Goal: Task Accomplishment & Management: Manage account settings

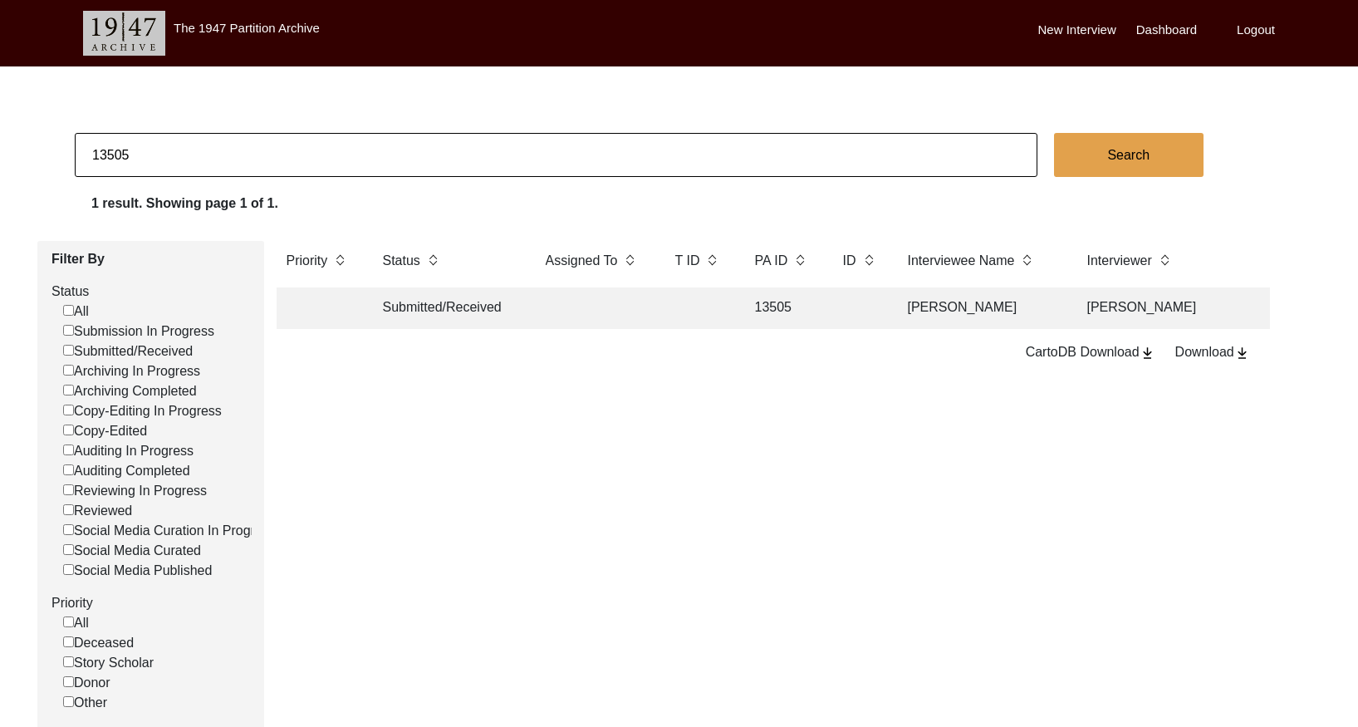
click at [389, 153] on input "13505" at bounding box center [556, 155] width 963 height 44
click at [390, 152] on input "13505" at bounding box center [556, 155] width 963 height 44
click at [390, 151] on input "13505" at bounding box center [556, 155] width 963 height 44
paste input "PA13294"
drag, startPoint x: 109, startPoint y: 154, endPoint x: 154, endPoint y: 155, distance: 45.7
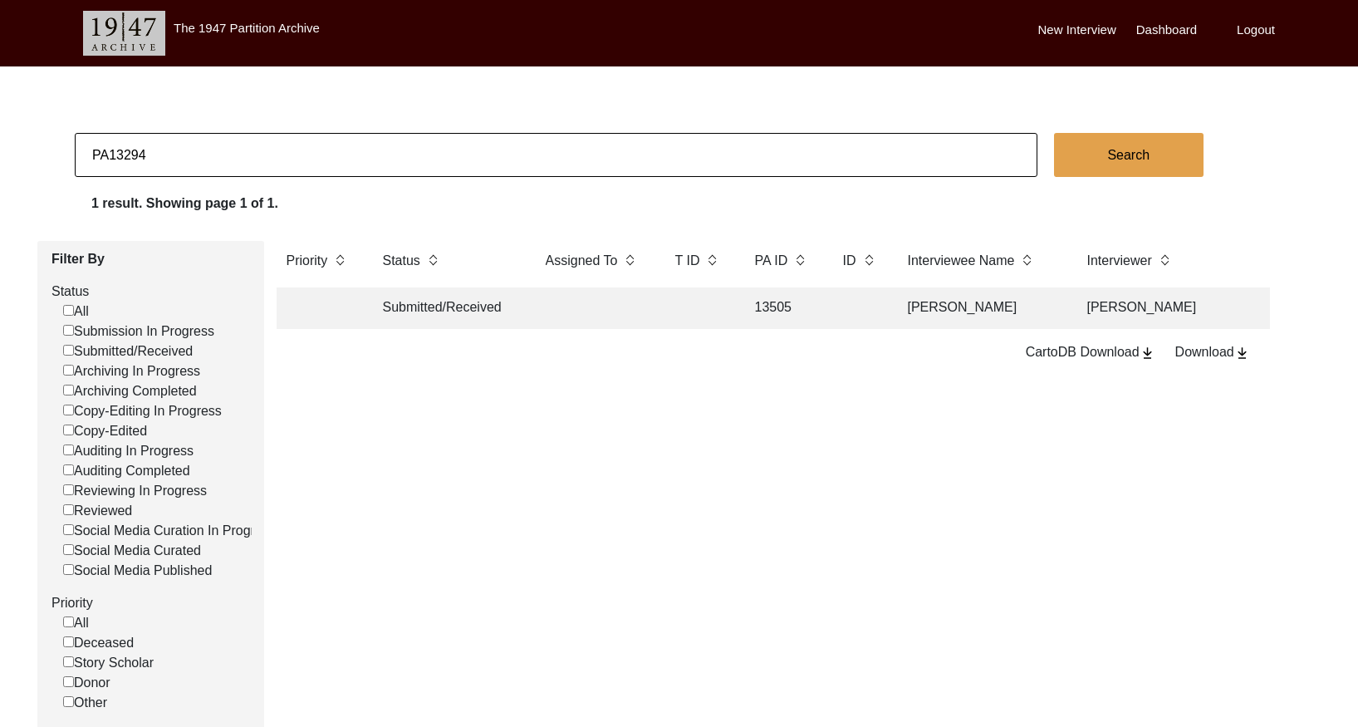
click at [110, 154] on input "PA13294" at bounding box center [556, 155] width 963 height 44
type input "13294"
checkbox input "false"
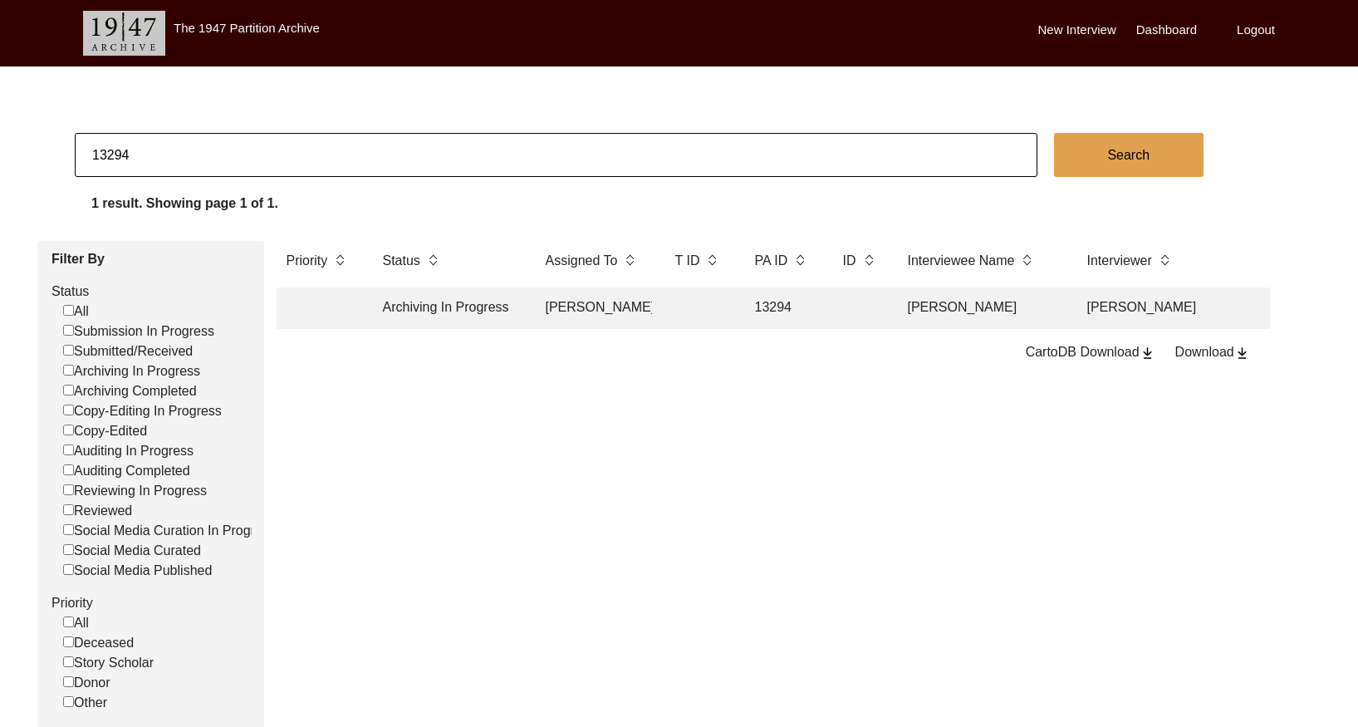
click at [761, 325] on td "13294" at bounding box center [782, 308] width 75 height 42
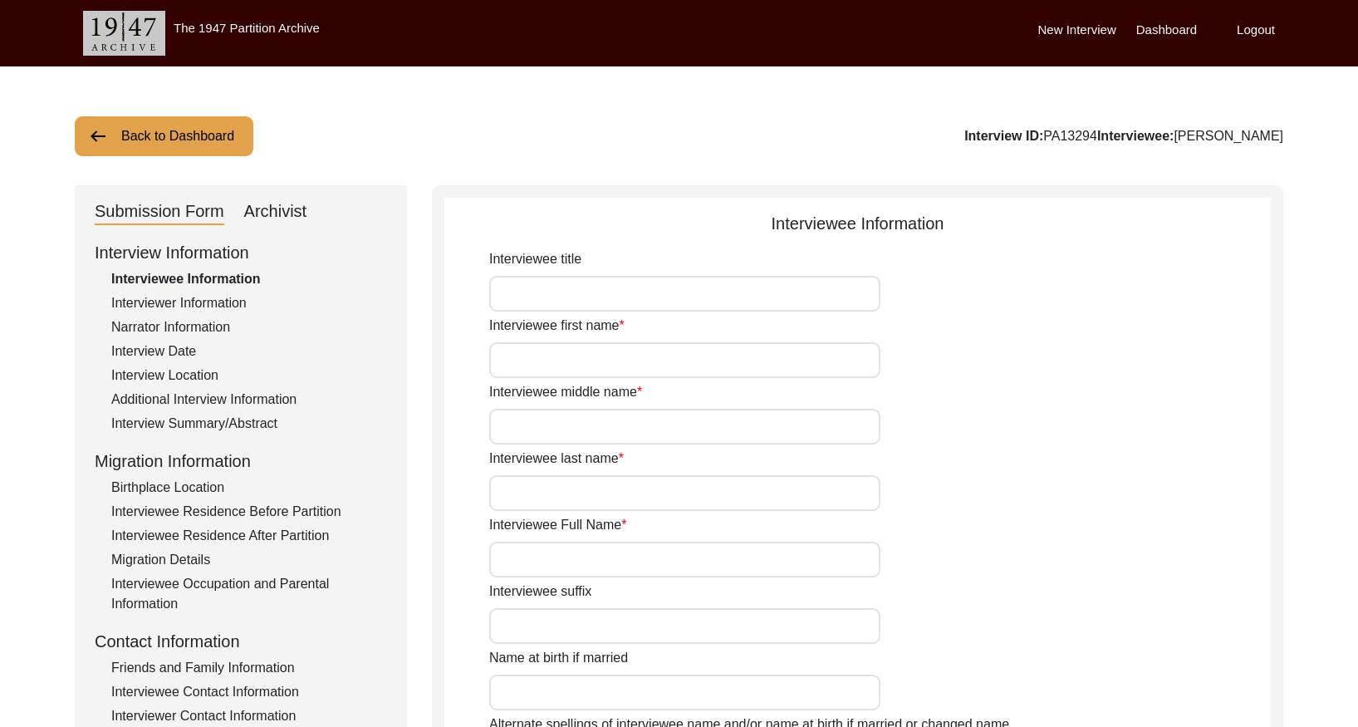
type input "Sardar"
type input "[PERSON_NAME]"
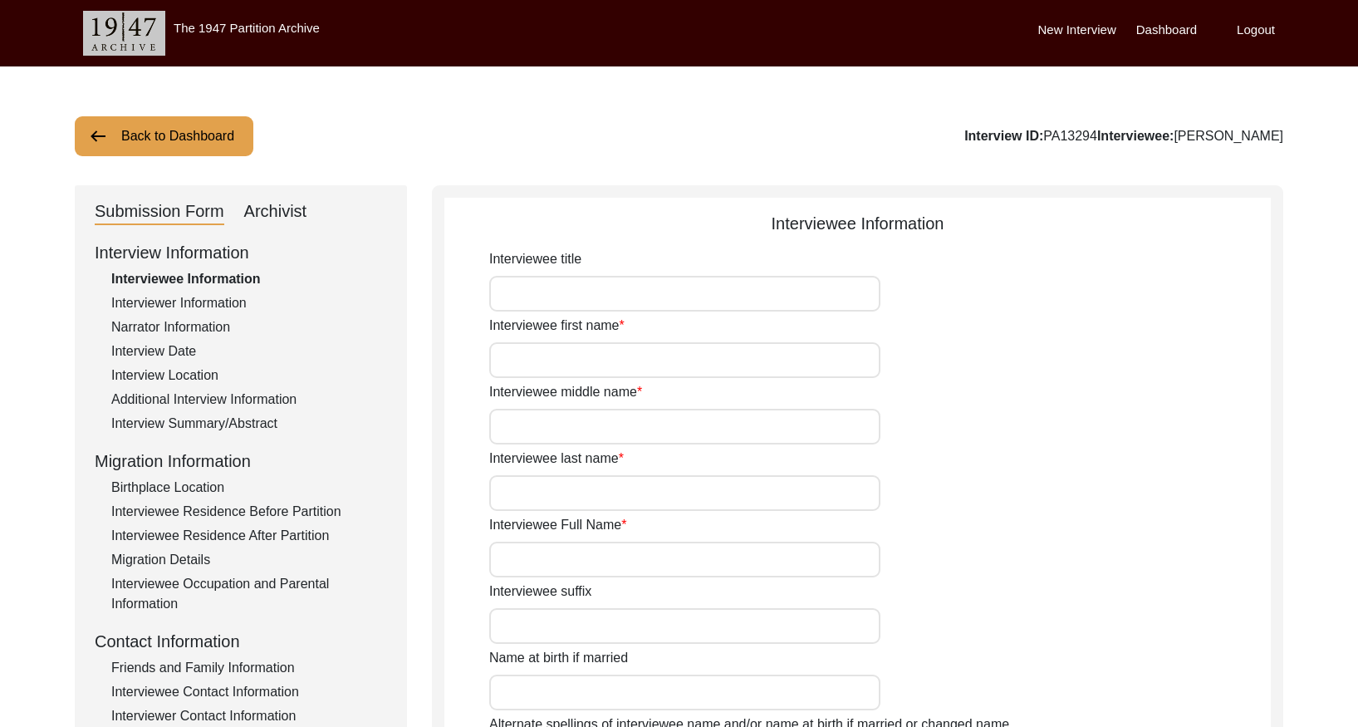
type input "N/A"
type input "[DATE]"
type input "94"
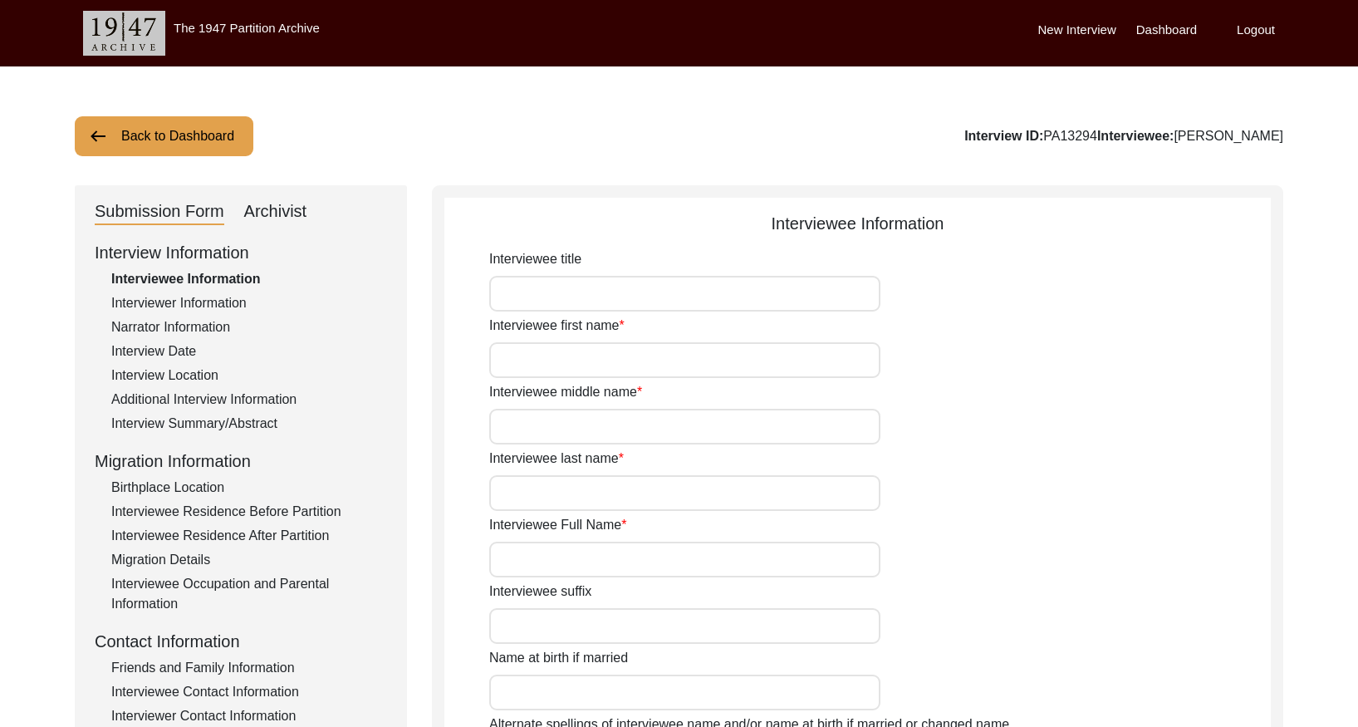
type input "[DEMOGRAPHIC_DATA]"
type input "N/A"
type textarea "N/A"
type input "Punjabi"
type input "Gurmukhi"
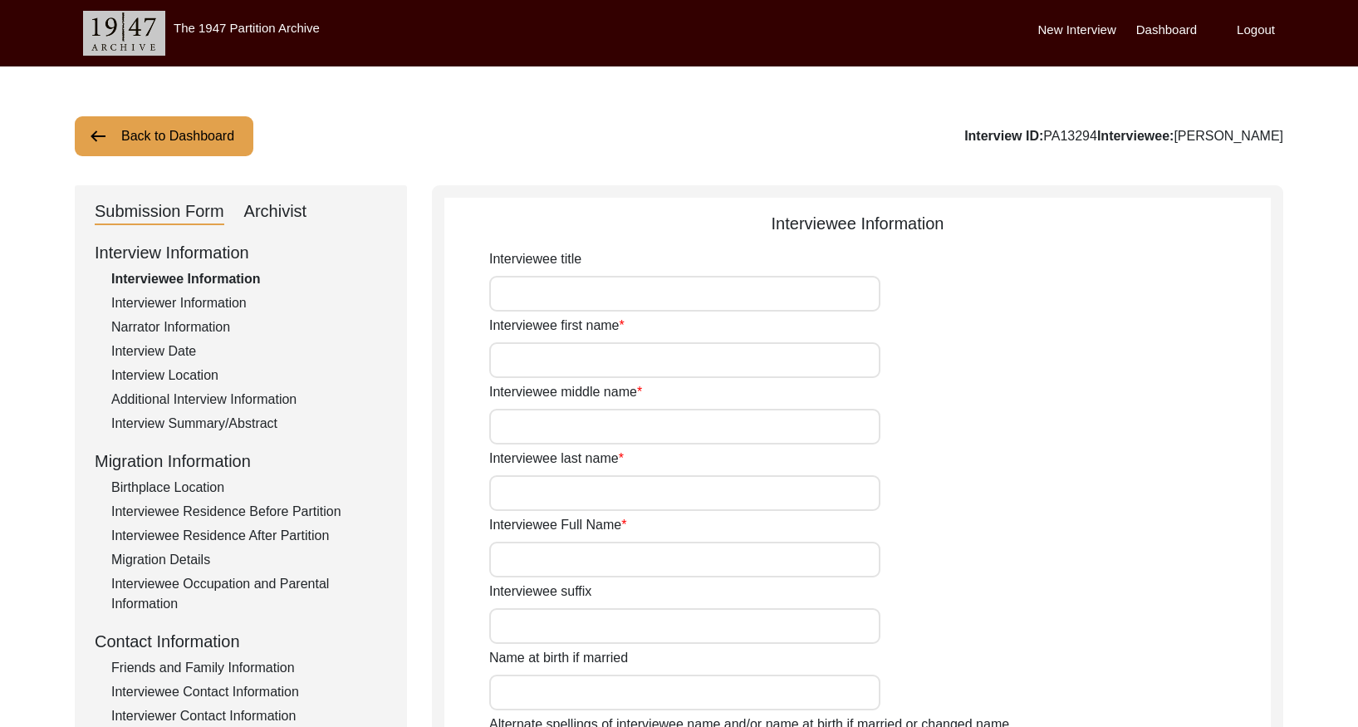
type input "[DEMOGRAPHIC_DATA]"
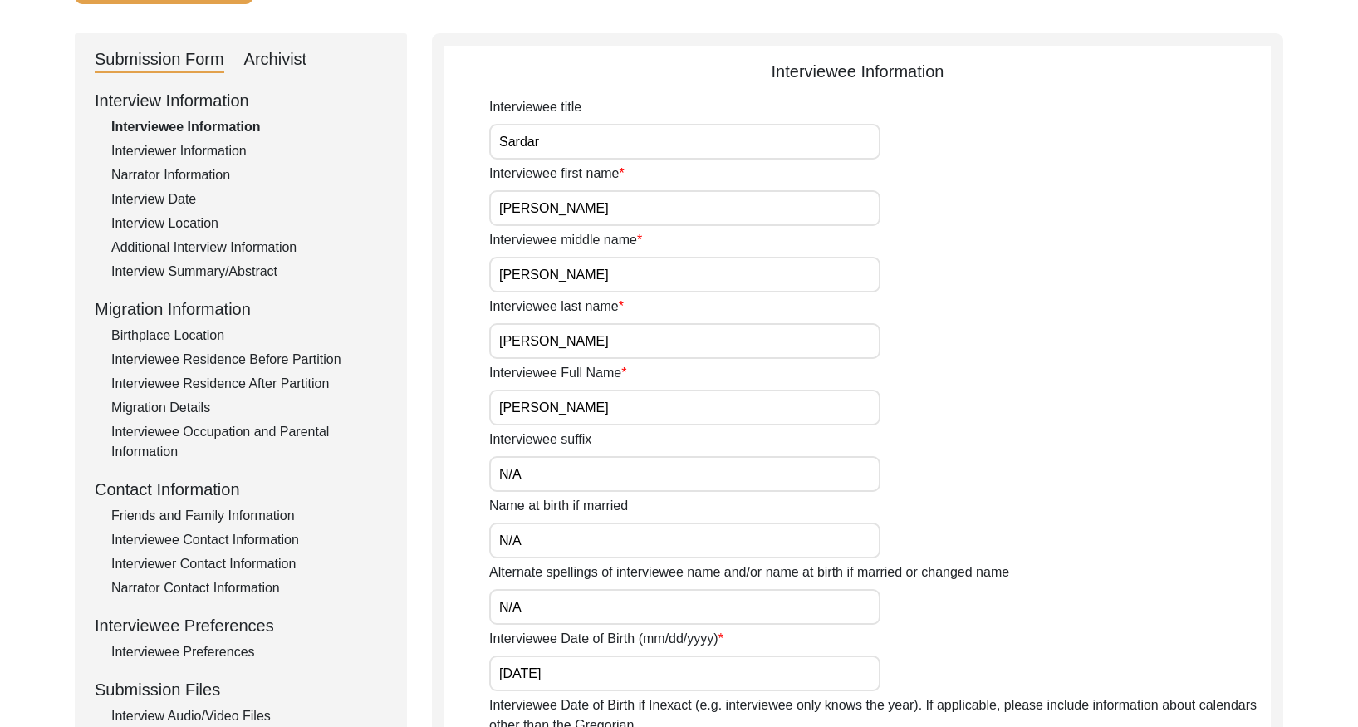
scroll to position [174, 0]
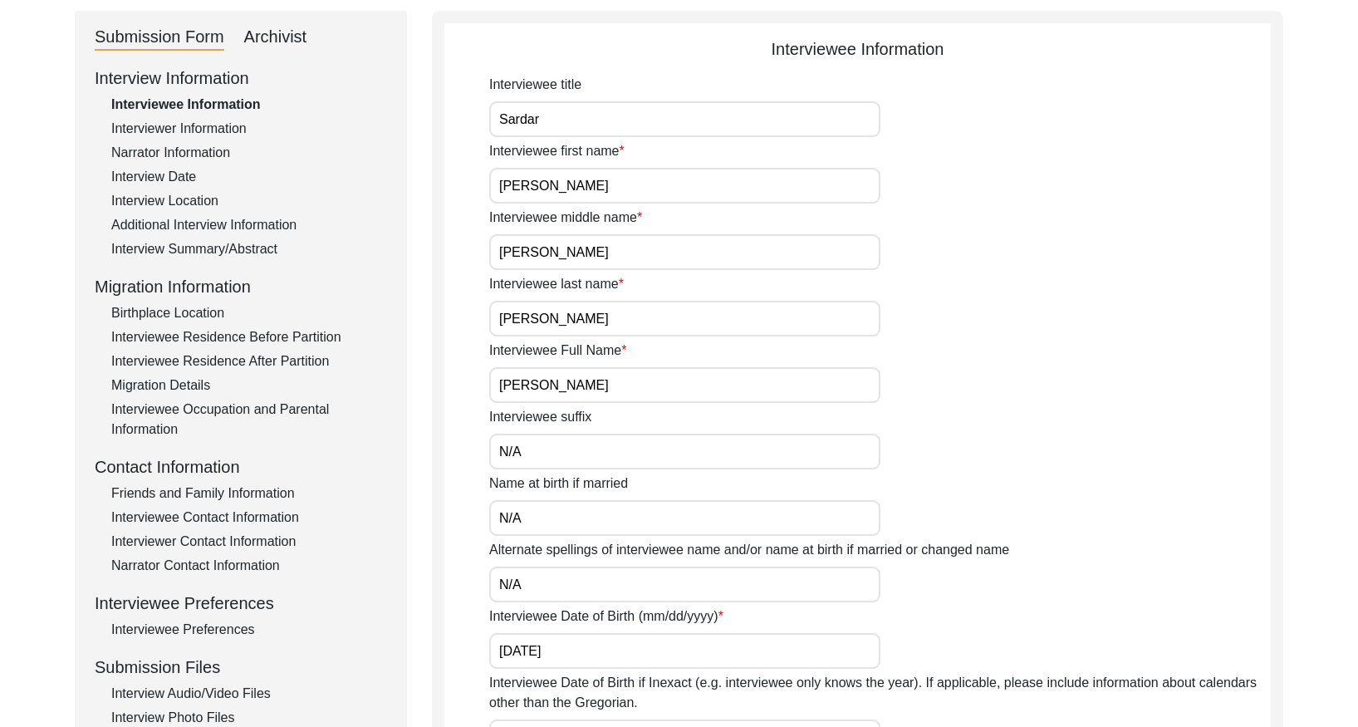
click at [277, 47] on div "Archivist" at bounding box center [275, 37] width 63 height 27
select select "442"
select select "Archiving In Progress"
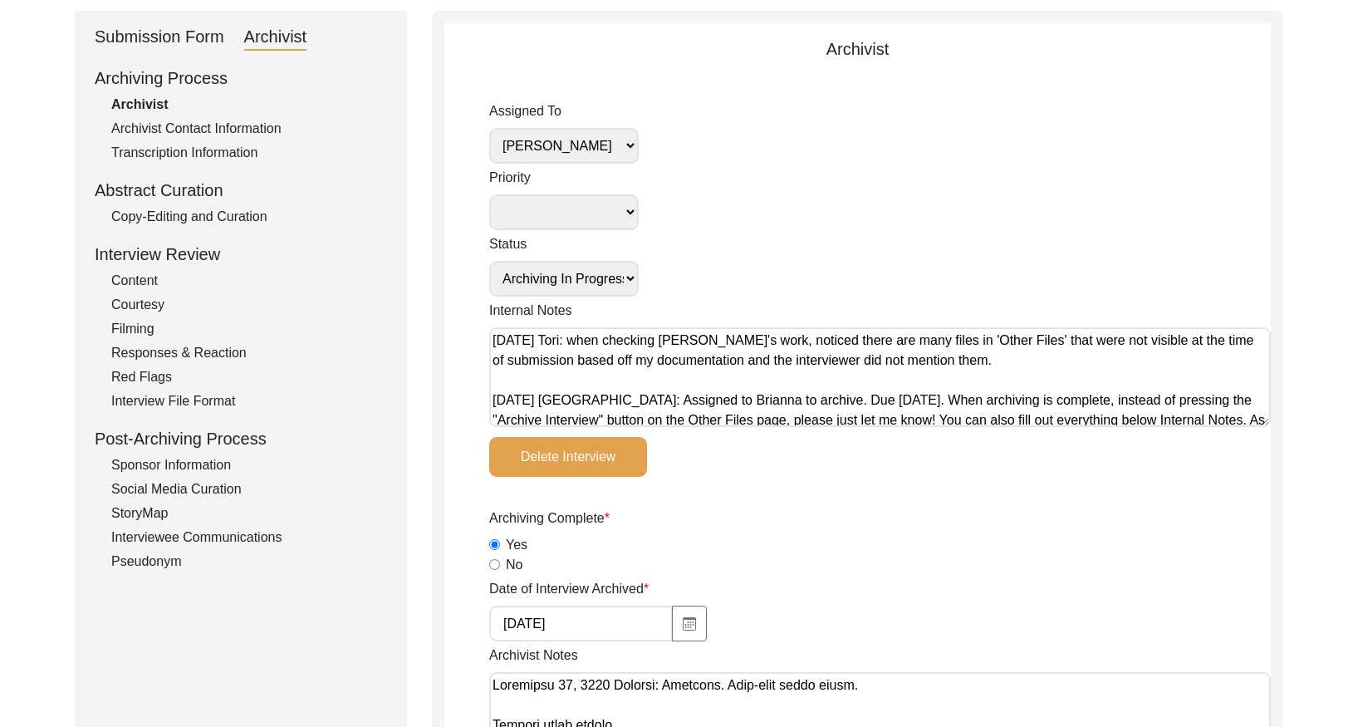
drag, startPoint x: 192, startPoint y: 217, endPoint x: 199, endPoint y: 208, distance: 11.3
click at [192, 216] on div "Copy-Editing and Curation" at bounding box center [249, 217] width 276 height 20
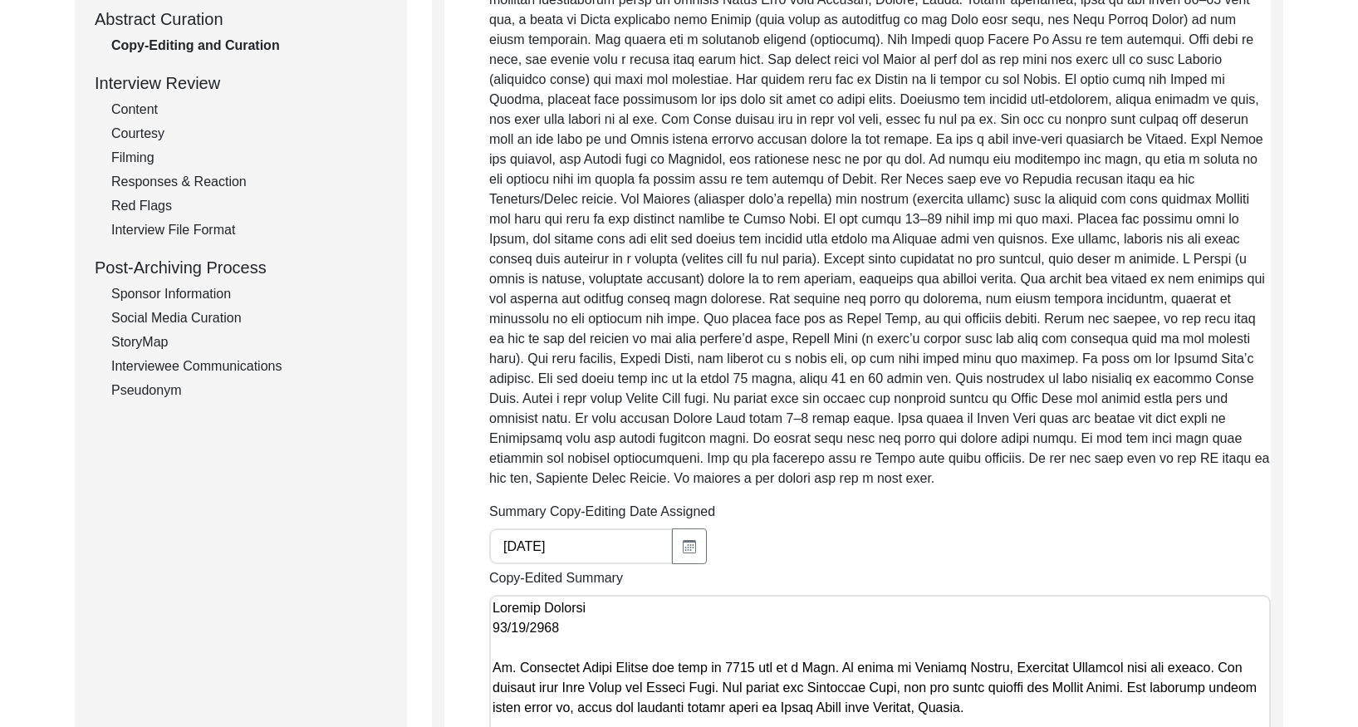
scroll to position [0, 0]
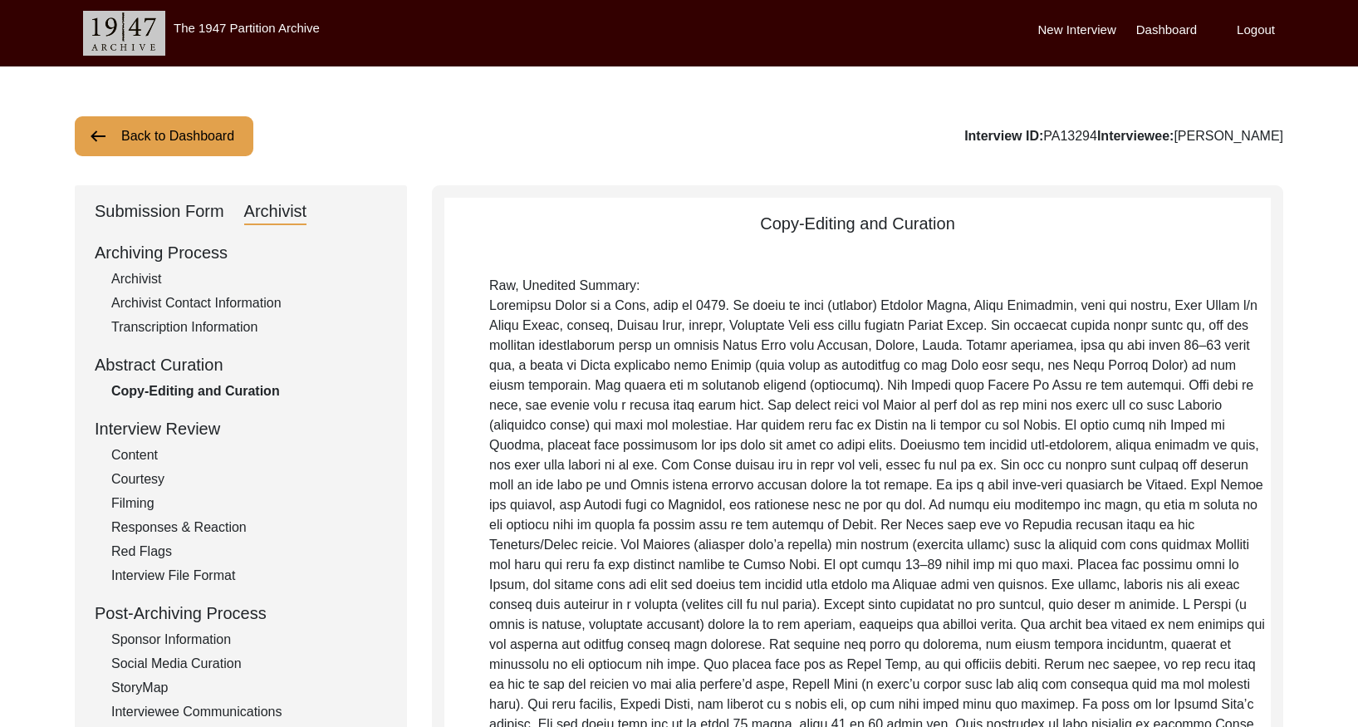
drag, startPoint x: 204, startPoint y: 132, endPoint x: 479, endPoint y: 45, distance: 289.2
click at [210, 130] on button "Back to Dashboard" at bounding box center [164, 136] width 179 height 40
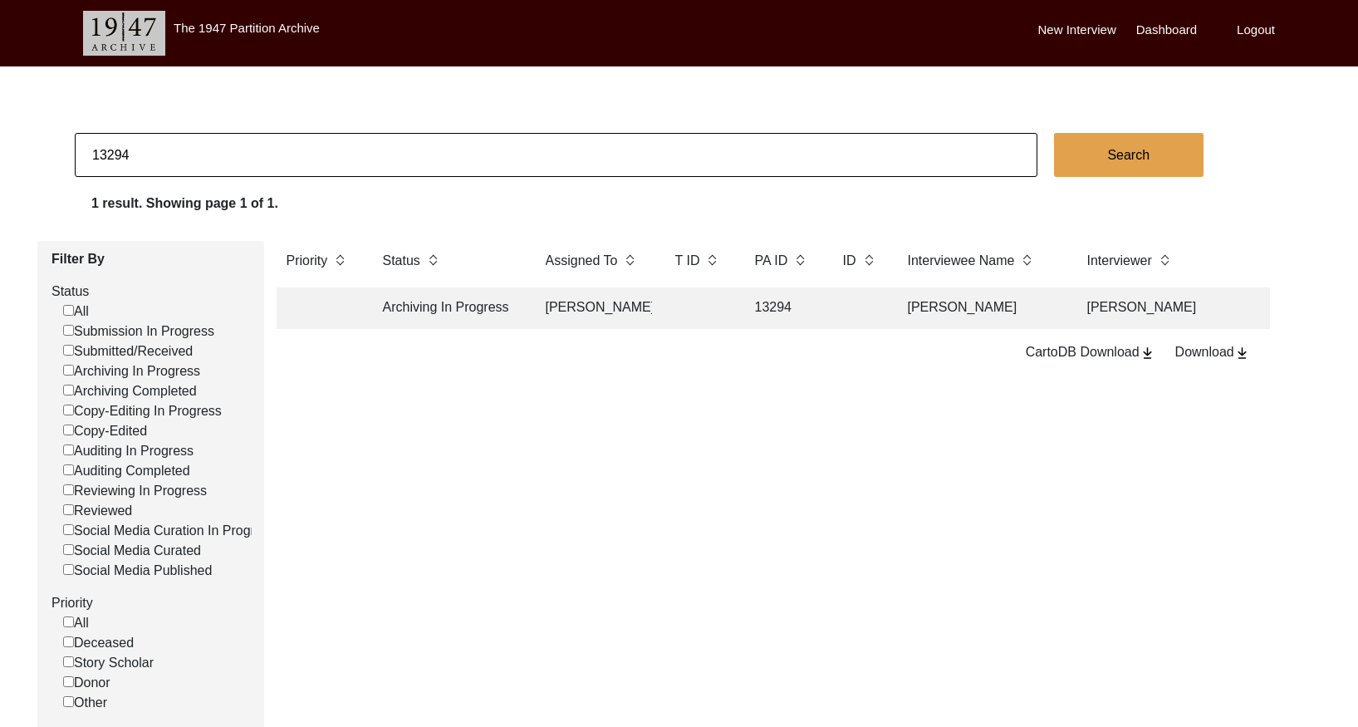
click at [267, 155] on input "13294" at bounding box center [556, 155] width 963 height 44
paste input "11370"
type input "11370"
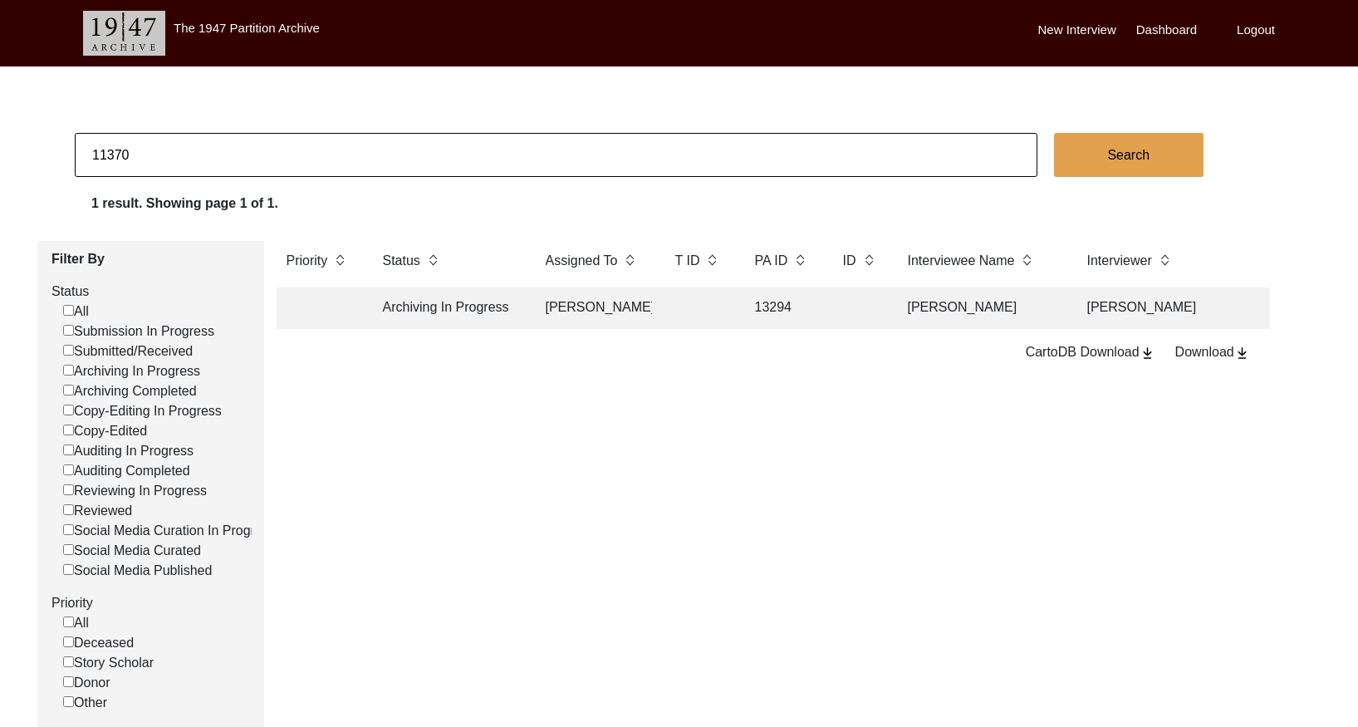
checkbox input "false"
click at [614, 351] on td at bounding box center [594, 350] width 116 height 42
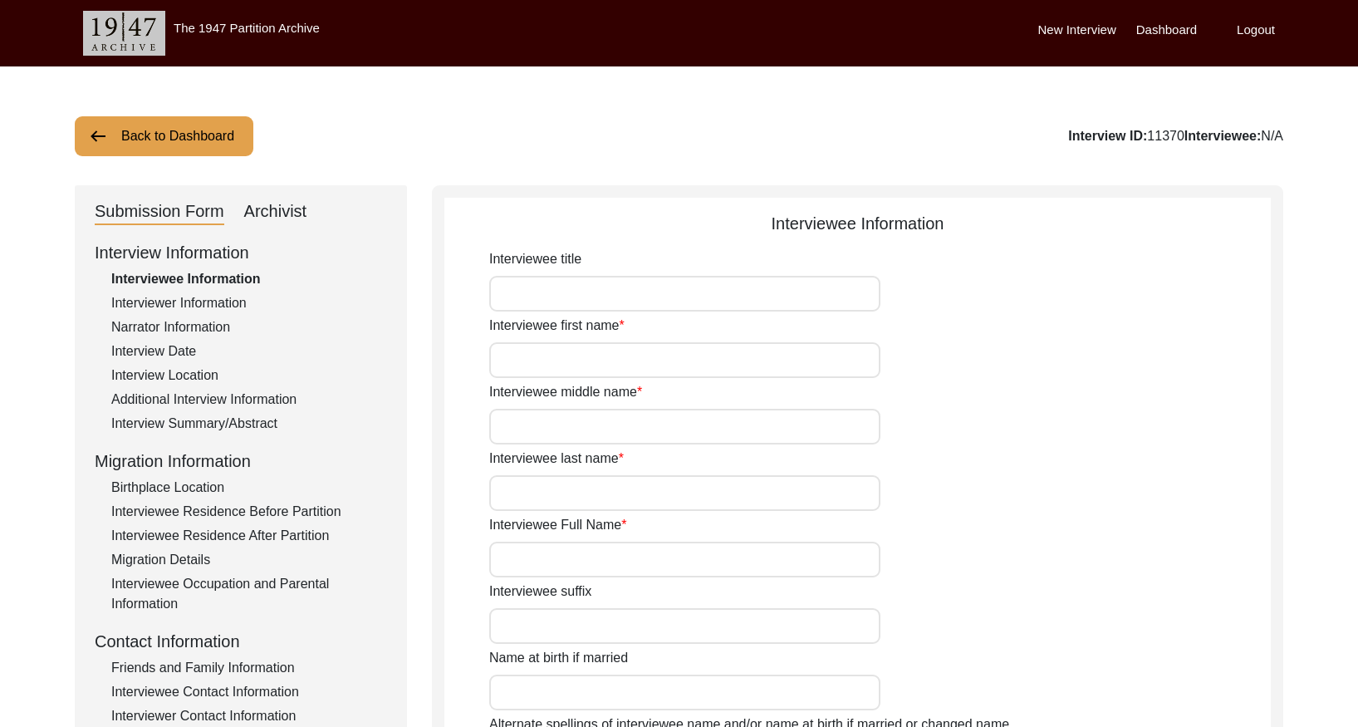
type input "Mr."
type input "Radhagobinda"
type input "N/A"
type input "Shar"
type input "Radhagobinda Shar"
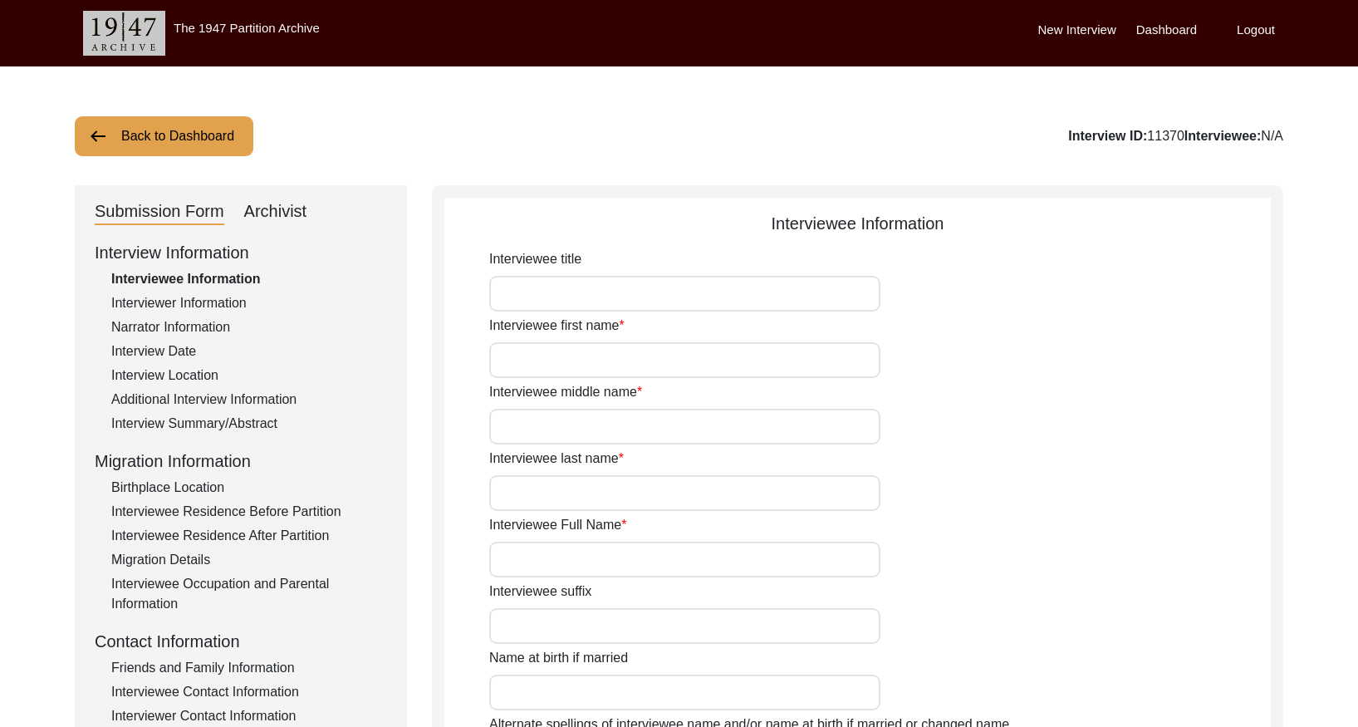
type input "[DATE]"
type input "92"
type input "[DEMOGRAPHIC_DATA]"
type input "N/A"
type input "Bengali"
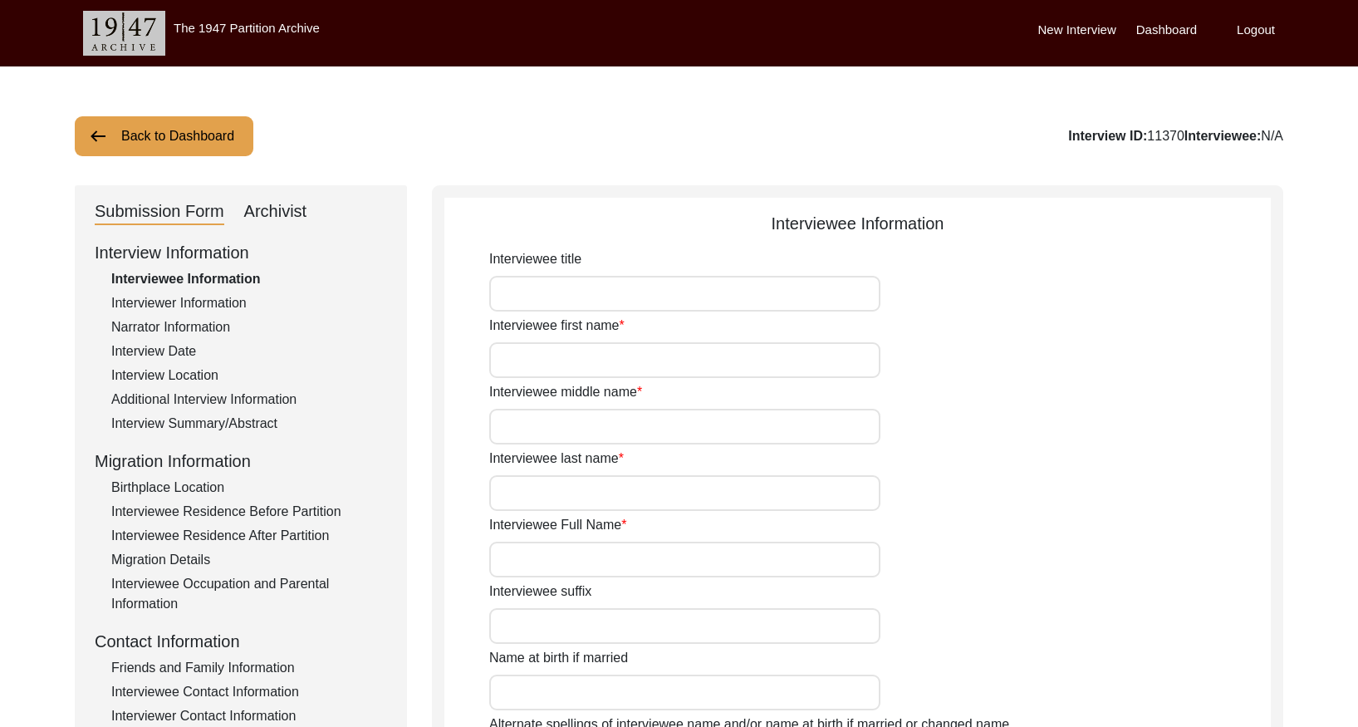
type input "[DEMOGRAPHIC_DATA]"
type input "Indian (Bengali)"
click at [260, 218] on div "Archivist" at bounding box center [275, 212] width 63 height 27
select select "Archiving Completed"
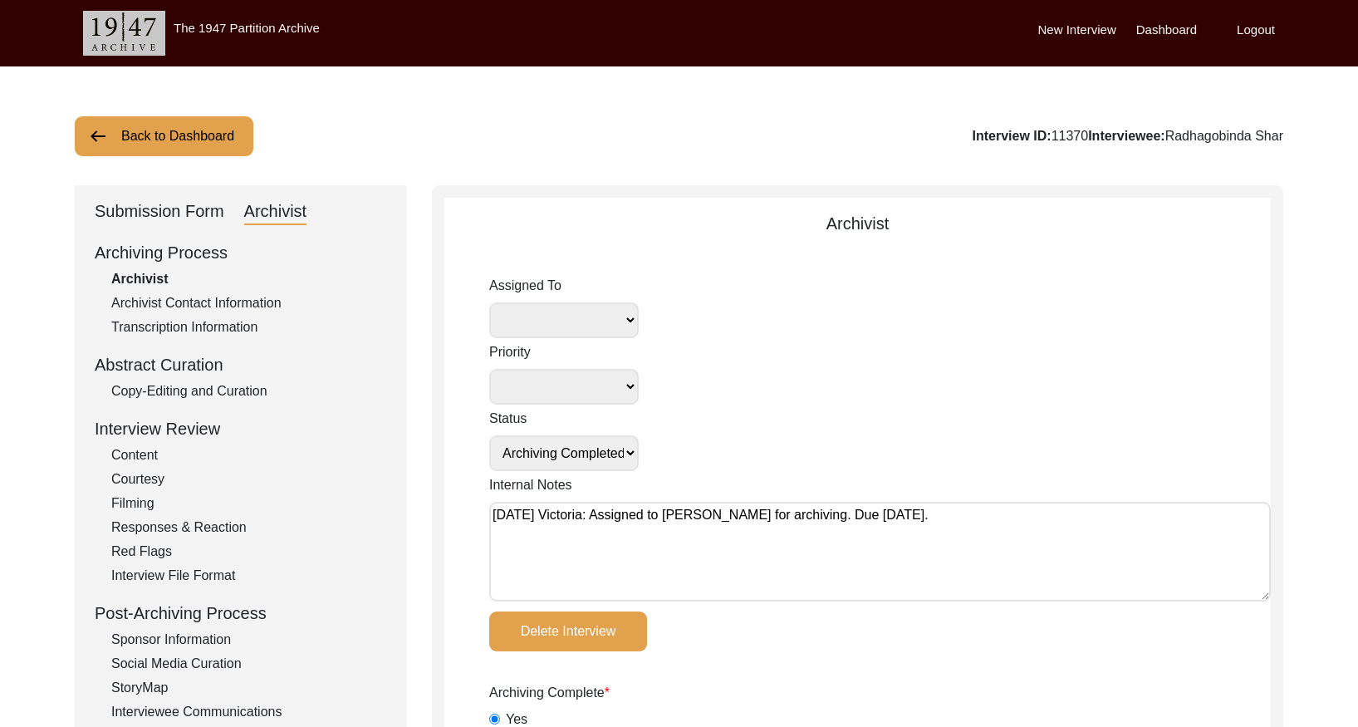
click at [120, 139] on button "Back to Dashboard" at bounding box center [164, 136] width 179 height 40
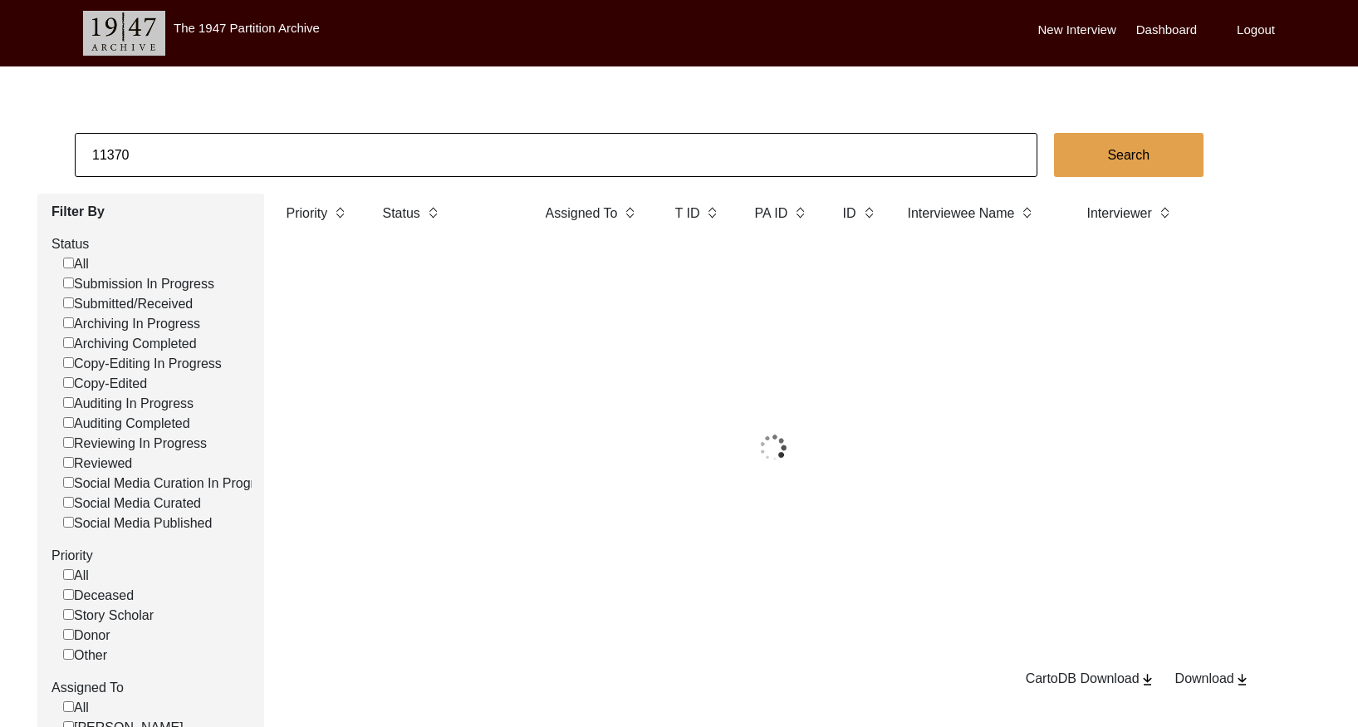
click at [199, 153] on input "11370" at bounding box center [556, 155] width 963 height 44
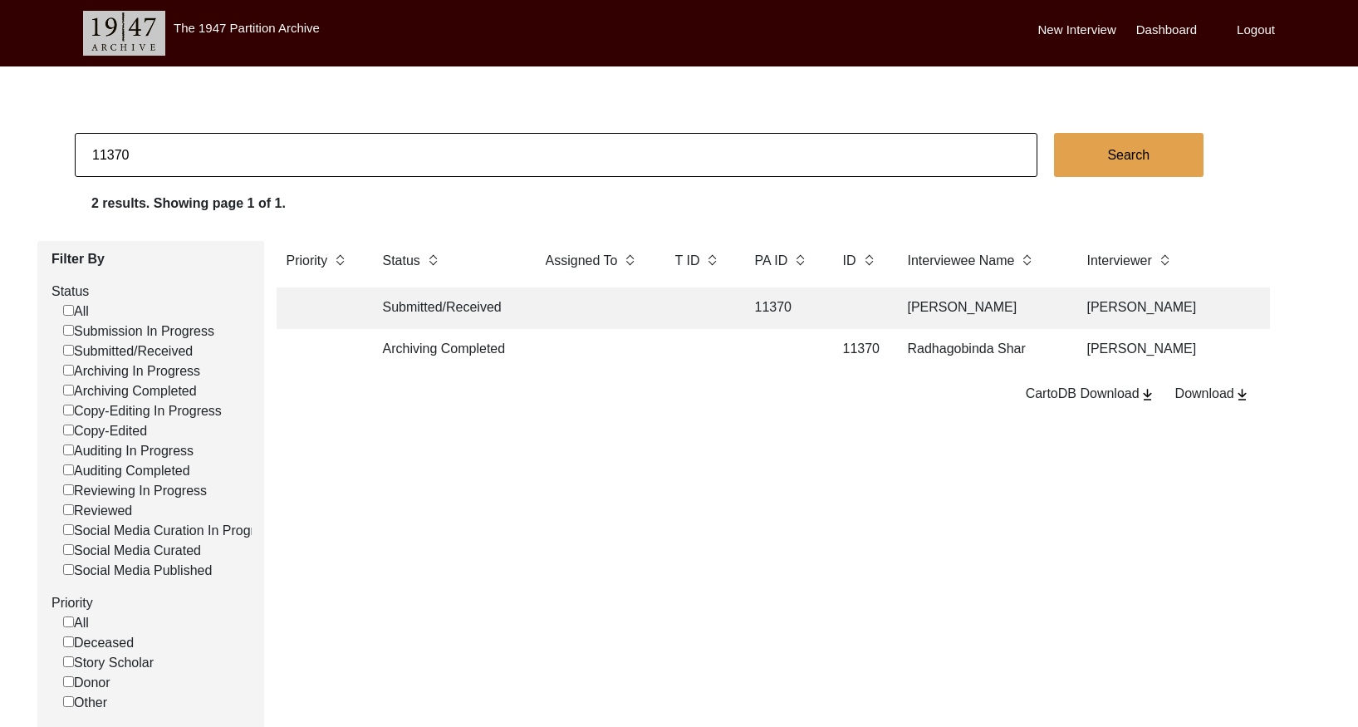
click at [199, 153] on input "11370" at bounding box center [556, 155] width 963 height 44
paste input "1"
type input "11371"
checkbox input "false"
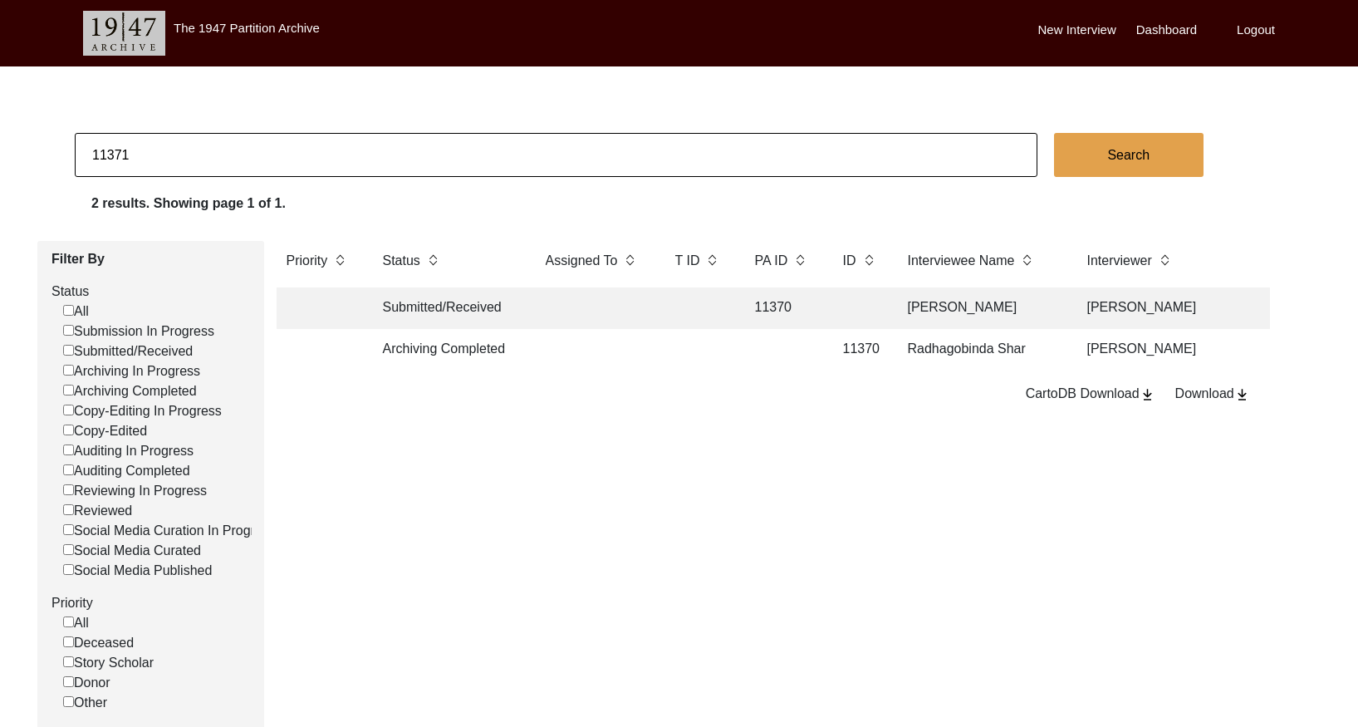
checkbox input "false"
click at [764, 361] on td at bounding box center [782, 350] width 75 height 42
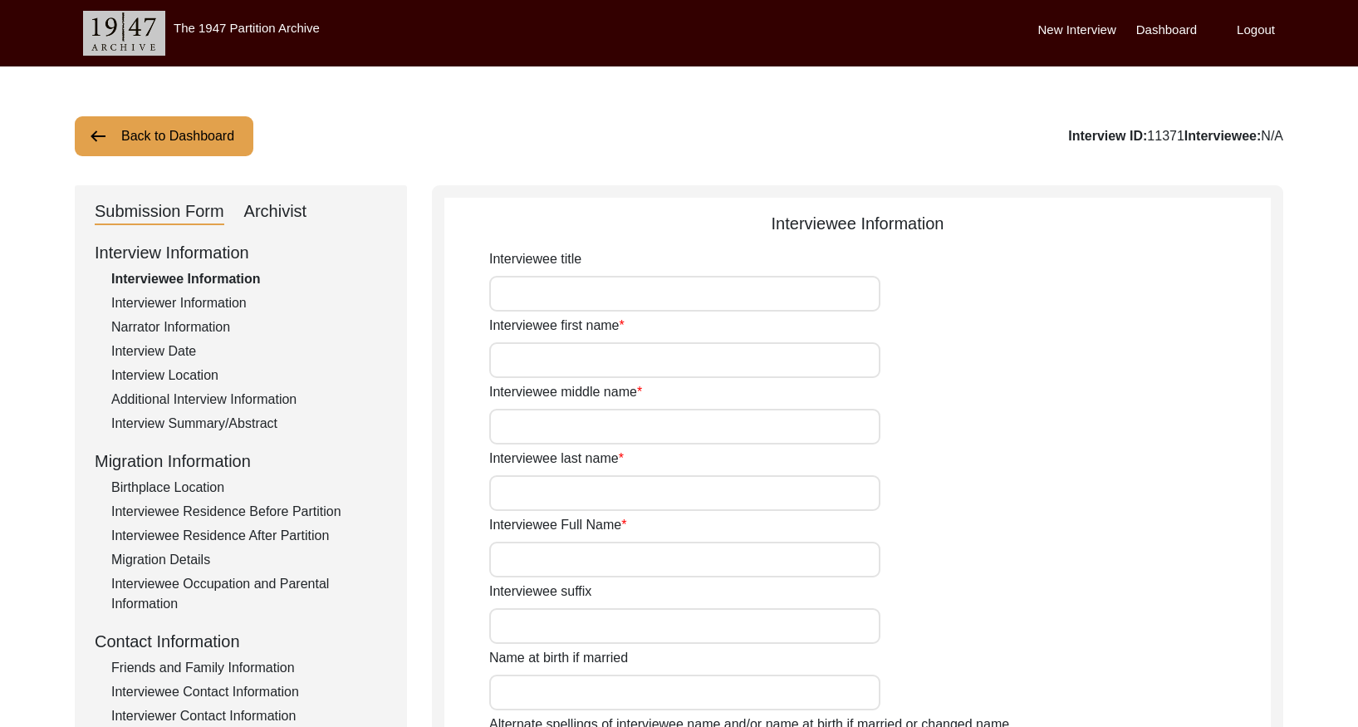
type input "Nanak"
type input "-"
type input "Ahuja"
type input "[PERSON_NAME] [PERSON_NAME]"
type input "1942"
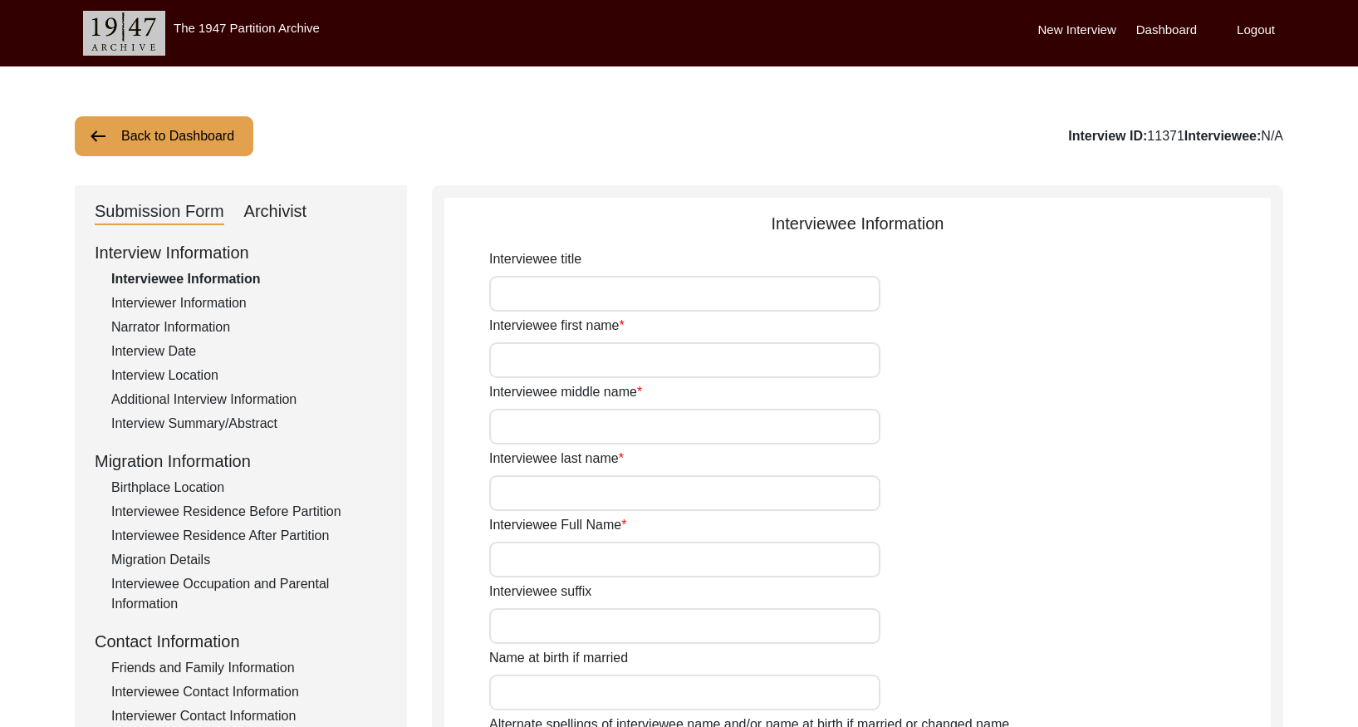
type input "82"
type input "[DEMOGRAPHIC_DATA]"
click at [279, 213] on div "Archivist" at bounding box center [275, 212] width 63 height 27
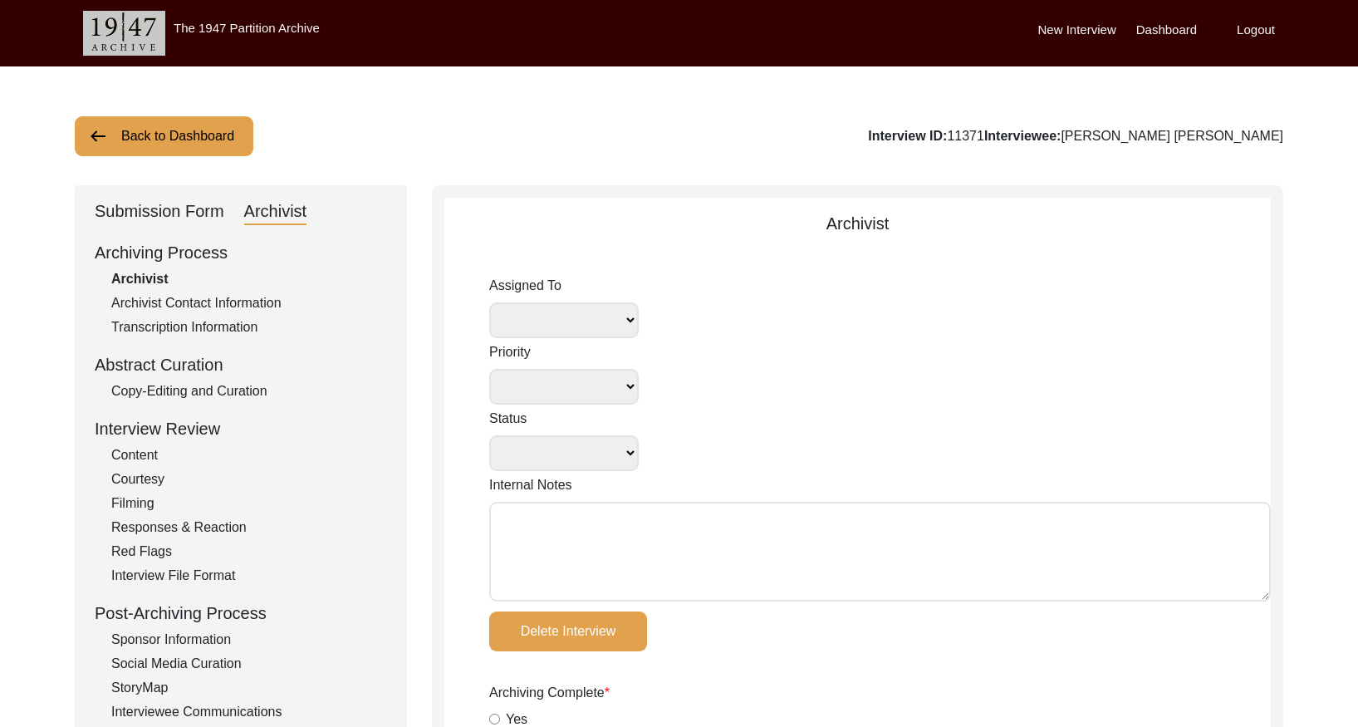
select select
select select "Archiving Completed"
type textarea "[DATE] Victoria: Assigned to Redaya for archiving. Due [DATE]. [DATE] [GEOGRAPH…"
radio input "true"
type input "[DATE]"
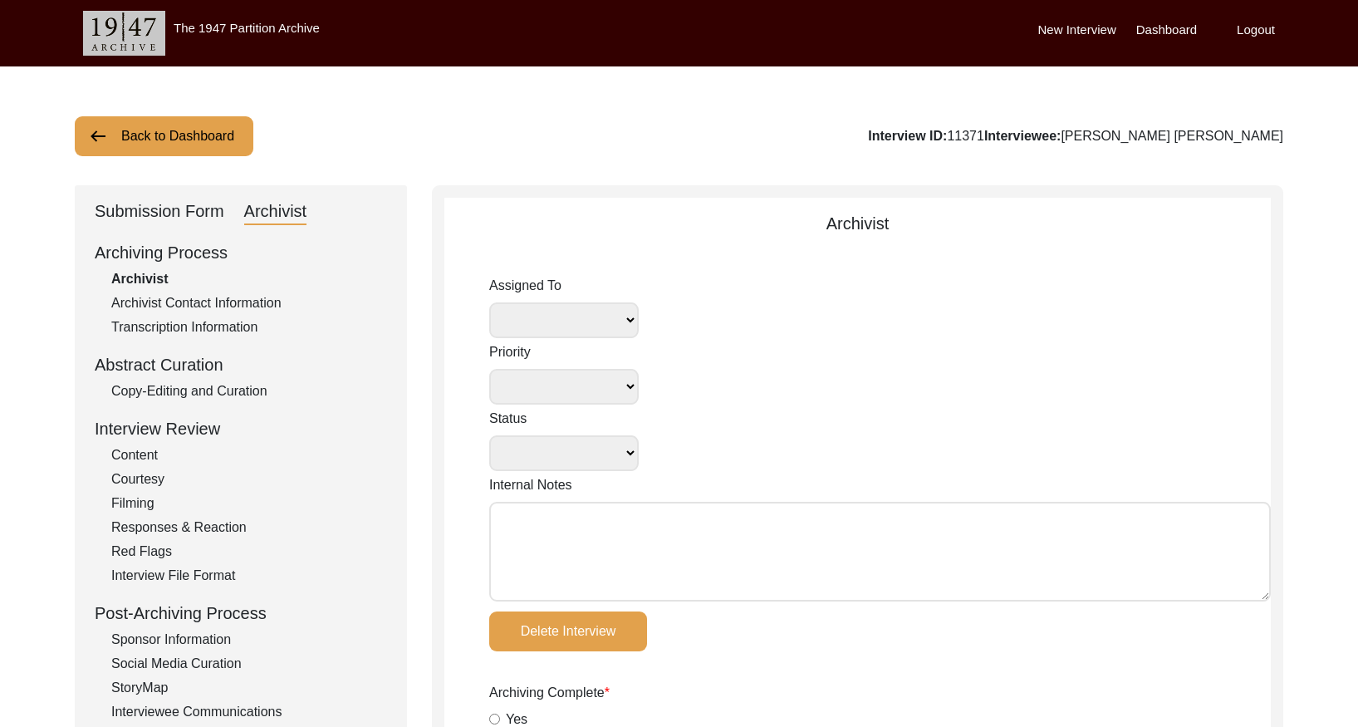
type textarea "[DATE] Redaya: Interviewer Information Added ‘6’ to number of interviews comple…"
radio input "true"
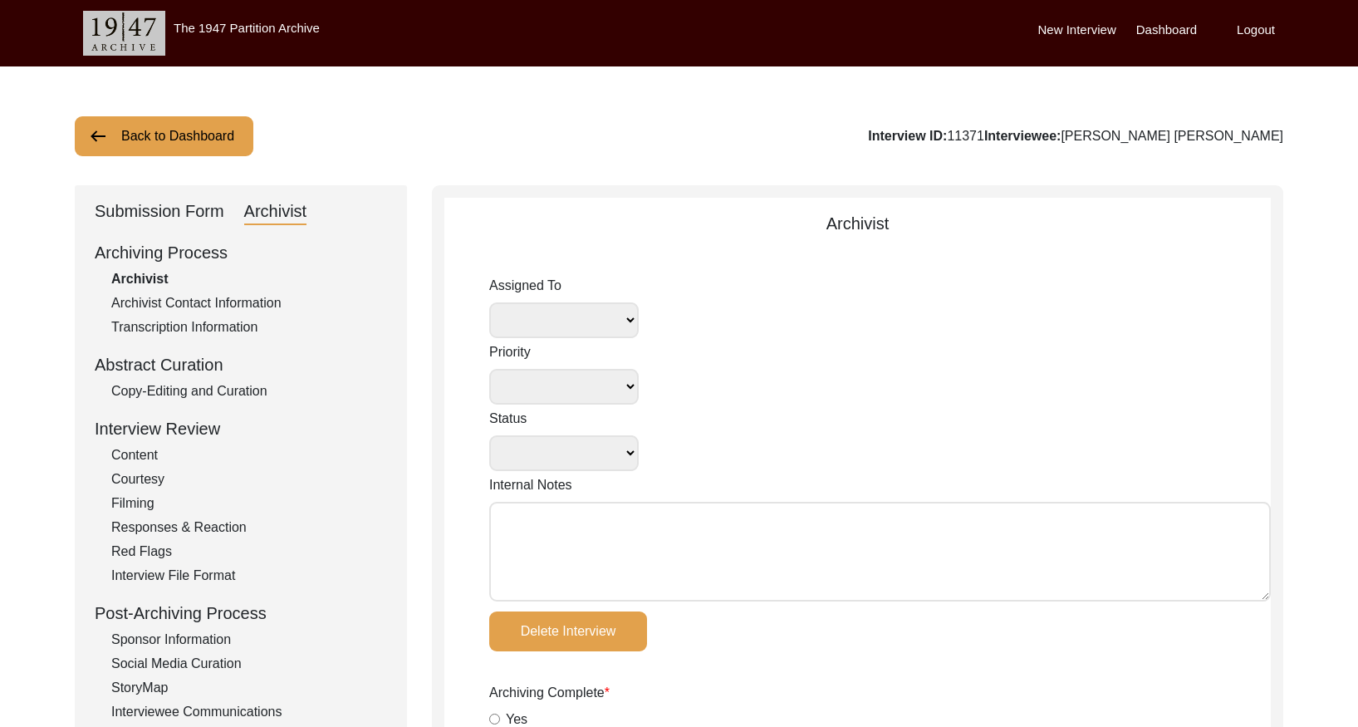
type textarea "-"
radio input "true"
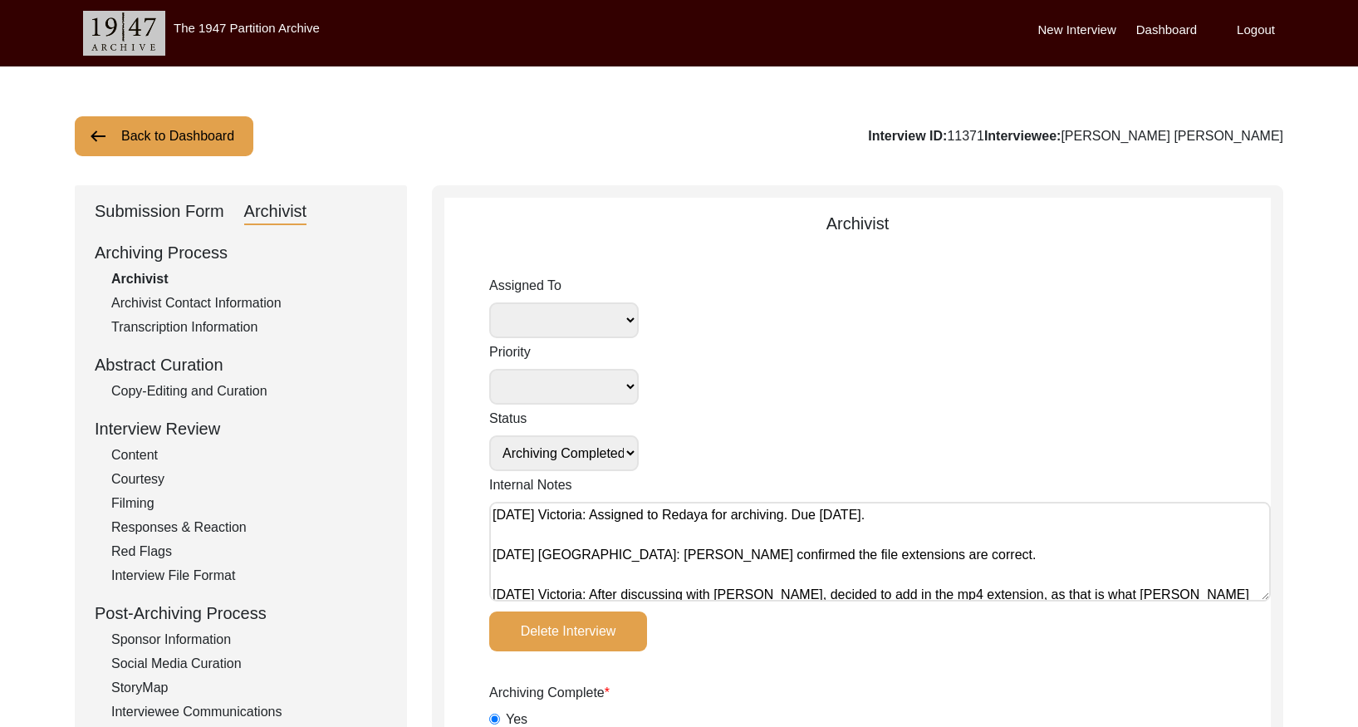
radio input "true"
type input "0:42:01"
radio input "true"
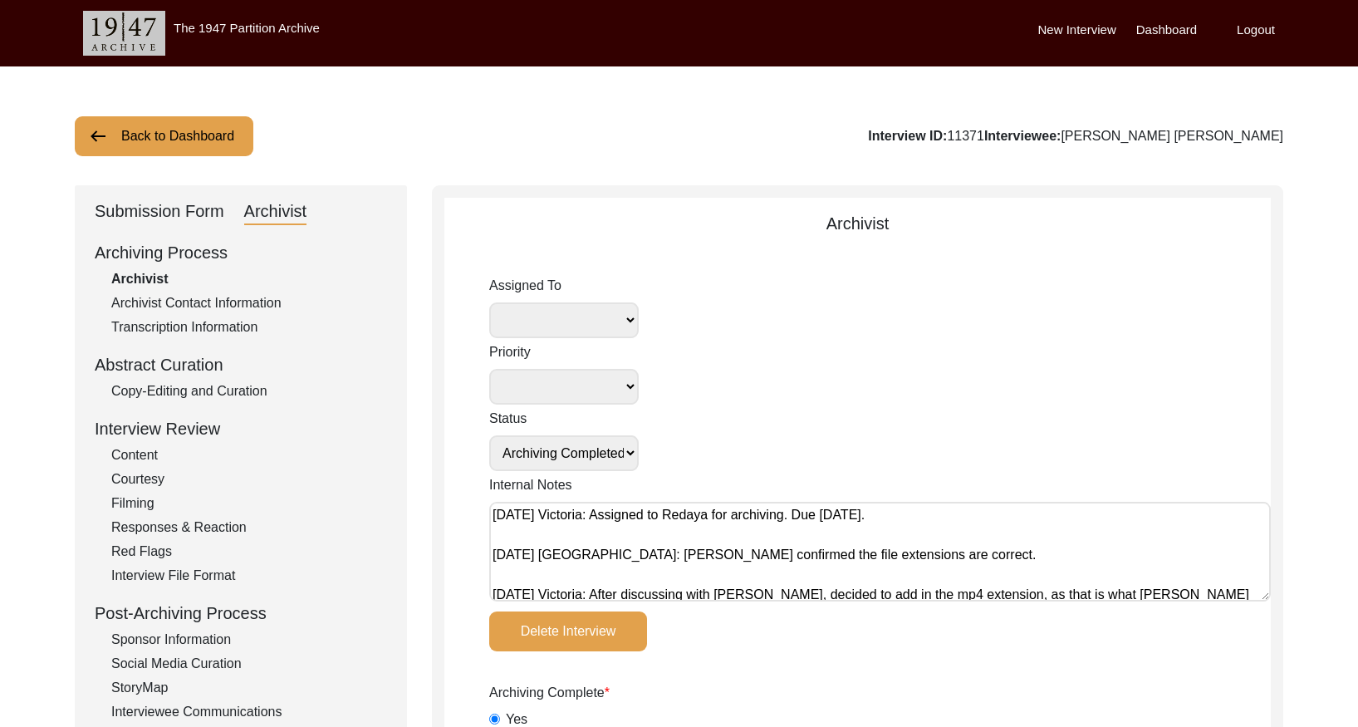
radio input "true"
type input "22"
radio input "true"
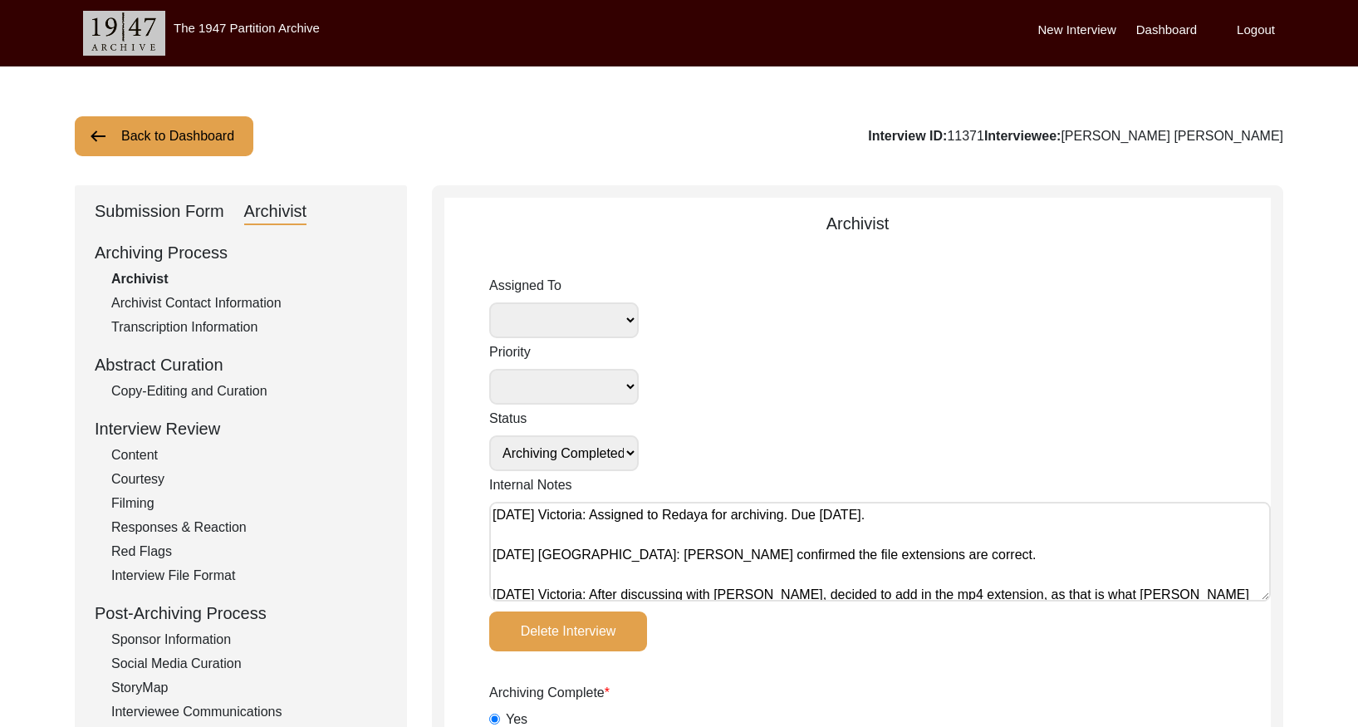
type textarea "B-roll length: 0:02:01"
type input "mp4"
type input "5.73 GB"
select select
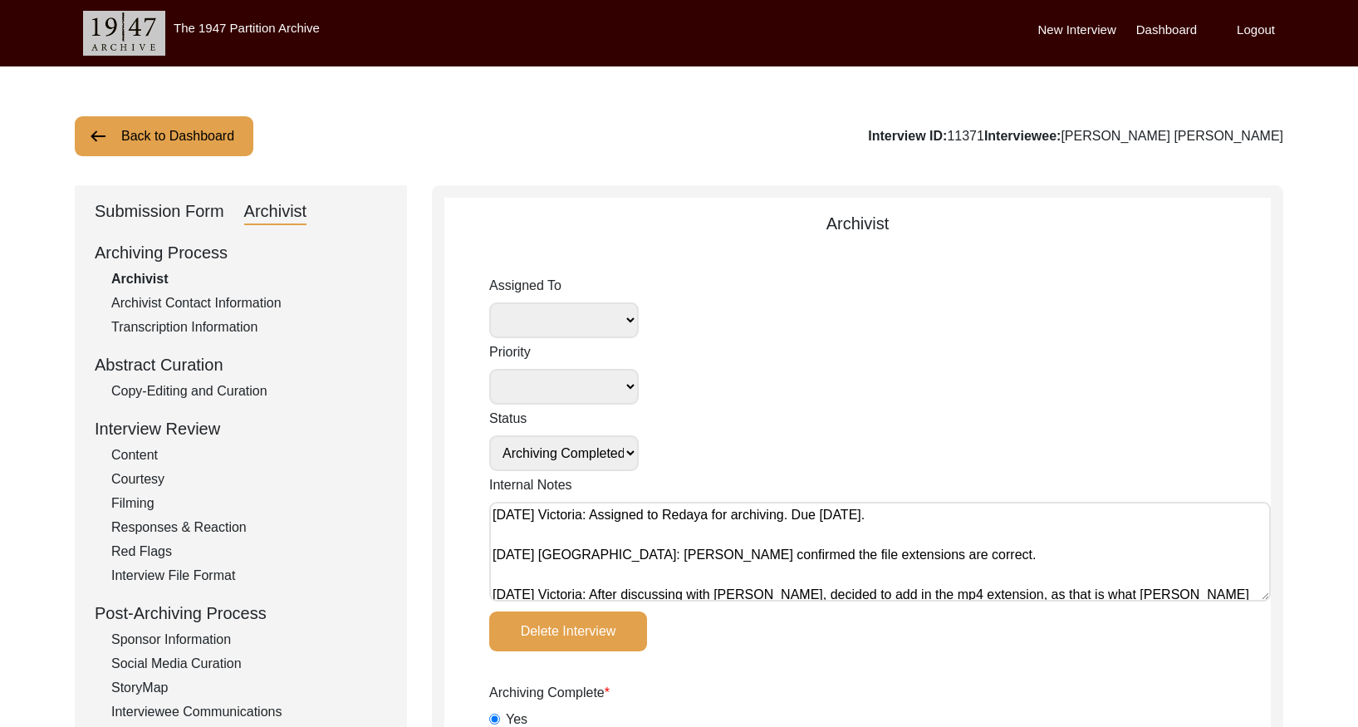
click at [189, 138] on button "Back to Dashboard" at bounding box center [164, 136] width 179 height 40
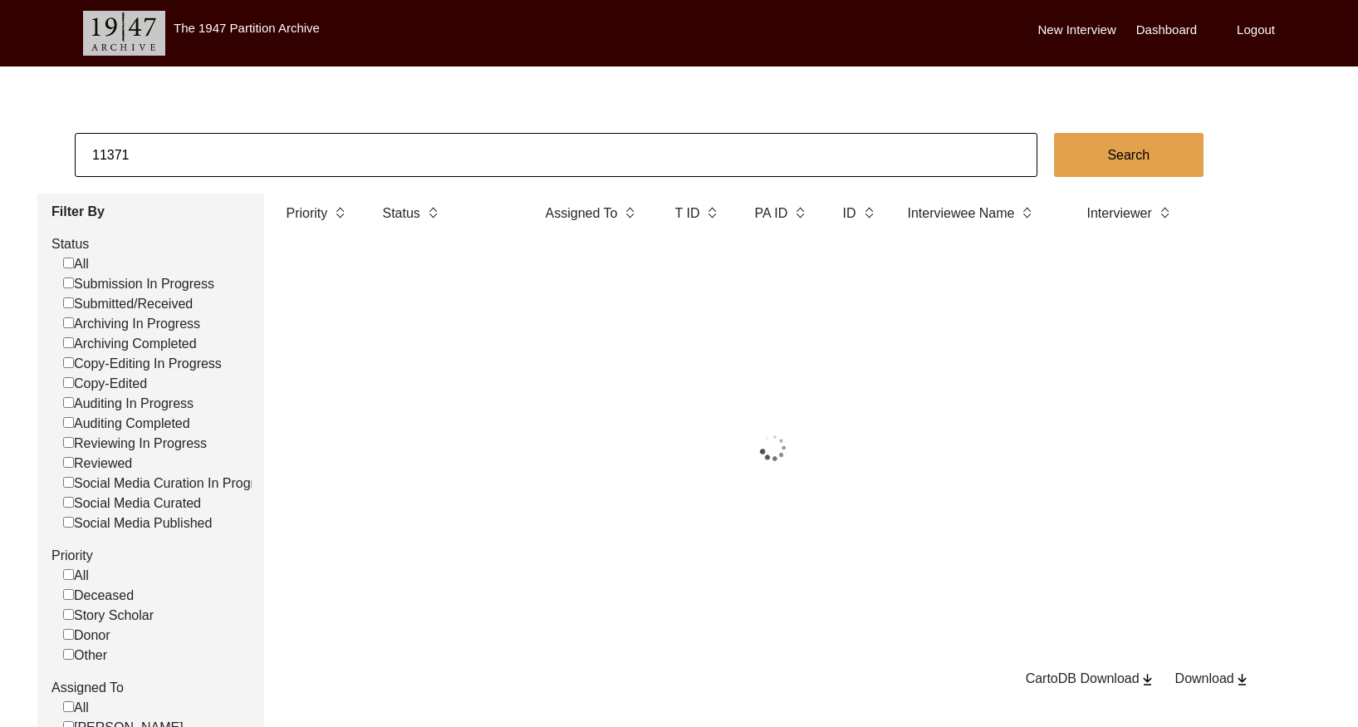
click at [213, 138] on input "11371" at bounding box center [556, 155] width 963 height 44
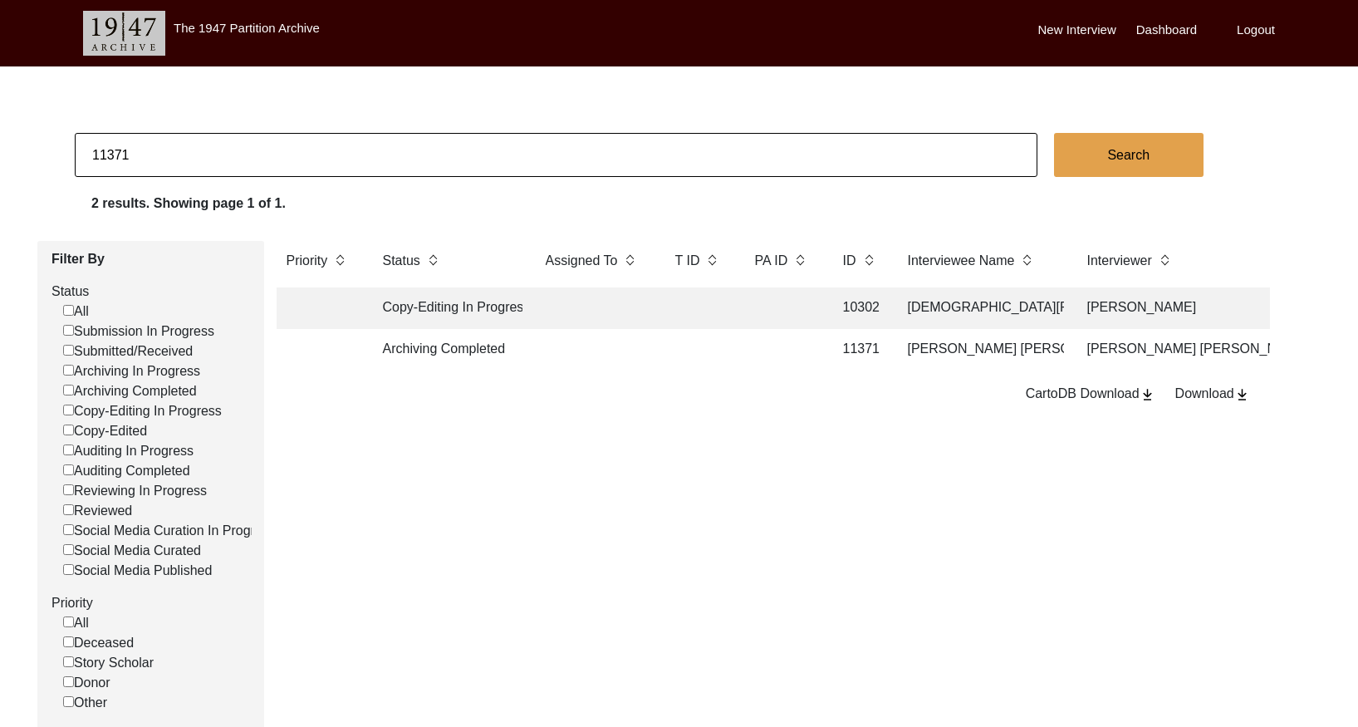
click at [213, 138] on input "11371" at bounding box center [556, 155] width 963 height 44
paste input "87"
type input "11387"
checkbox input "false"
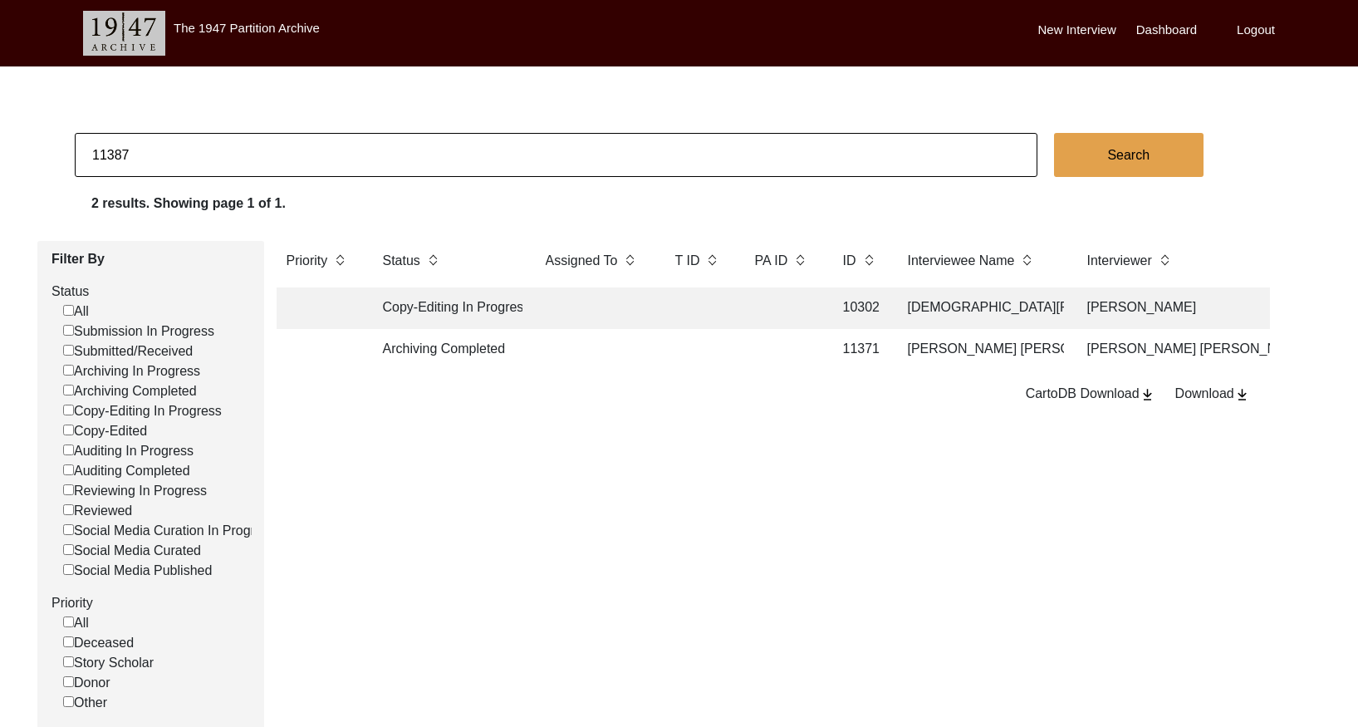
checkbox input "false"
click at [608, 316] on td at bounding box center [594, 308] width 116 height 42
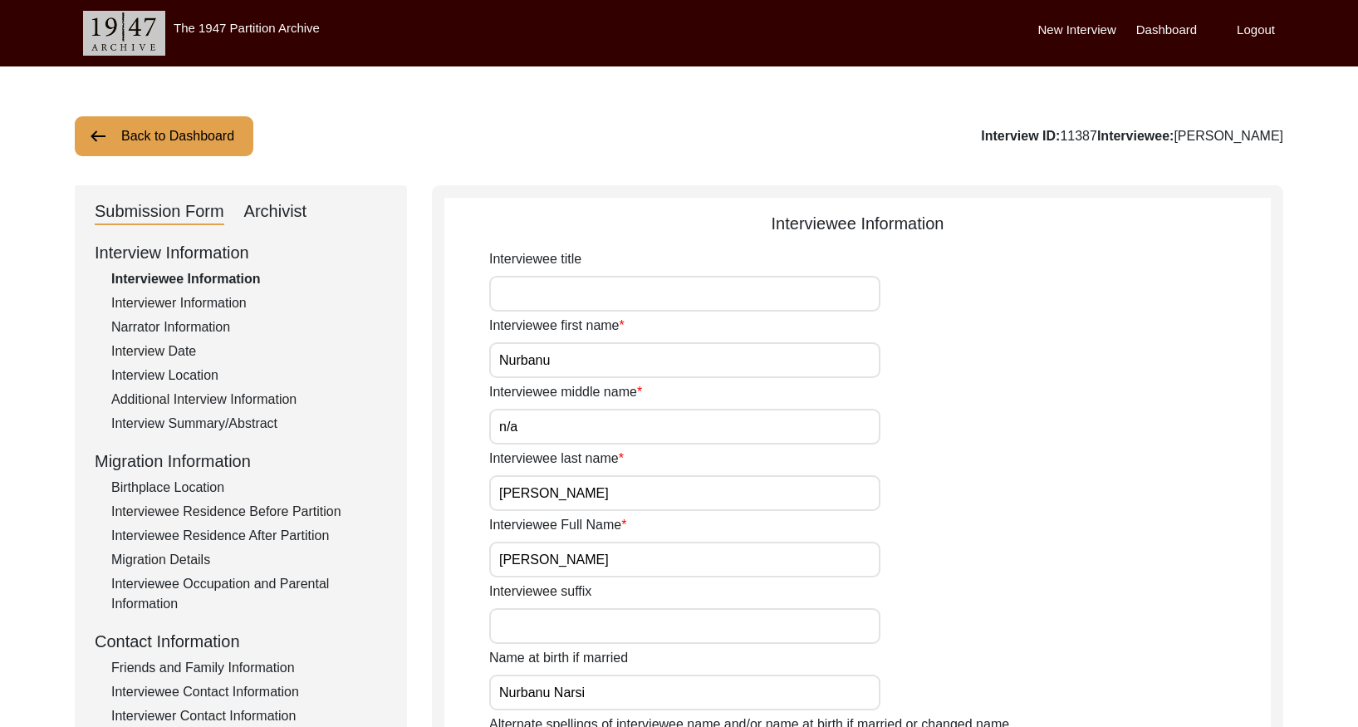
drag, startPoint x: 269, startPoint y: 218, endPoint x: 340, endPoint y: 229, distance: 71.4
click at [272, 218] on div "Archivist" at bounding box center [275, 212] width 63 height 27
select select "Archiving Completed"
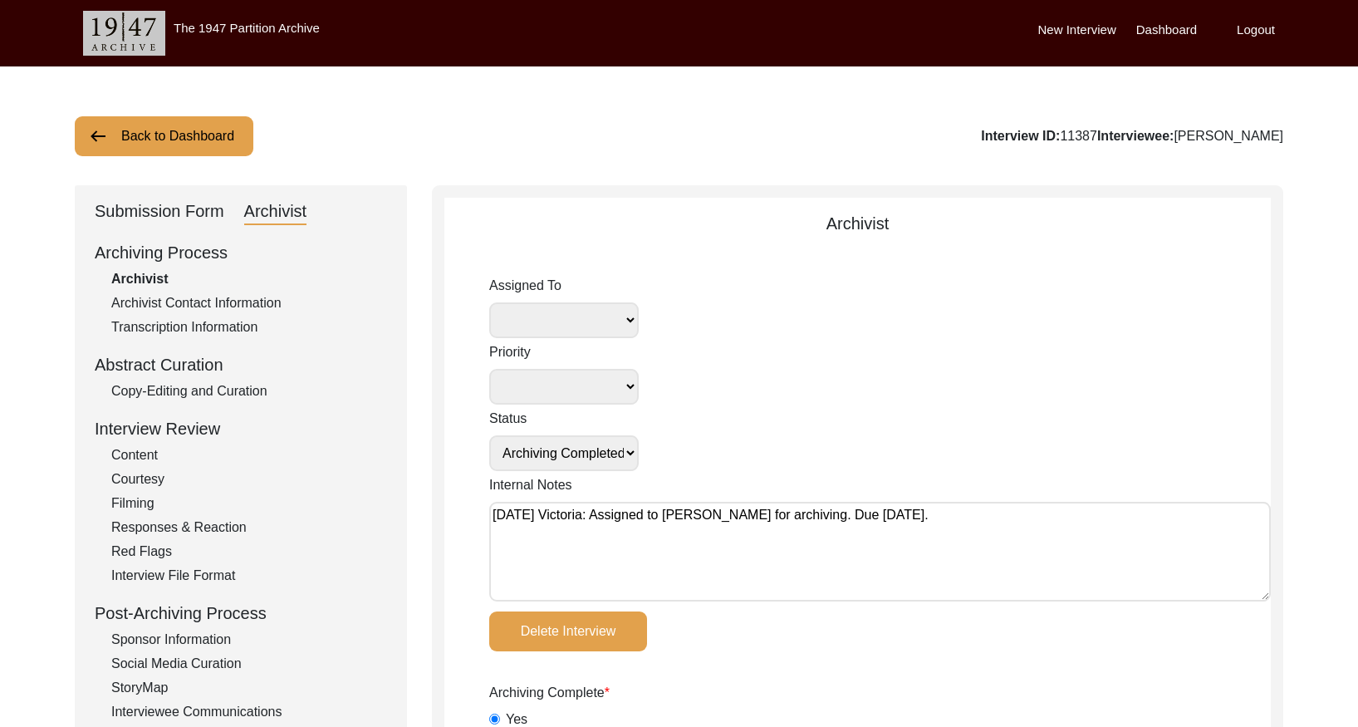
click at [199, 133] on button "Back to Dashboard" at bounding box center [164, 136] width 179 height 40
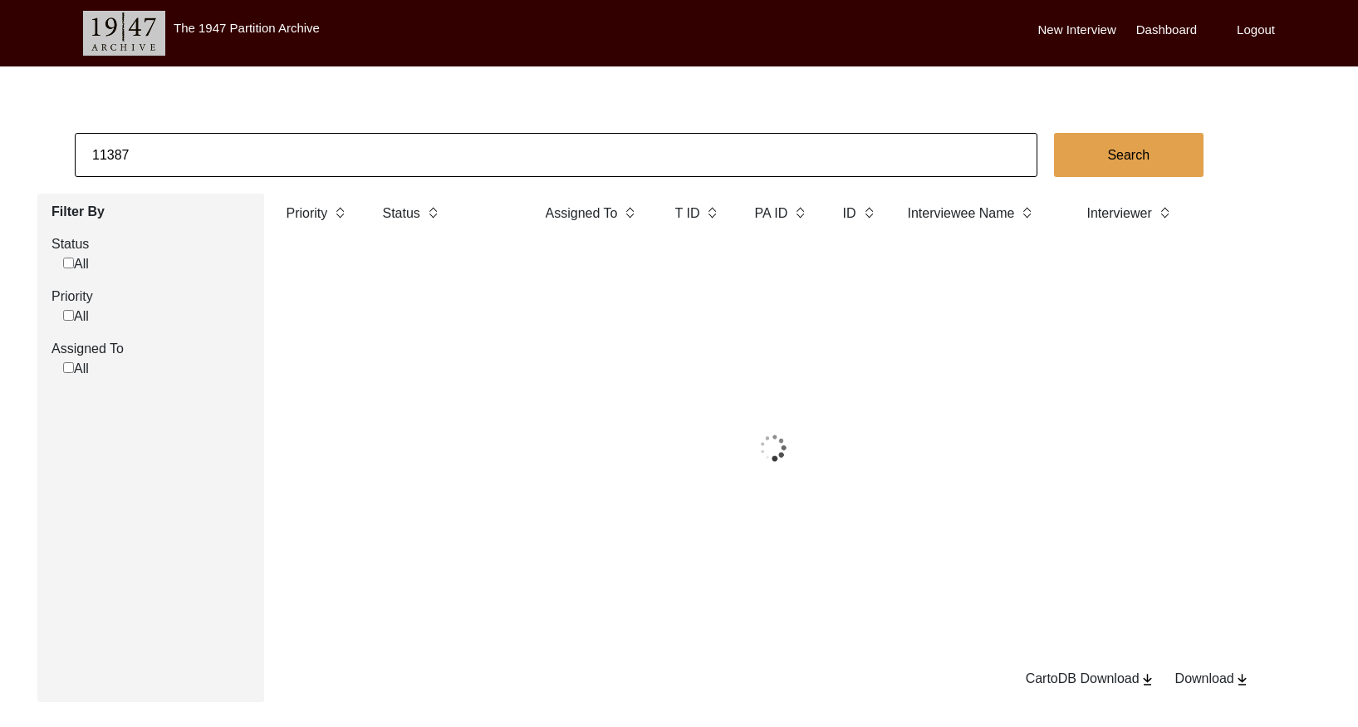
click at [249, 150] on input "11387" at bounding box center [556, 155] width 963 height 44
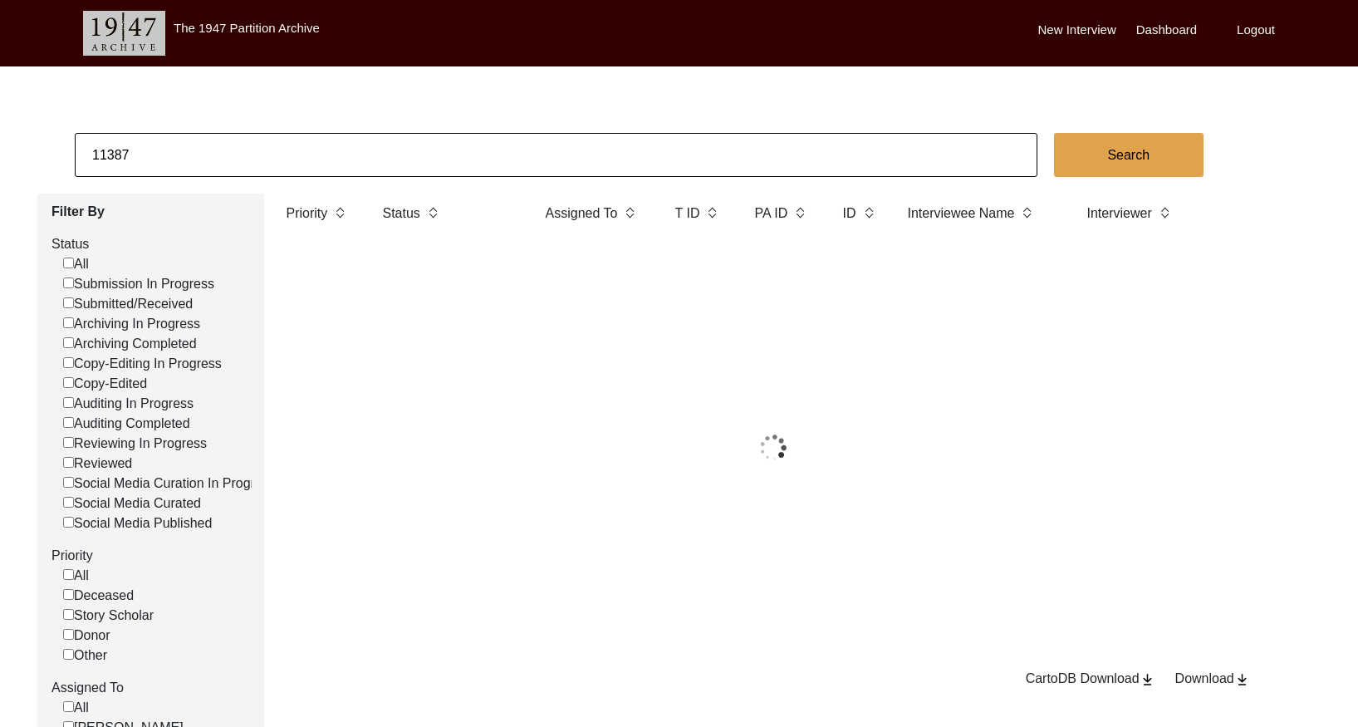
click at [249, 150] on input "11387" at bounding box center [556, 155] width 963 height 44
paste input "PA13338"
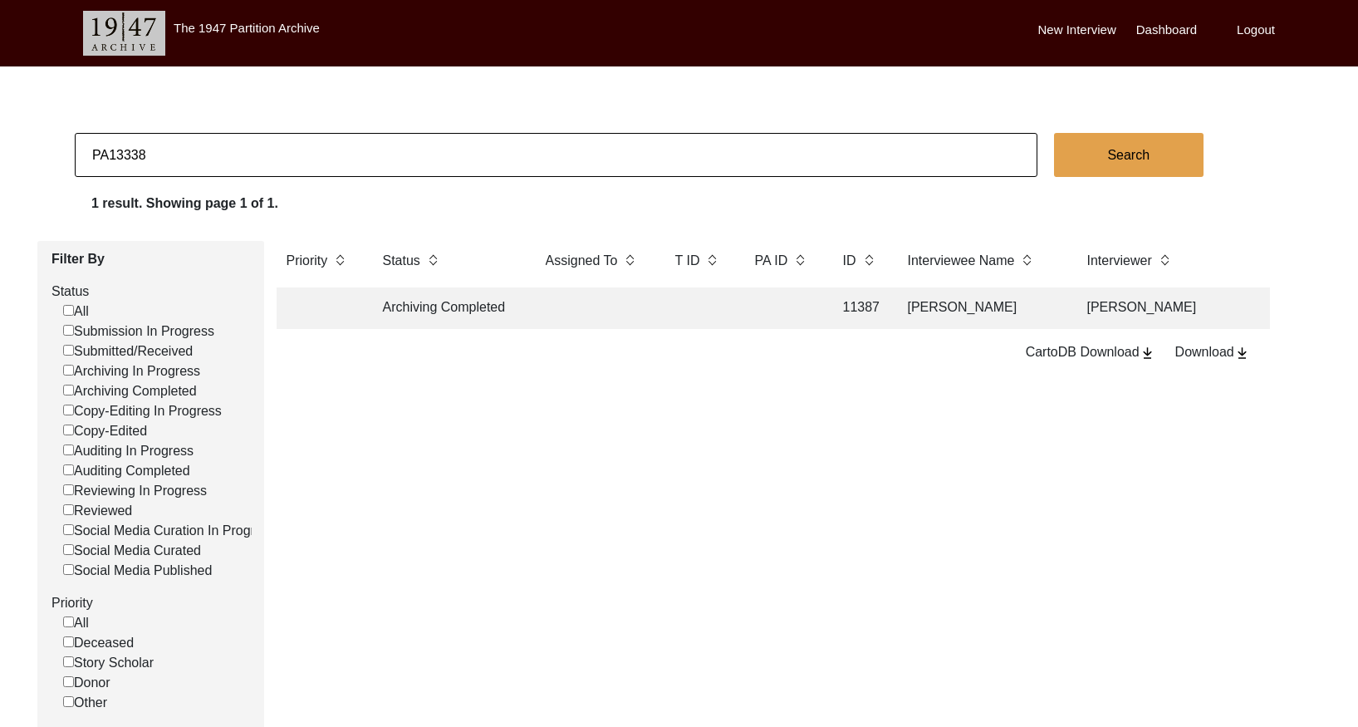
drag, startPoint x: 109, startPoint y: 156, endPoint x: 222, endPoint y: 151, distance: 113.1
click at [111, 156] on input "PA13338" at bounding box center [556, 155] width 963 height 44
type input "13338"
checkbox input "false"
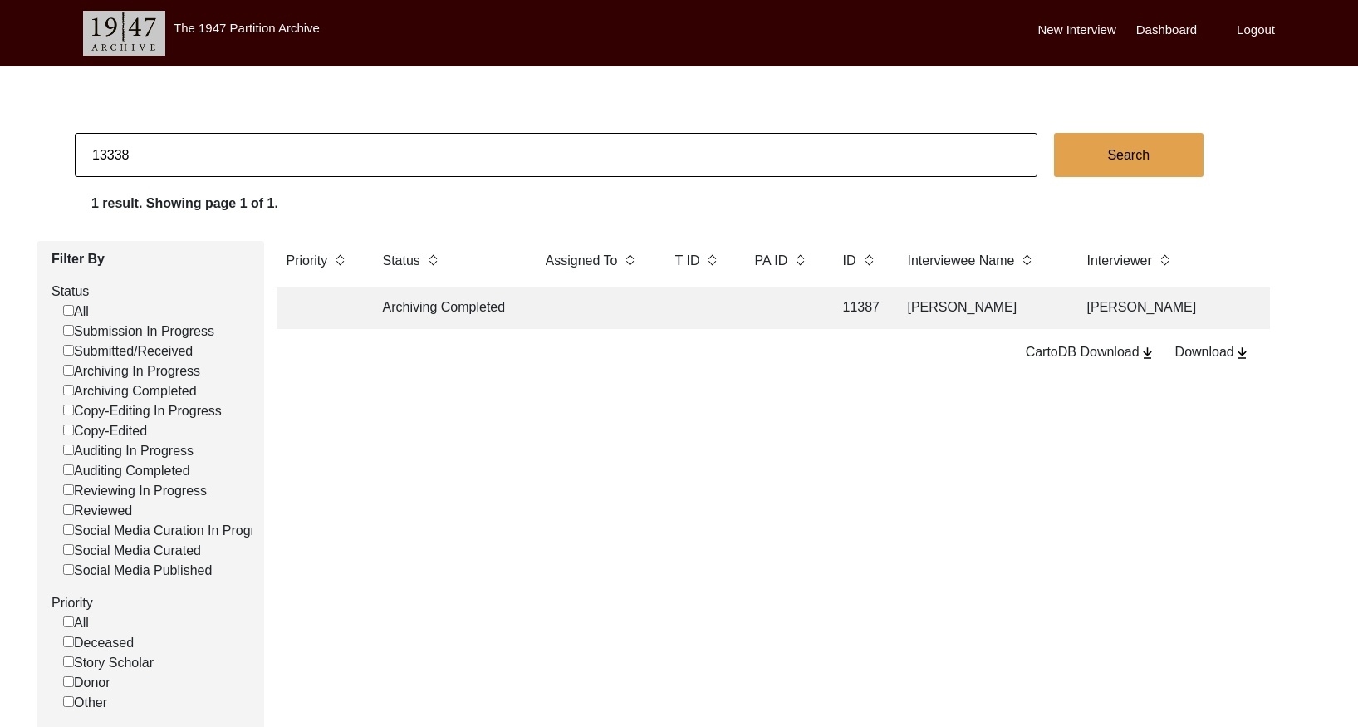
checkbox input "false"
click at [144, 159] on input "13338" at bounding box center [556, 155] width 963 height 44
click at [145, 159] on input "13338" at bounding box center [556, 155] width 963 height 44
click at [145, 158] on input "13338" at bounding box center [556, 155] width 963 height 44
paste input "PA13339 - [PERSON_NAME]"
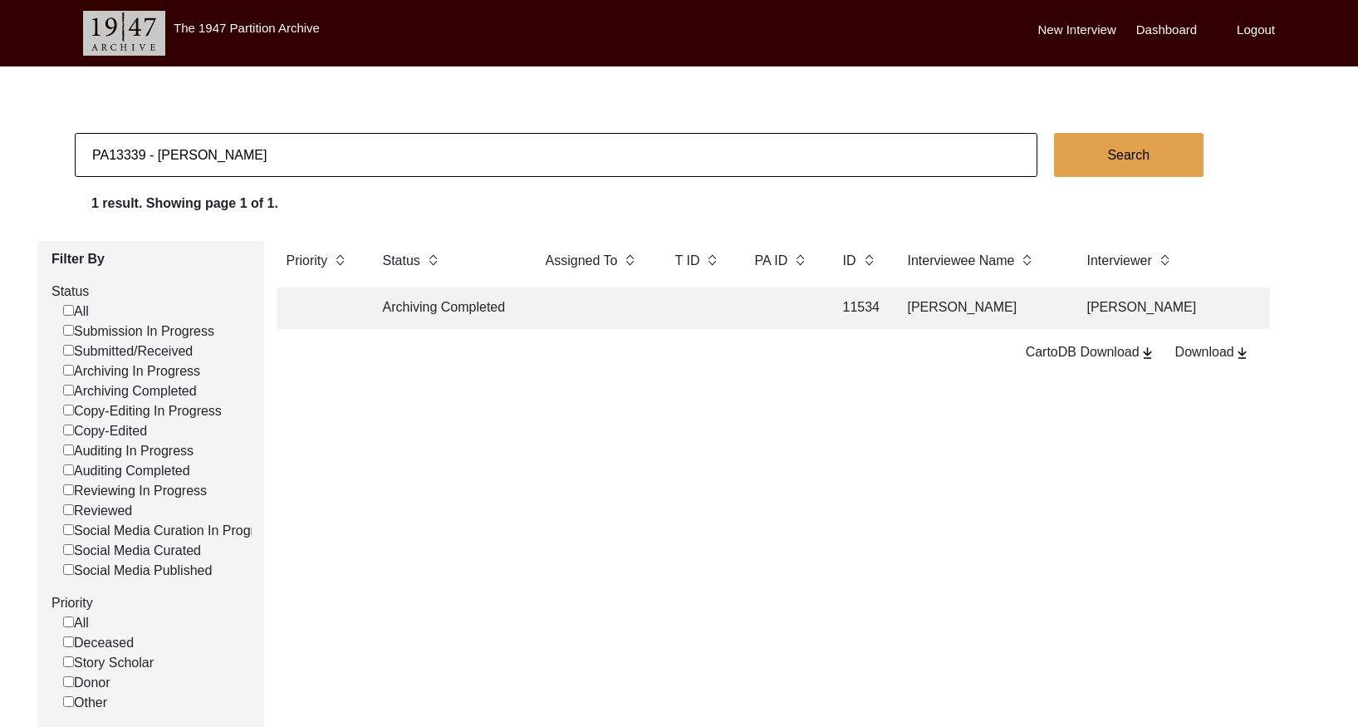
drag, startPoint x: 107, startPoint y: 154, endPoint x: -1, endPoint y: 154, distance: 108.0
click at [0, 154] on app-records-search "PA13339 - Jayosree Search 1 result. Showing page 1 of 1. Filter By Status All S…" at bounding box center [679, 515] width 1358 height 764
type input "13339"
checkbox input "false"
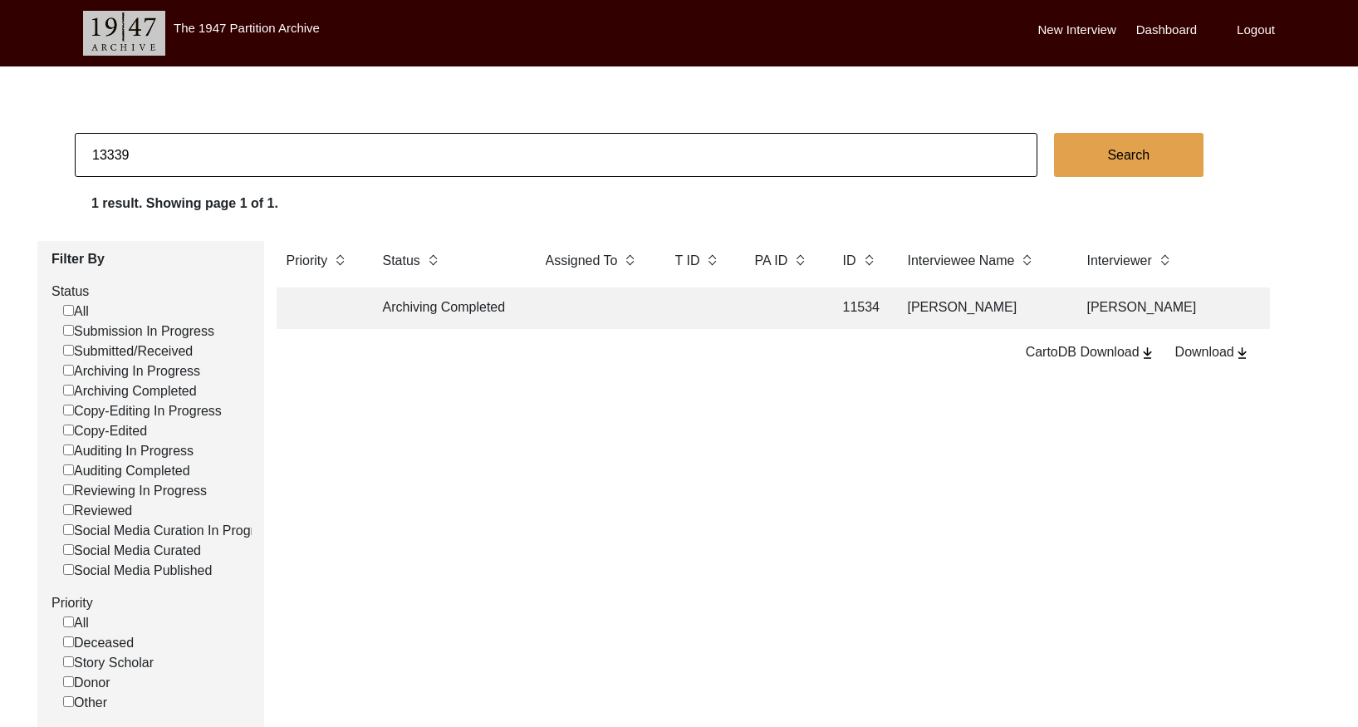
checkbox input "false"
click at [583, 308] on td at bounding box center [594, 308] width 116 height 42
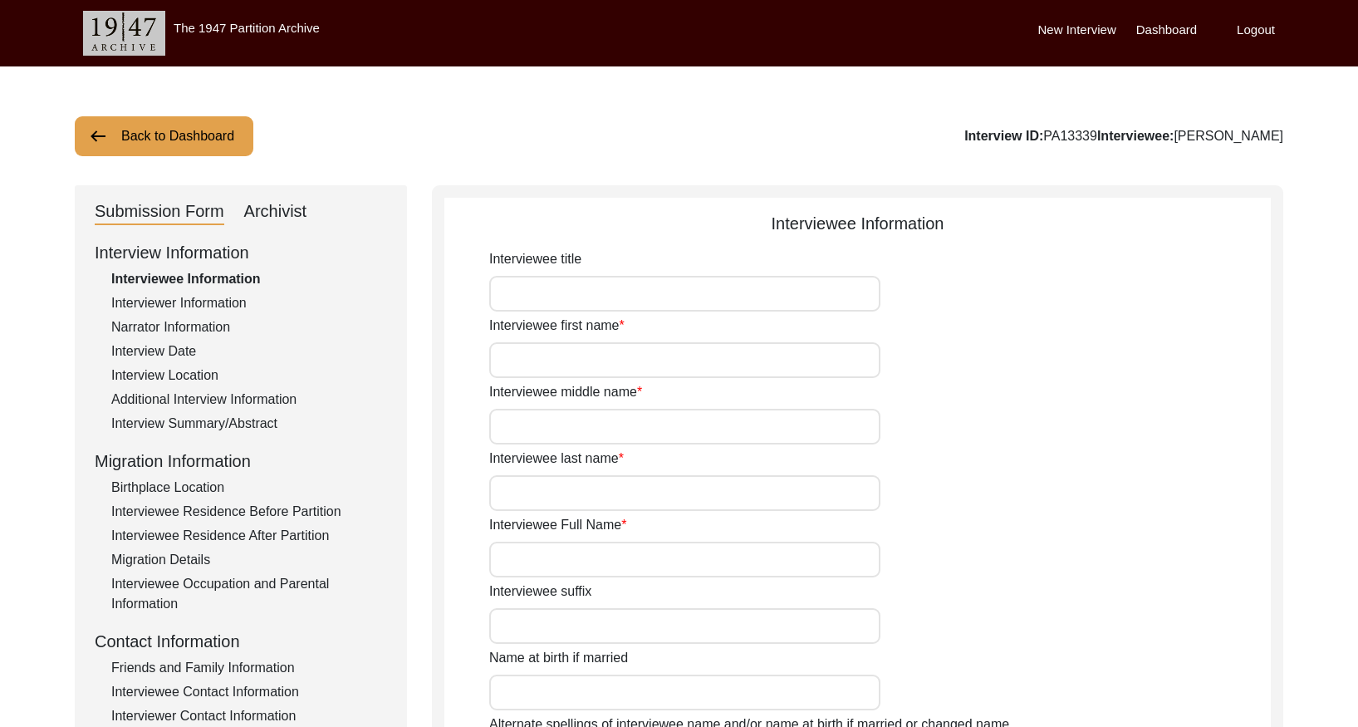
type input "Biswanath"
type input "N/A"
type input "[PERSON_NAME]"
type input "[DATE]"
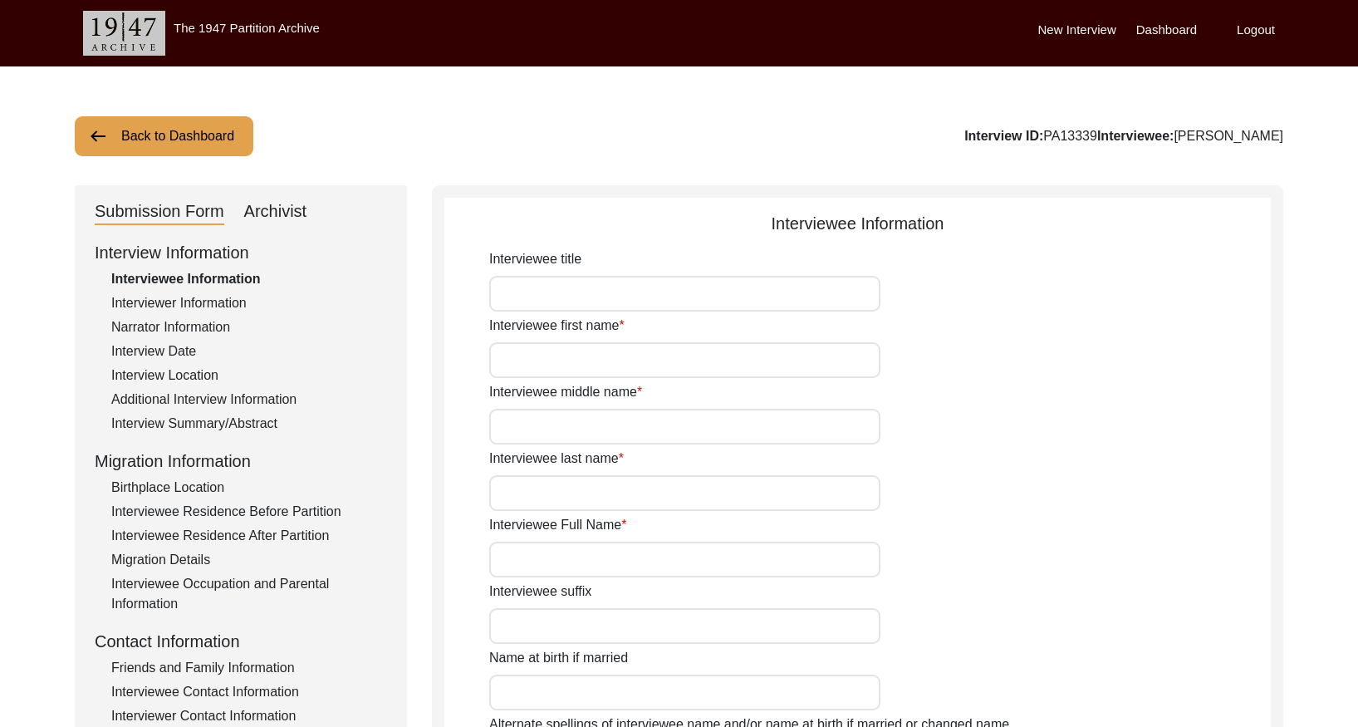
type input "83"
type input "[DEMOGRAPHIC_DATA]"
type input "Bengali"
type input "[DEMOGRAPHIC_DATA]"
type input "Bengali"
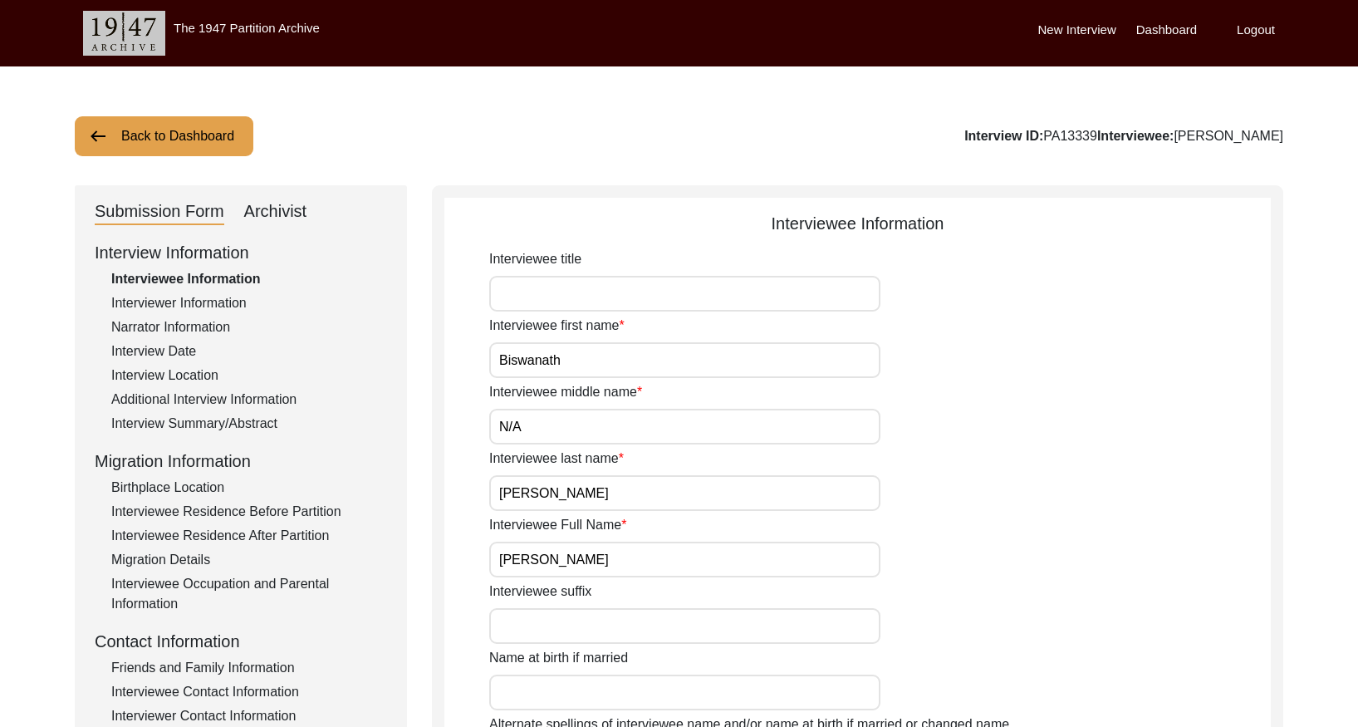
drag, startPoint x: 263, startPoint y: 205, endPoint x: 272, endPoint y: 208, distance: 9.7
click at [264, 205] on div "Archivist" at bounding box center [275, 212] width 63 height 27
select select "Submitted/Received"
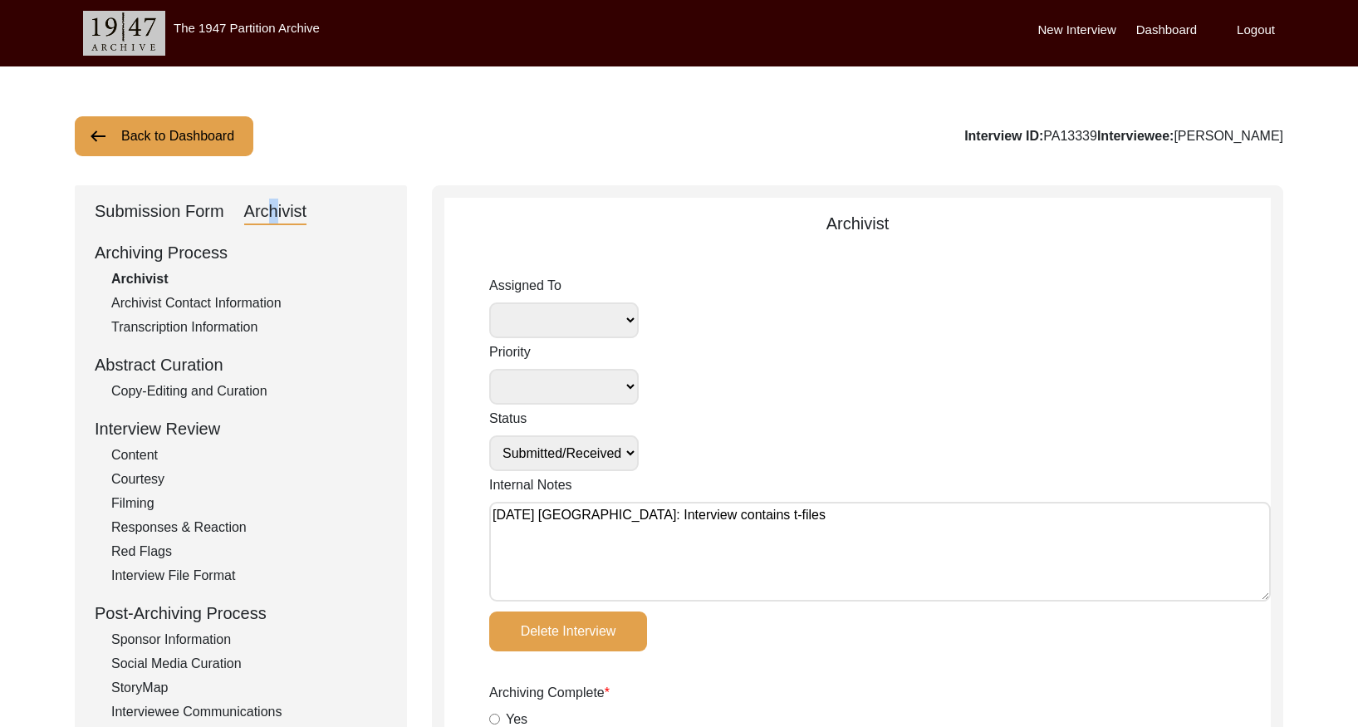
scroll to position [2, 0]
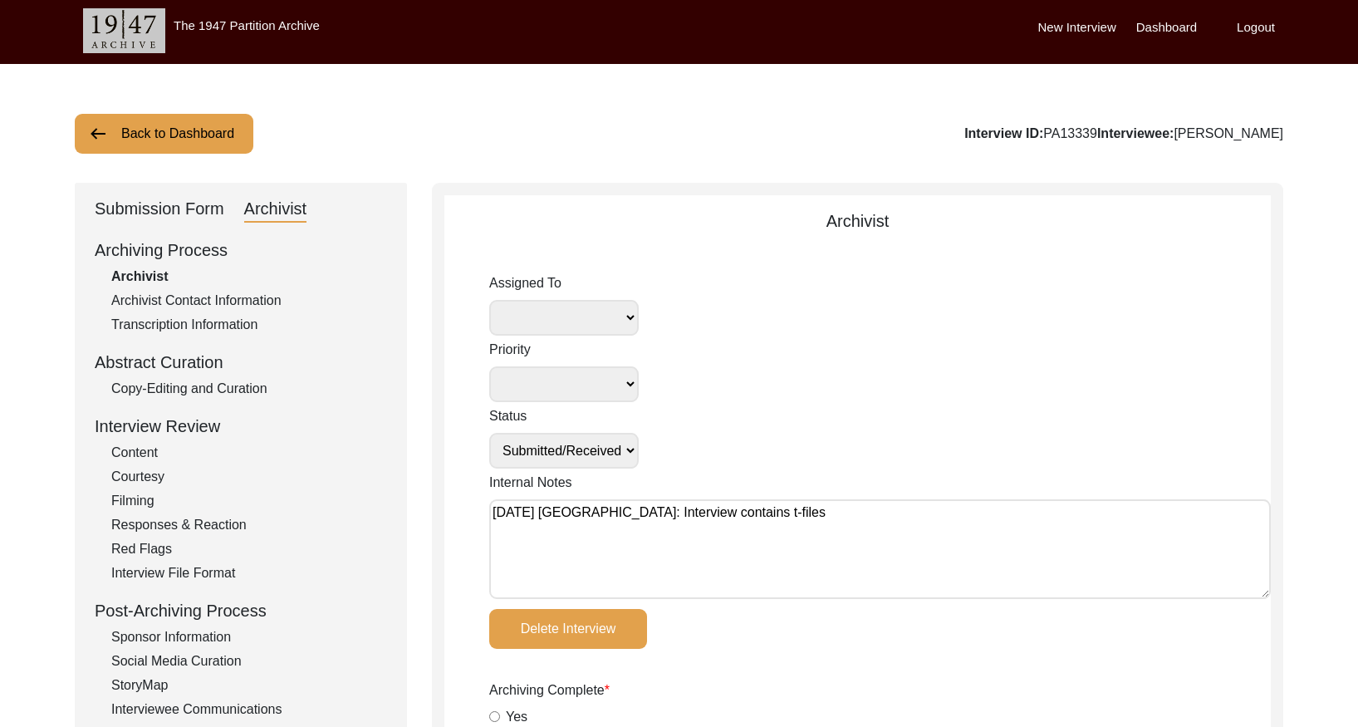
drag, startPoint x: 492, startPoint y: 515, endPoint x: 507, endPoint y: 516, distance: 15.0
click at [493, 515] on textarea "[DATE] [GEOGRAPHIC_DATA]: Interview contains t-files" at bounding box center [880, 549] width 782 height 100
paste textarea "[DATE] [GEOGRAPHIC_DATA]: Assigned to Brianna to archive. Due [DATE]. When arch…"
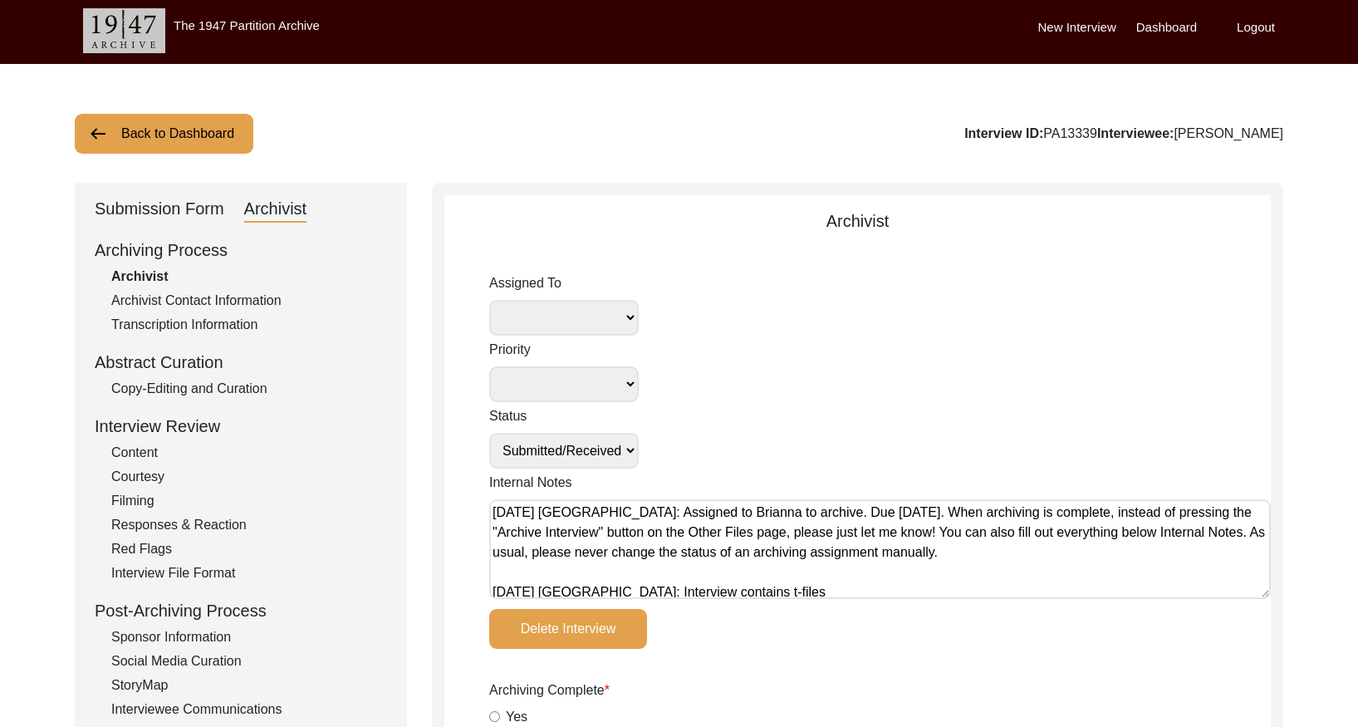
type textarea "[DATE] [GEOGRAPHIC_DATA]: Assigned to Brianna to archive. Due [DATE]. When arch…"
click at [613, 314] on select "[PERSON_NAME] [PERSON_NAME] archivist [PERSON_NAME] [PERSON_NAME] [PERSON_NAME]" at bounding box center [564, 318] width 150 height 36
select select "442"
click at [598, 449] on select "Submission In Progress Submitted/Received Archiving In Progress Archiving Compl…" at bounding box center [564, 451] width 150 height 36
select select "Archiving In Progress"
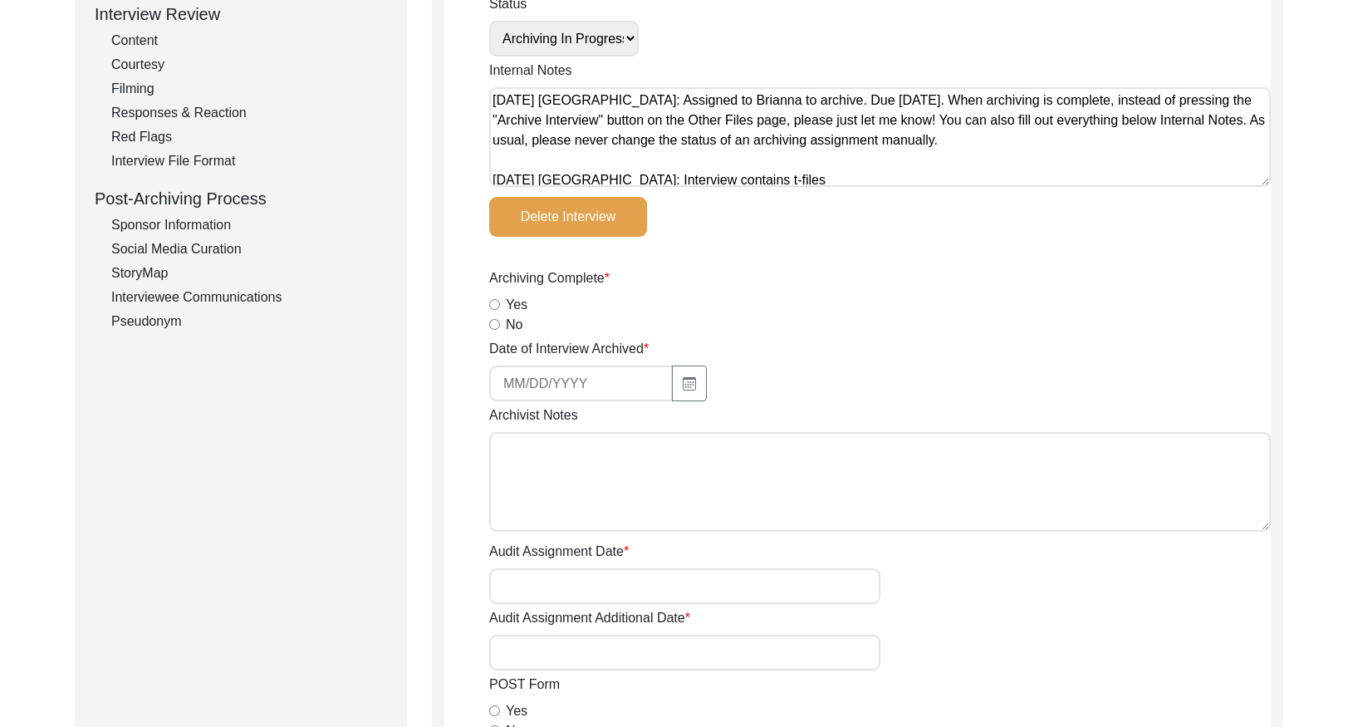
scroll to position [7, 0]
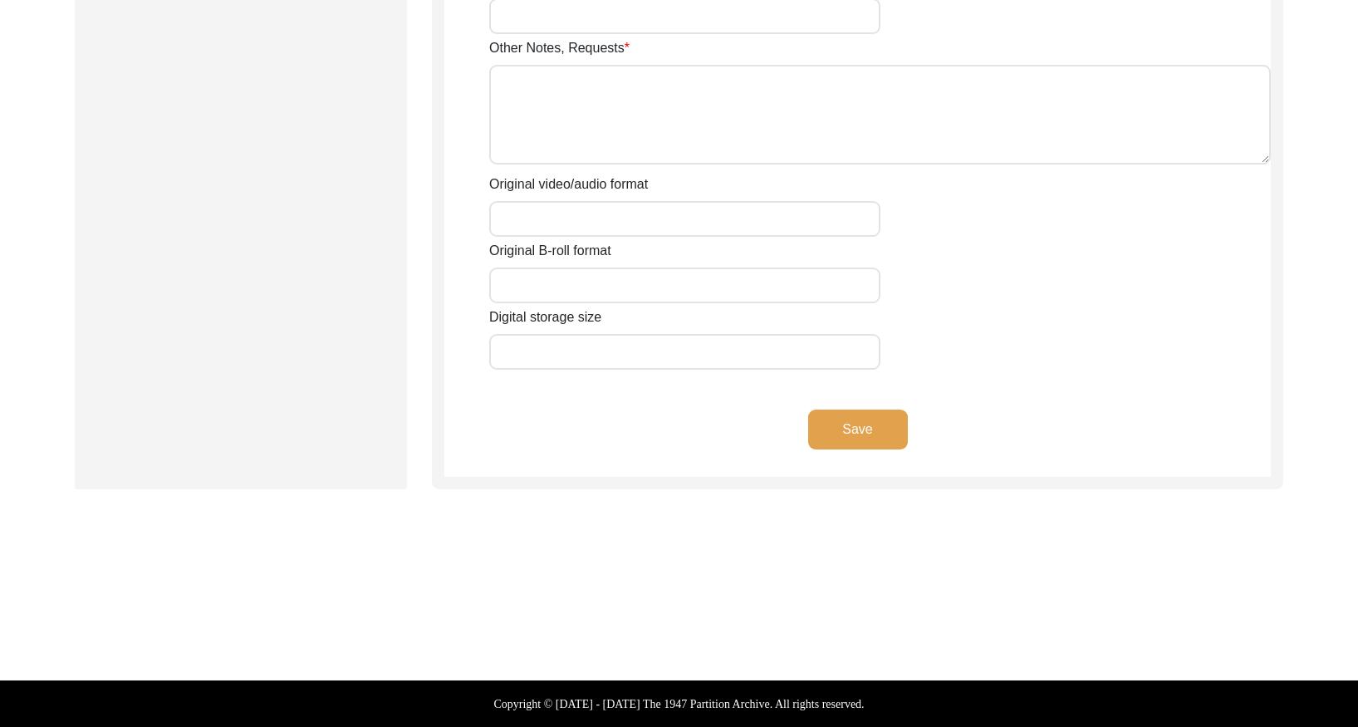
click at [846, 417] on button "Save" at bounding box center [858, 429] width 100 height 40
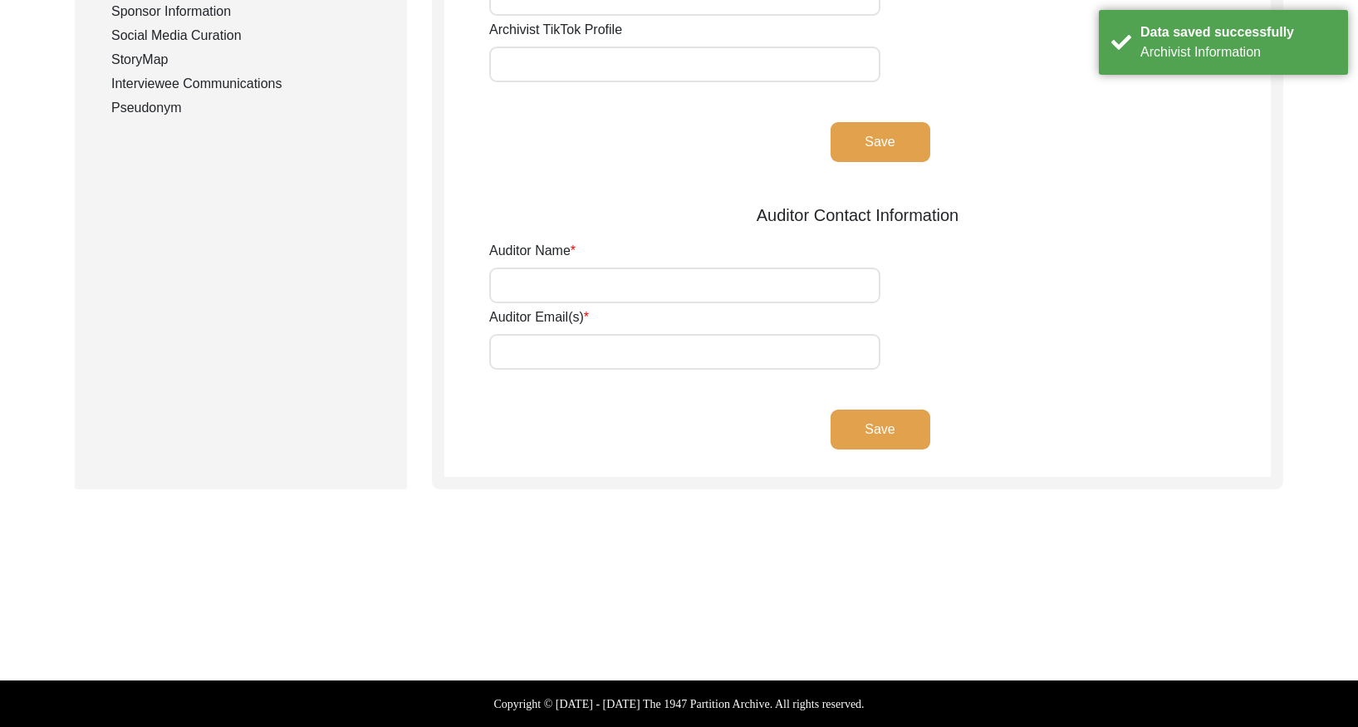
scroll to position [0, 0]
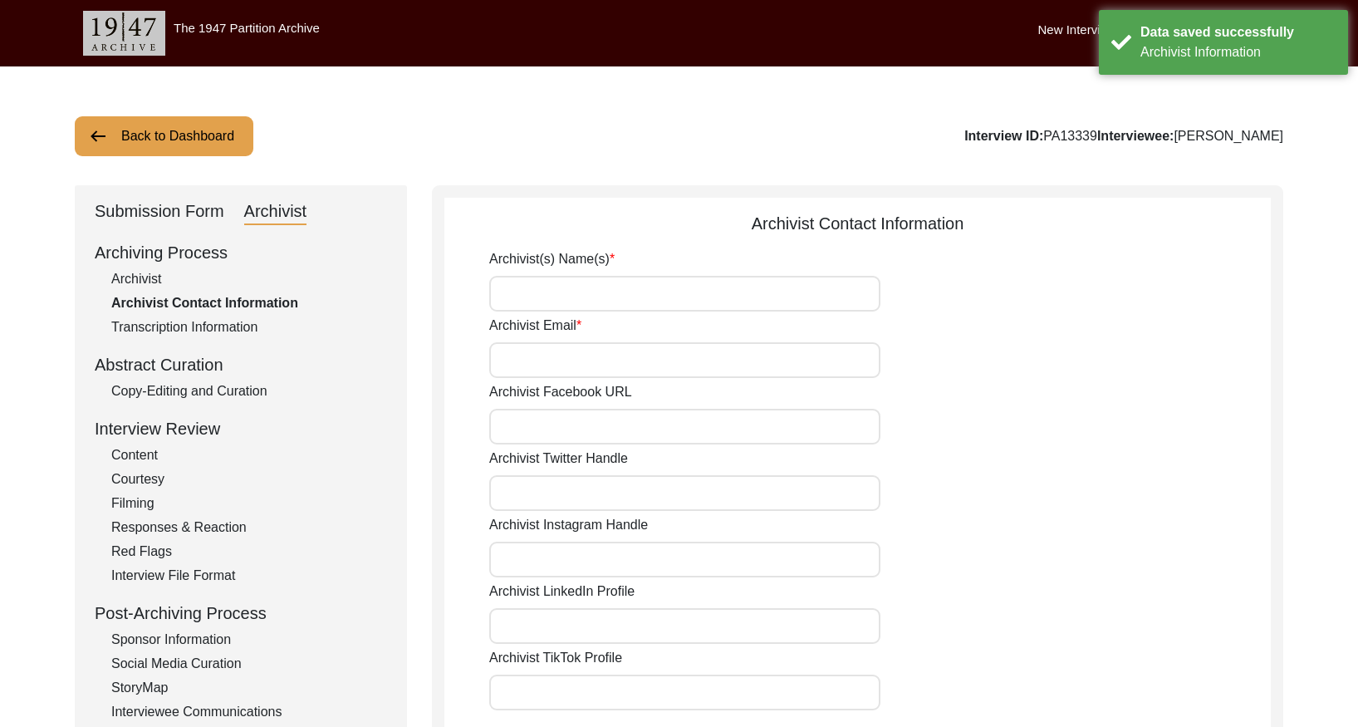
click at [156, 144] on button "Back to Dashboard" at bounding box center [164, 136] width 179 height 40
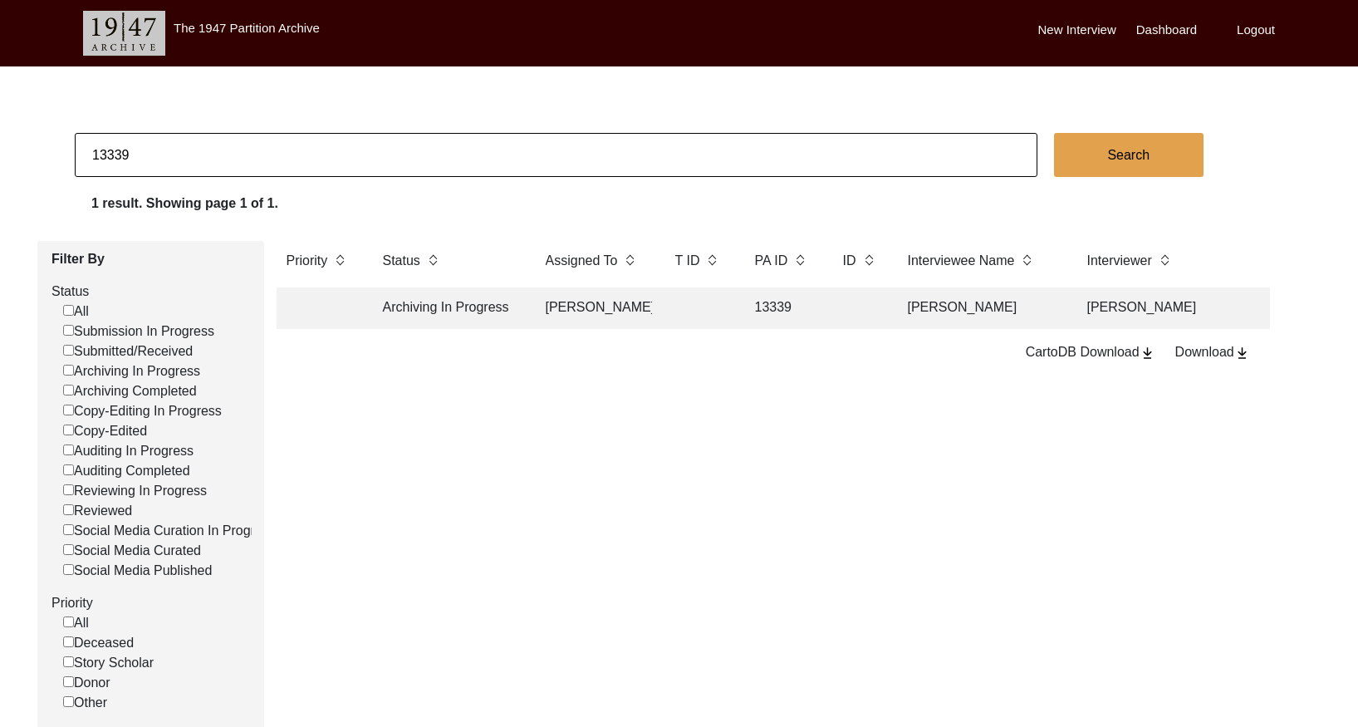
click at [226, 155] on input "13339" at bounding box center [556, 155] width 963 height 44
type input "13325"
checkbox input "false"
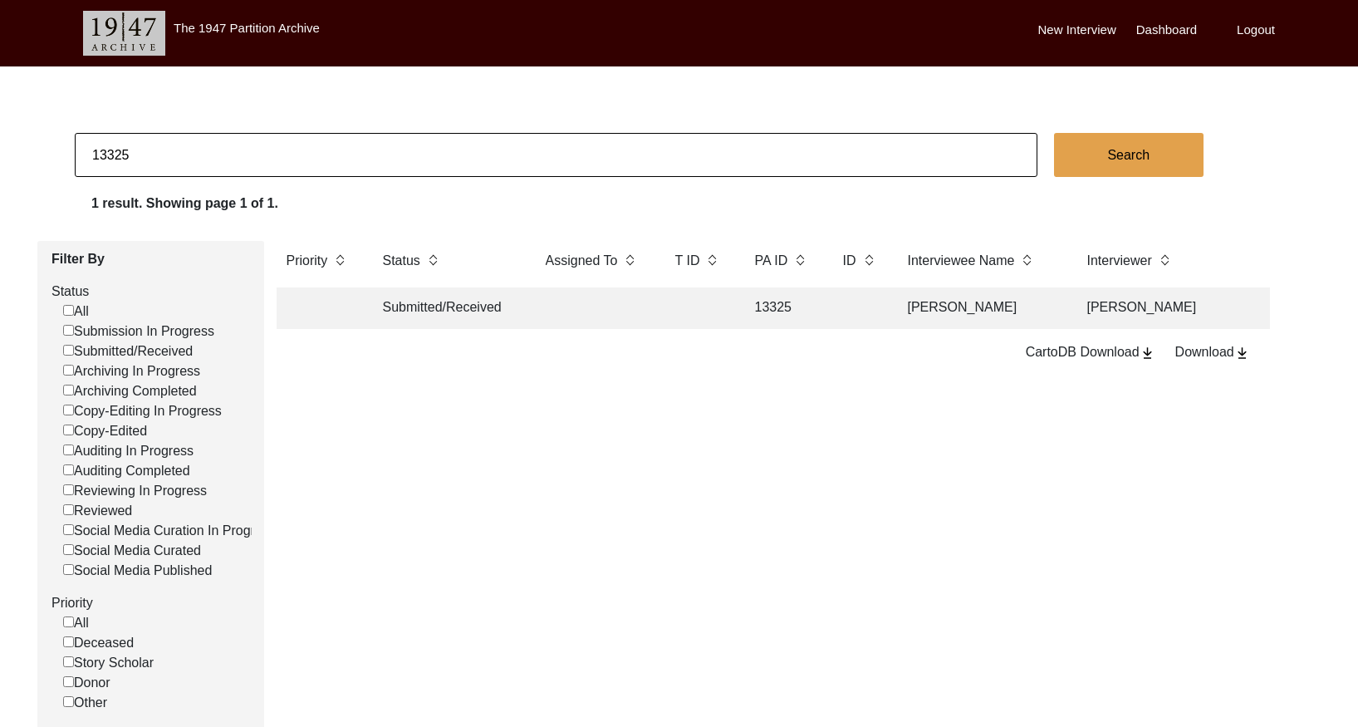
click at [698, 314] on td at bounding box center [698, 308] width 66 height 42
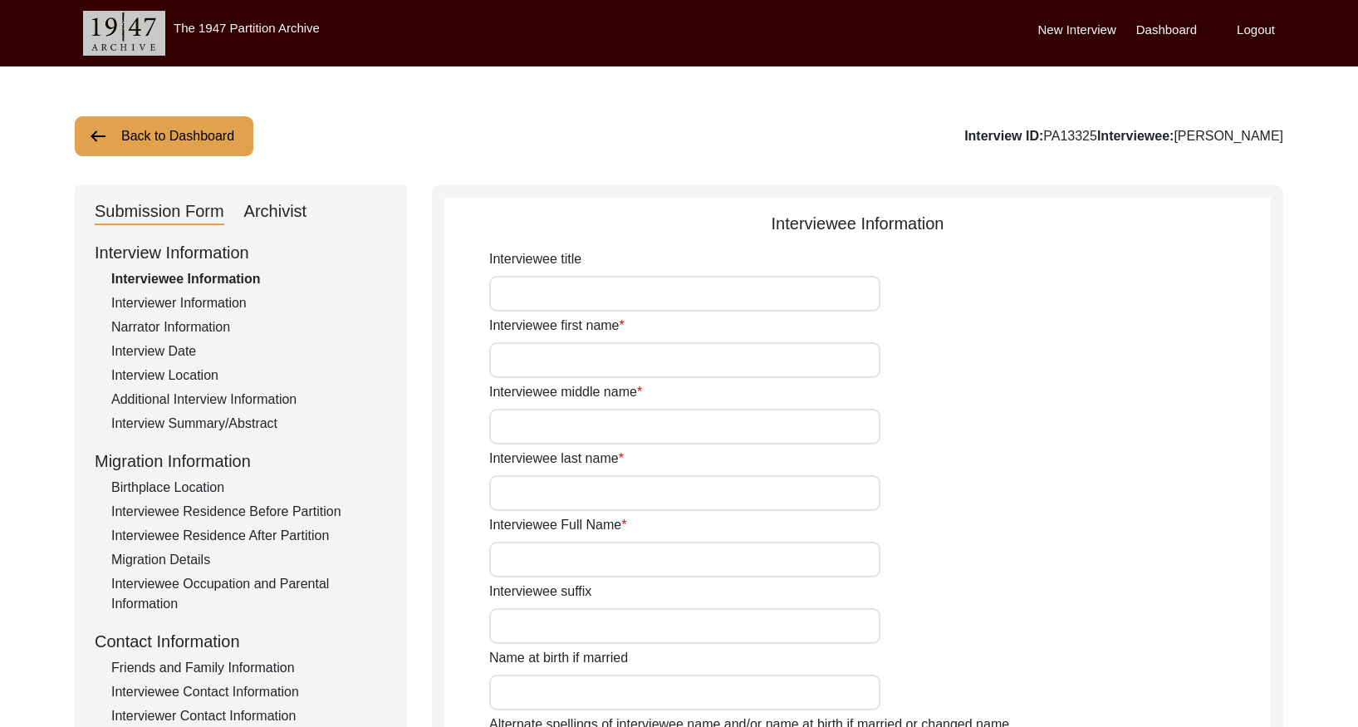
type input "[PERSON_NAME]"
type input "n/a"
type input "Saha"
type input "[PERSON_NAME]"
type input "[DATE]"
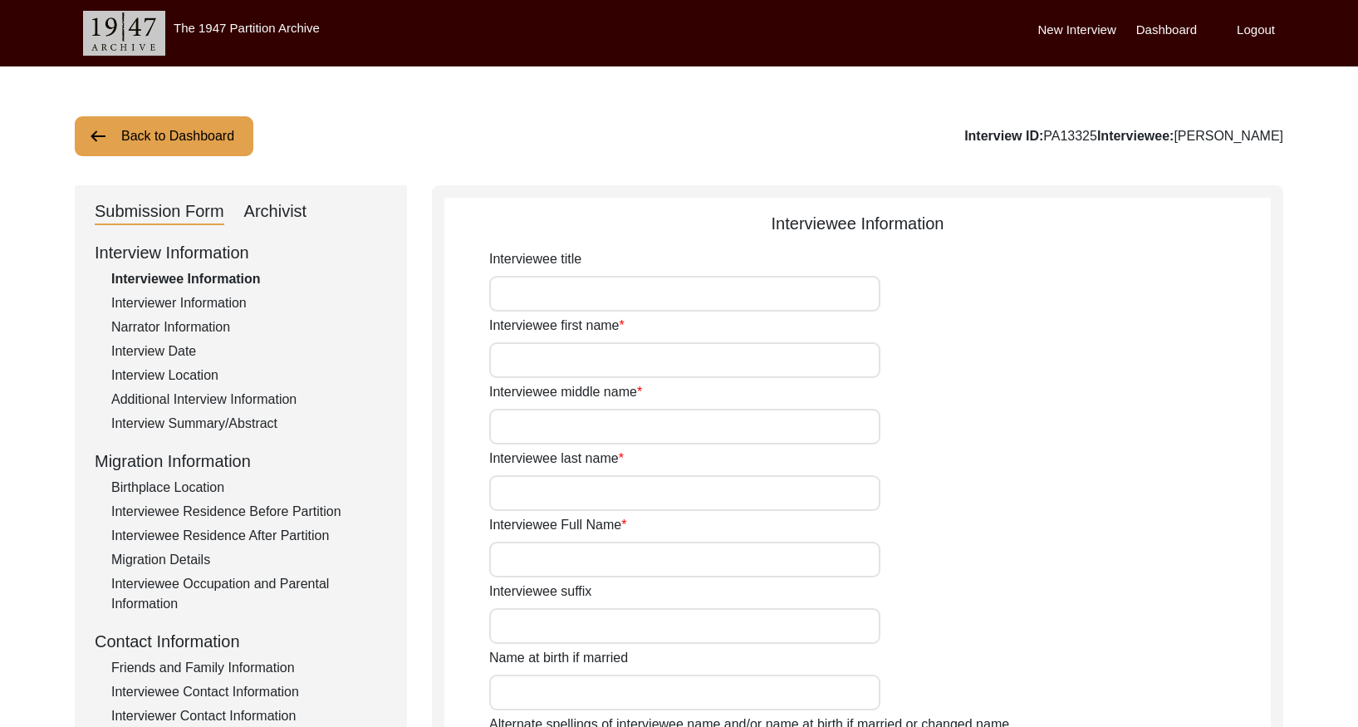
type input "84"
type input "[DEMOGRAPHIC_DATA]"
click at [270, 208] on div "Archivist" at bounding box center [275, 212] width 63 height 27
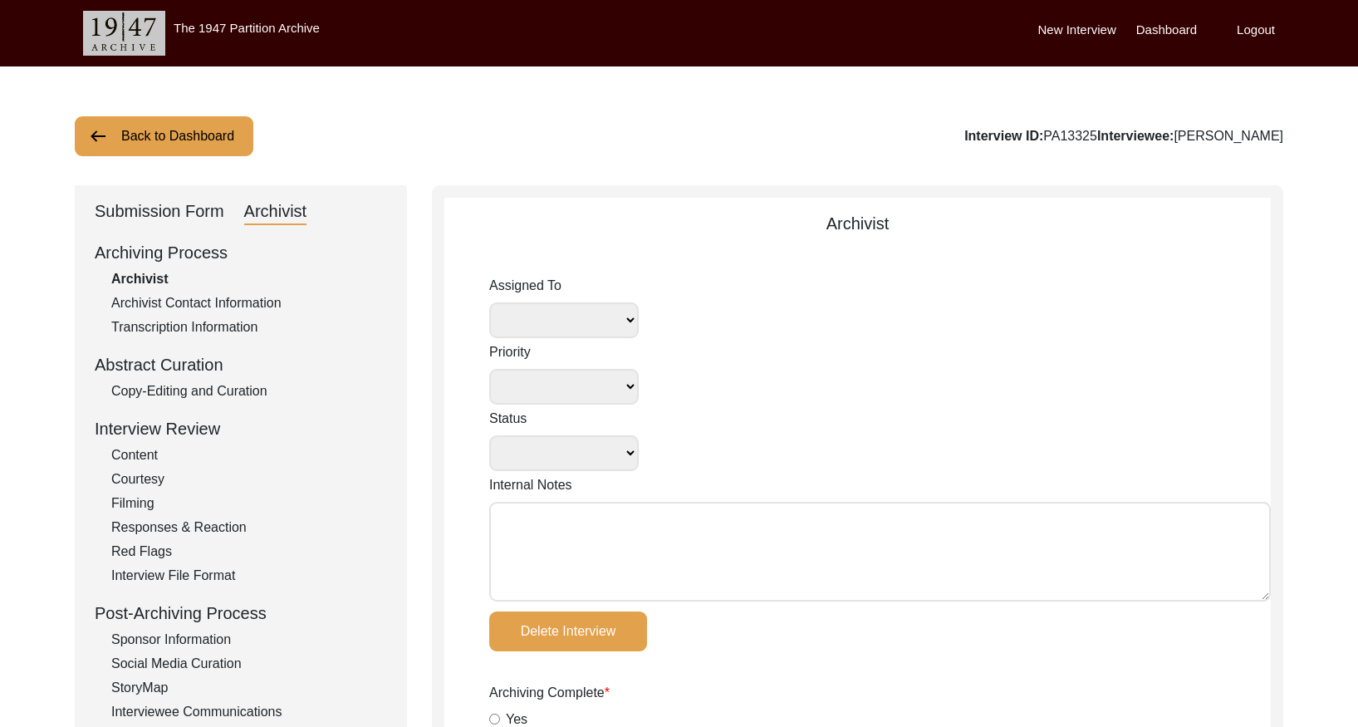
select select
select select "Submitted/Received"
type textarea "[DATE] [GEOGRAPHIC_DATA]: This interview contains t-files"
radio input "true"
select select
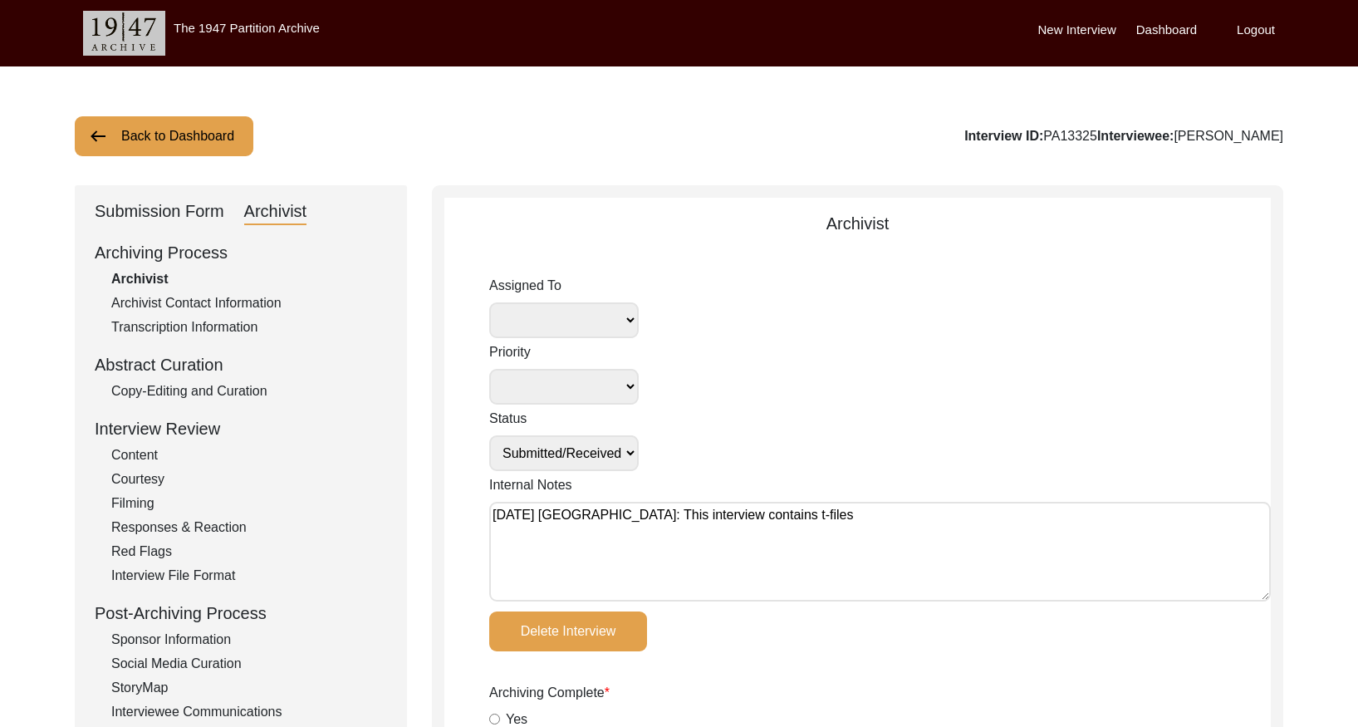
click at [493, 512] on textarea "[DATE] [GEOGRAPHIC_DATA]: This interview contains t-files" at bounding box center [880, 552] width 782 height 100
paste textarea "[DATE] [GEOGRAPHIC_DATA]: Assigned to Brianna to archive. Due [DATE]. When arch…"
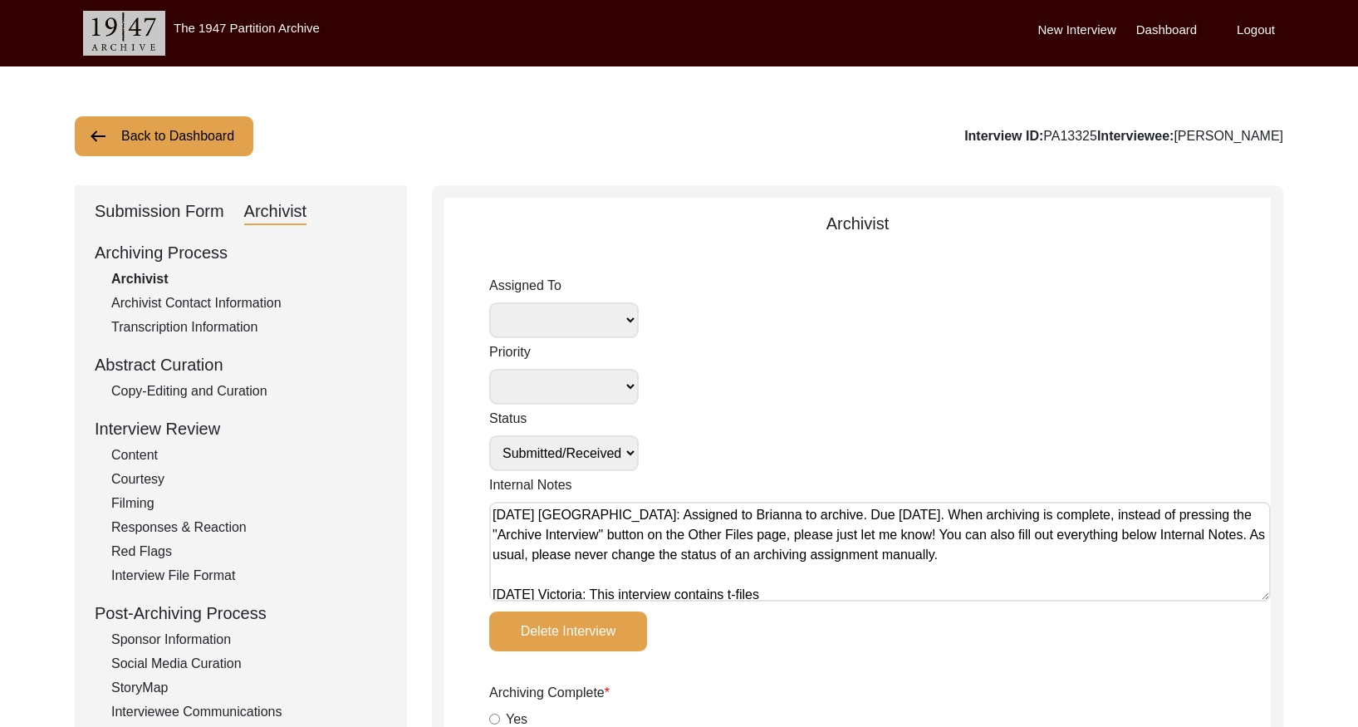
type textarea "[DATE] [GEOGRAPHIC_DATA]: Assigned to Brianna to archive. Due [DATE]. When arch…"
click at [569, 317] on select "[PERSON_NAME] [PERSON_NAME] archivist [PERSON_NAME] [PERSON_NAME] [PERSON_NAME]" at bounding box center [564, 320] width 150 height 36
select select "442"
click at [607, 455] on select "Submission In Progress Submitted/Received Archiving In Progress Archiving Compl…" at bounding box center [564, 453] width 150 height 36
select select "Archiving In Progress"
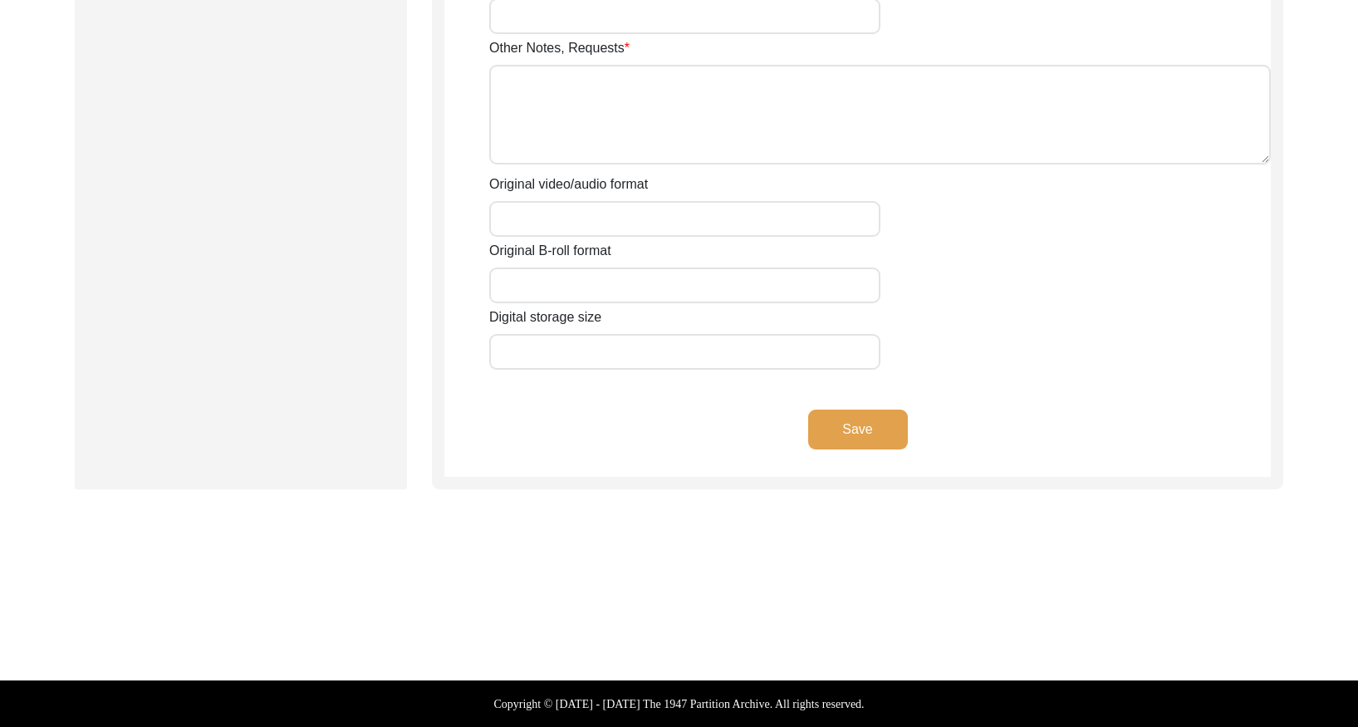
click at [889, 436] on button "Save" at bounding box center [858, 429] width 100 height 40
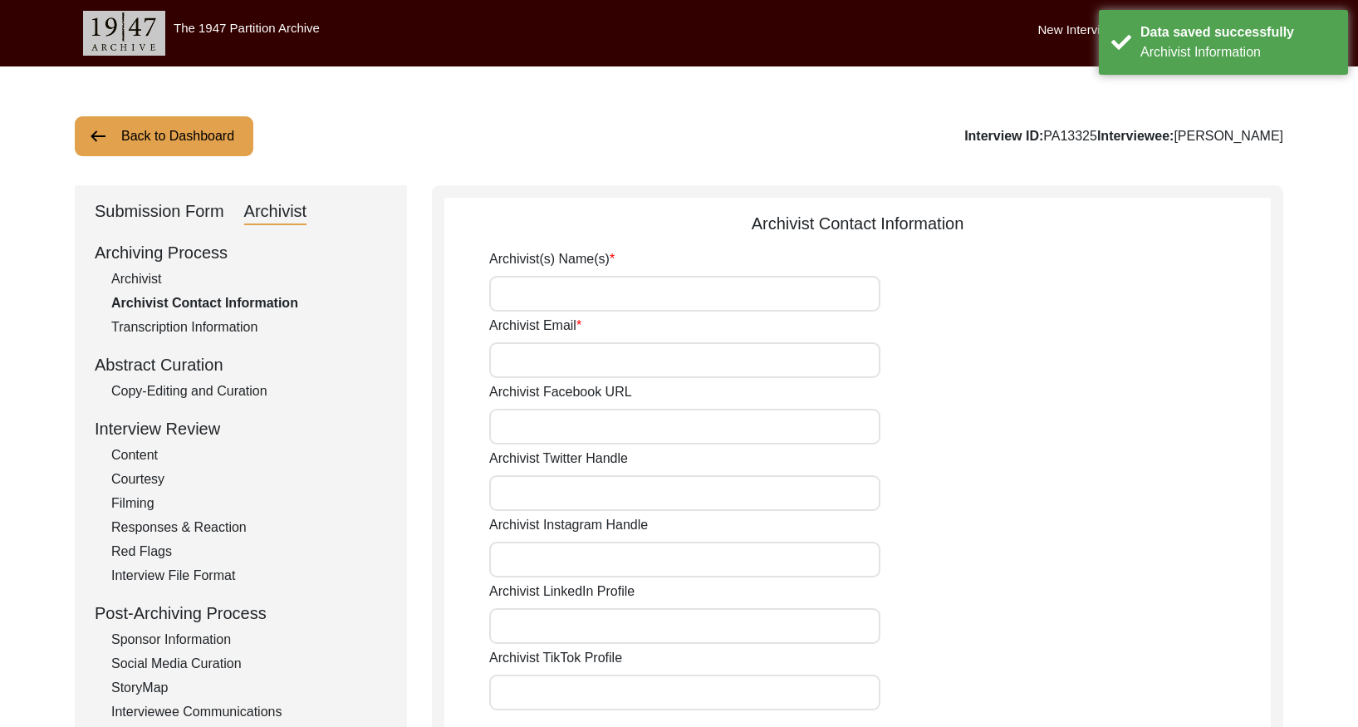
drag, startPoint x: 152, startPoint y: 140, endPoint x: 262, endPoint y: 127, distance: 110.3
click at [154, 138] on button "Back to Dashboard" at bounding box center [164, 136] width 179 height 40
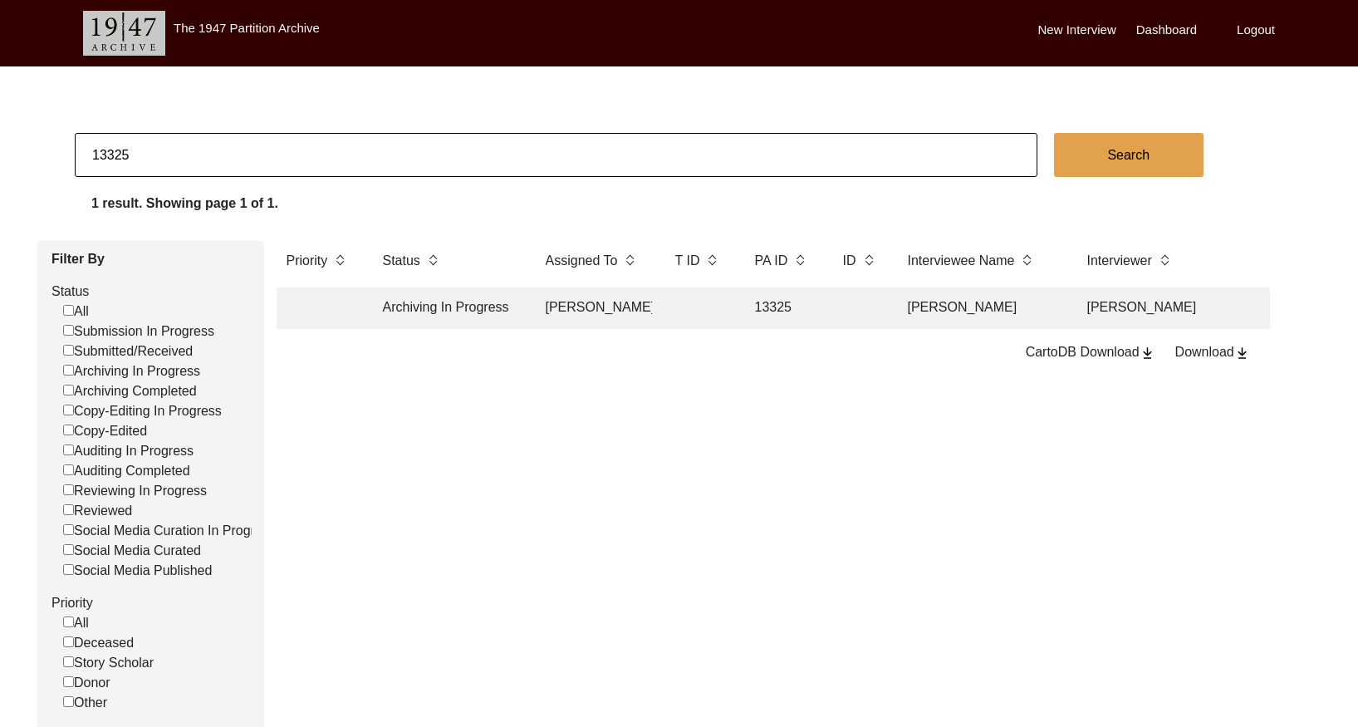
click at [223, 157] on input "13325" at bounding box center [556, 155] width 963 height 44
type input "13329"
checkbox input "false"
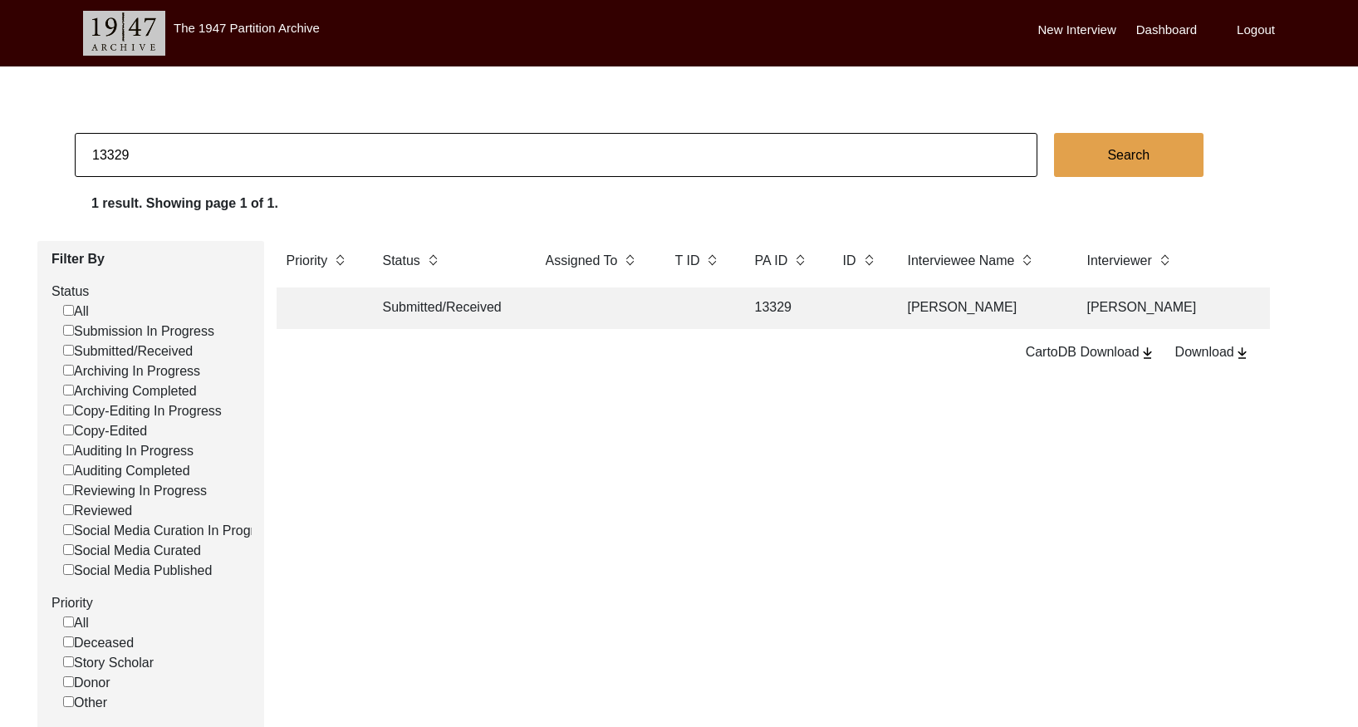
click at [751, 312] on td "13329" at bounding box center [782, 308] width 75 height 42
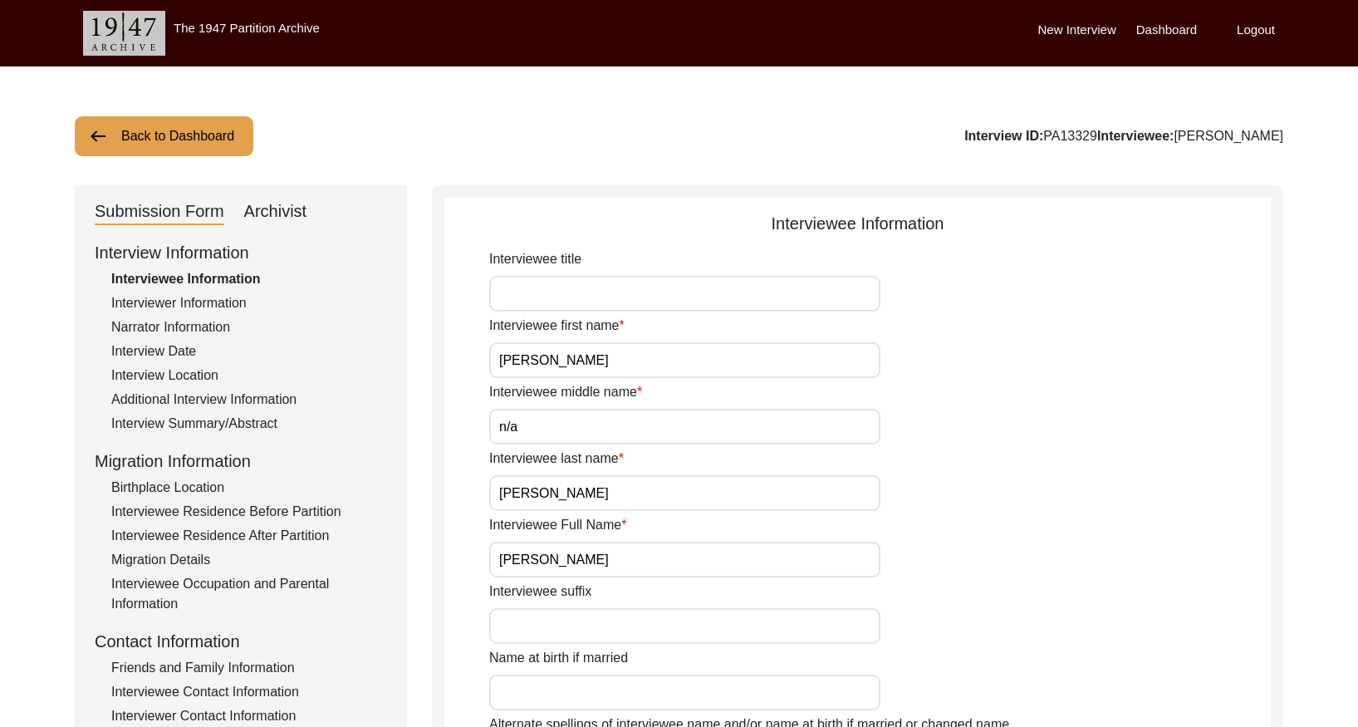
click at [277, 205] on div "Archivist" at bounding box center [275, 212] width 63 height 27
select select "Submitted/Received"
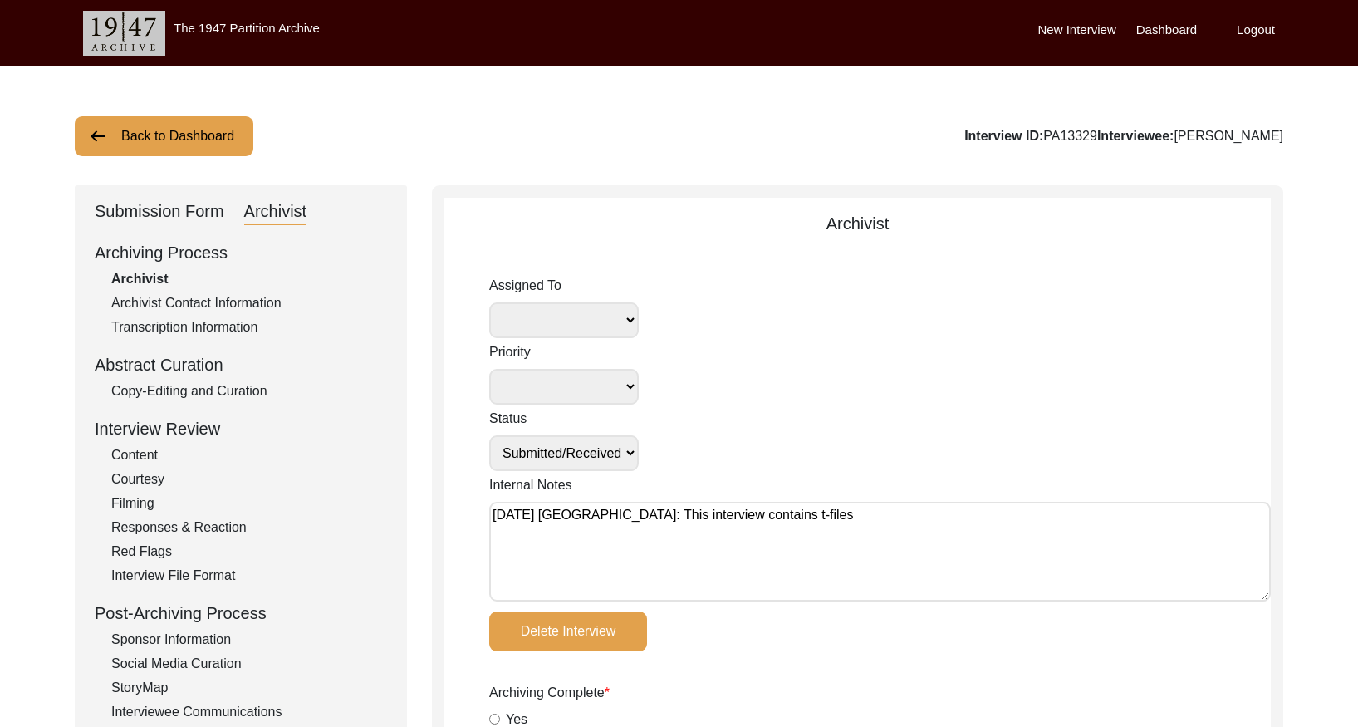
click at [493, 513] on textarea "[DATE] [GEOGRAPHIC_DATA]: This interview contains t-files" at bounding box center [880, 552] width 782 height 100
paste textarea "[DATE] [GEOGRAPHIC_DATA]: Assigned to Brianna to archive. Due [DATE]. When arch…"
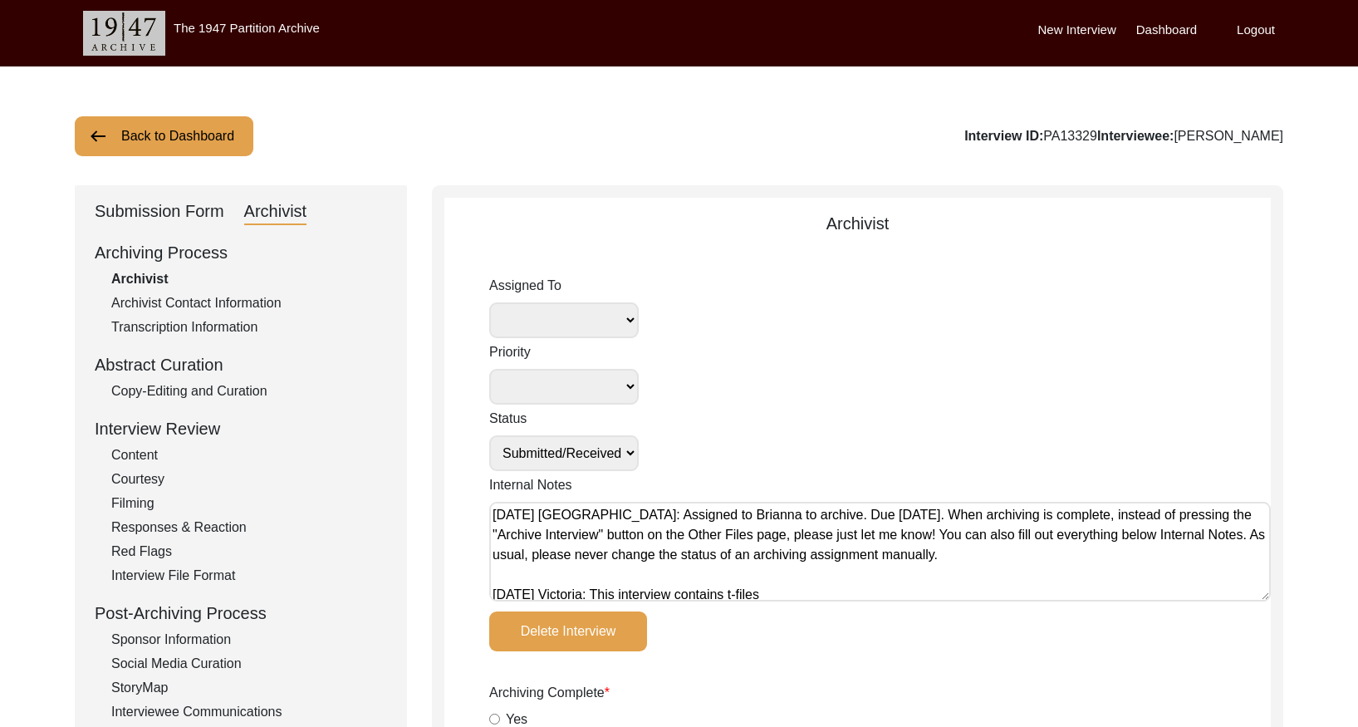
type textarea "[DATE] [GEOGRAPHIC_DATA]: Assigned to Brianna to archive. Due [DATE]. When arch…"
click at [635, 326] on select "[PERSON_NAME] [PERSON_NAME] archivist [PERSON_NAME] [PERSON_NAME] [PERSON_NAME]" at bounding box center [564, 320] width 150 height 36
select select "442"
click at [596, 451] on select "Submission In Progress Submitted/Received Archiving In Progress Archiving Compl…" at bounding box center [564, 453] width 150 height 36
select select "Archiving In Progress"
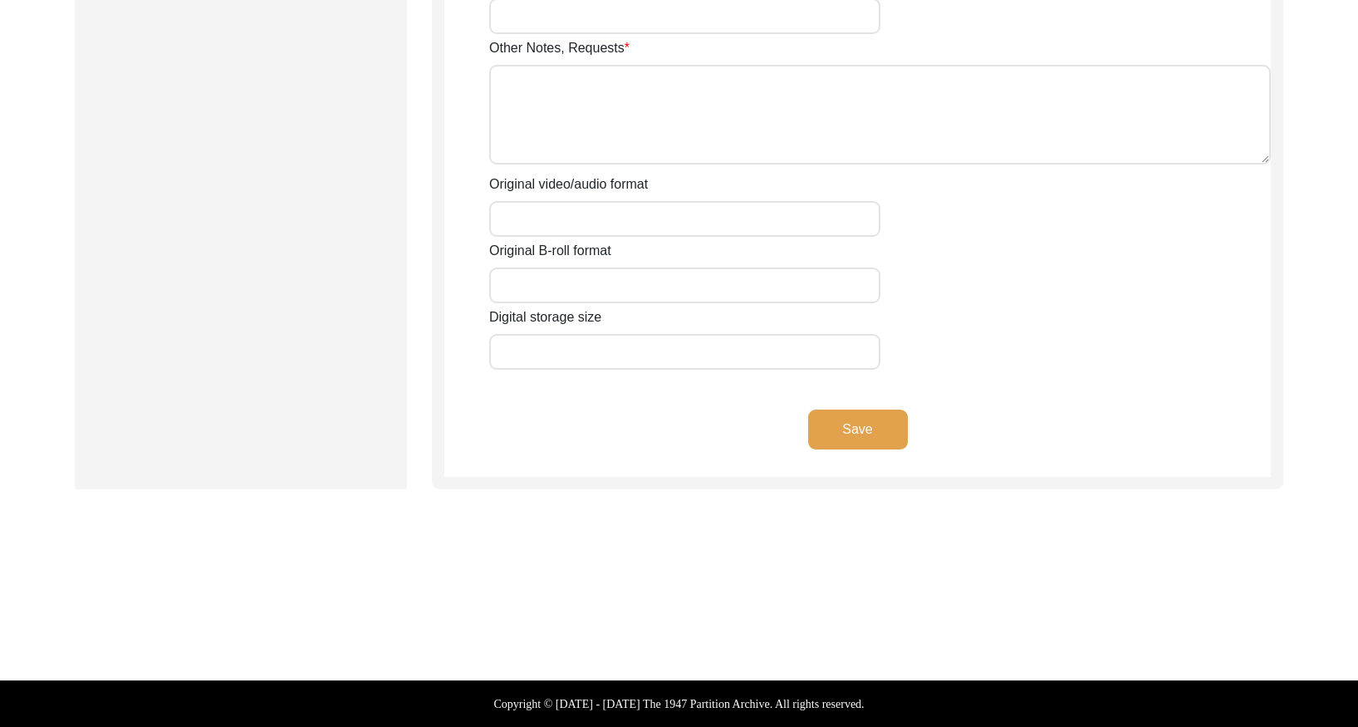
click at [882, 439] on button "Save" at bounding box center [858, 429] width 100 height 40
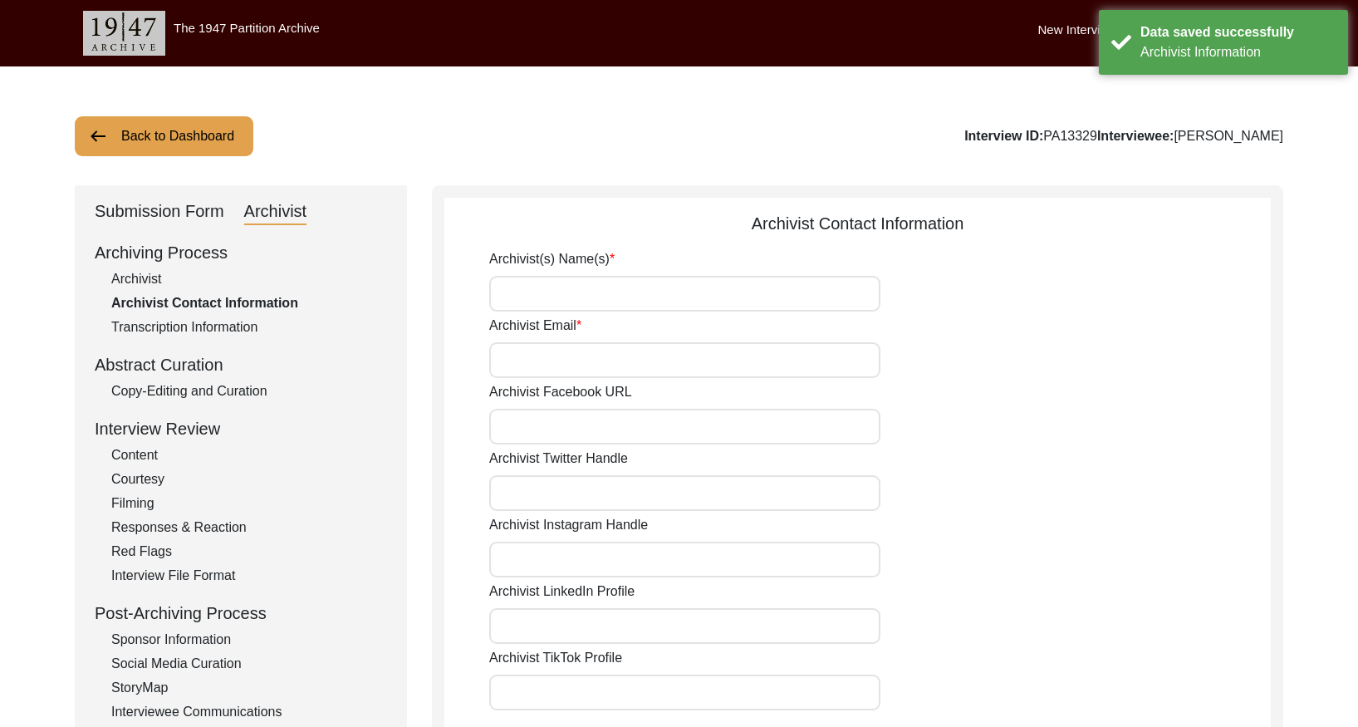
drag, startPoint x: 201, startPoint y: 137, endPoint x: 547, endPoint y: 21, distance: 365.4
click at [209, 132] on button "Back to Dashboard" at bounding box center [164, 136] width 179 height 40
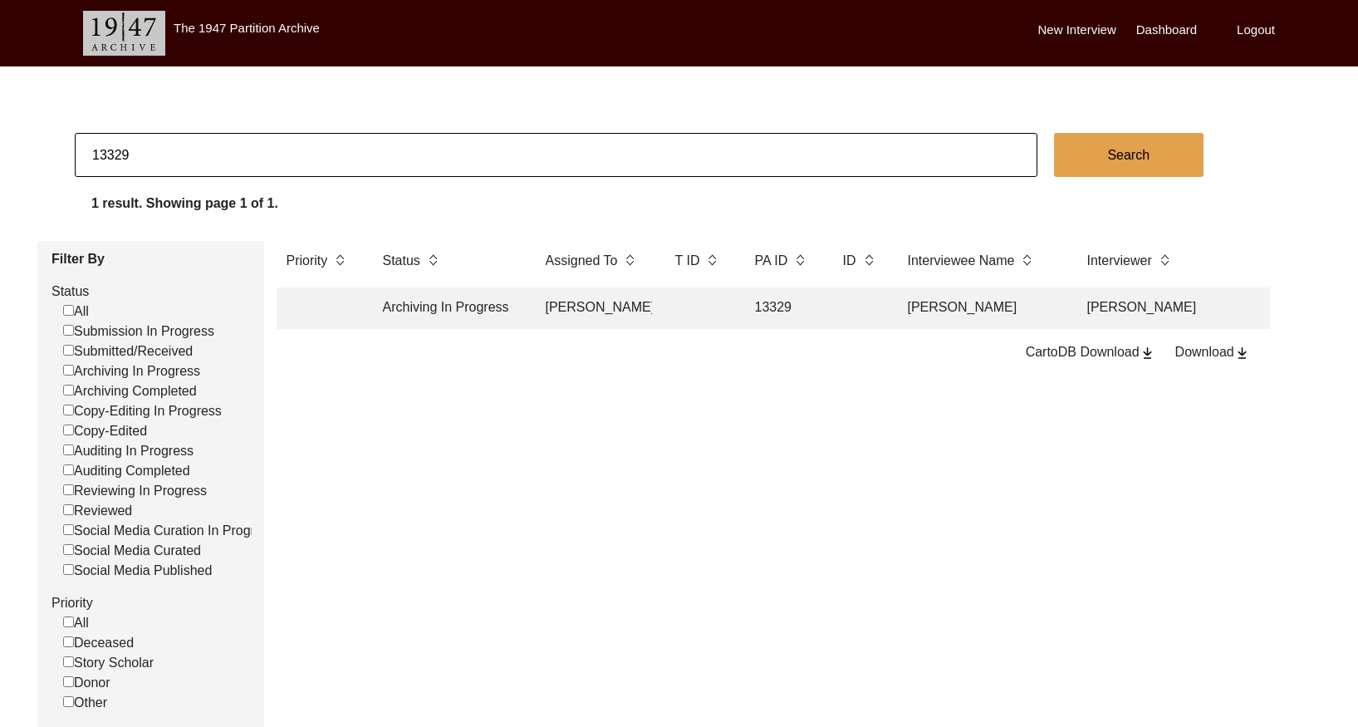
click at [311, 154] on input "13329" at bounding box center [556, 155] width 963 height 44
click at [312, 153] on input "13329" at bounding box center [556, 155] width 963 height 44
paste input "1371"
type input "11371"
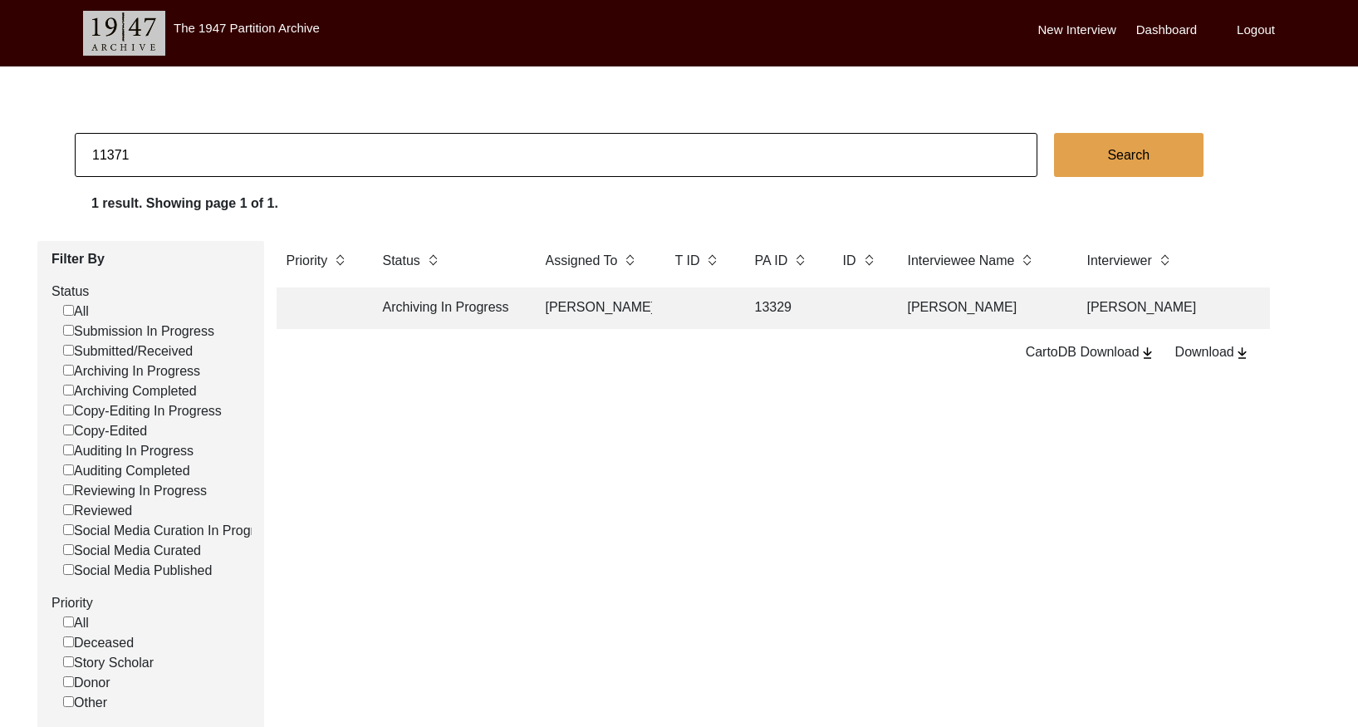
checkbox input "false"
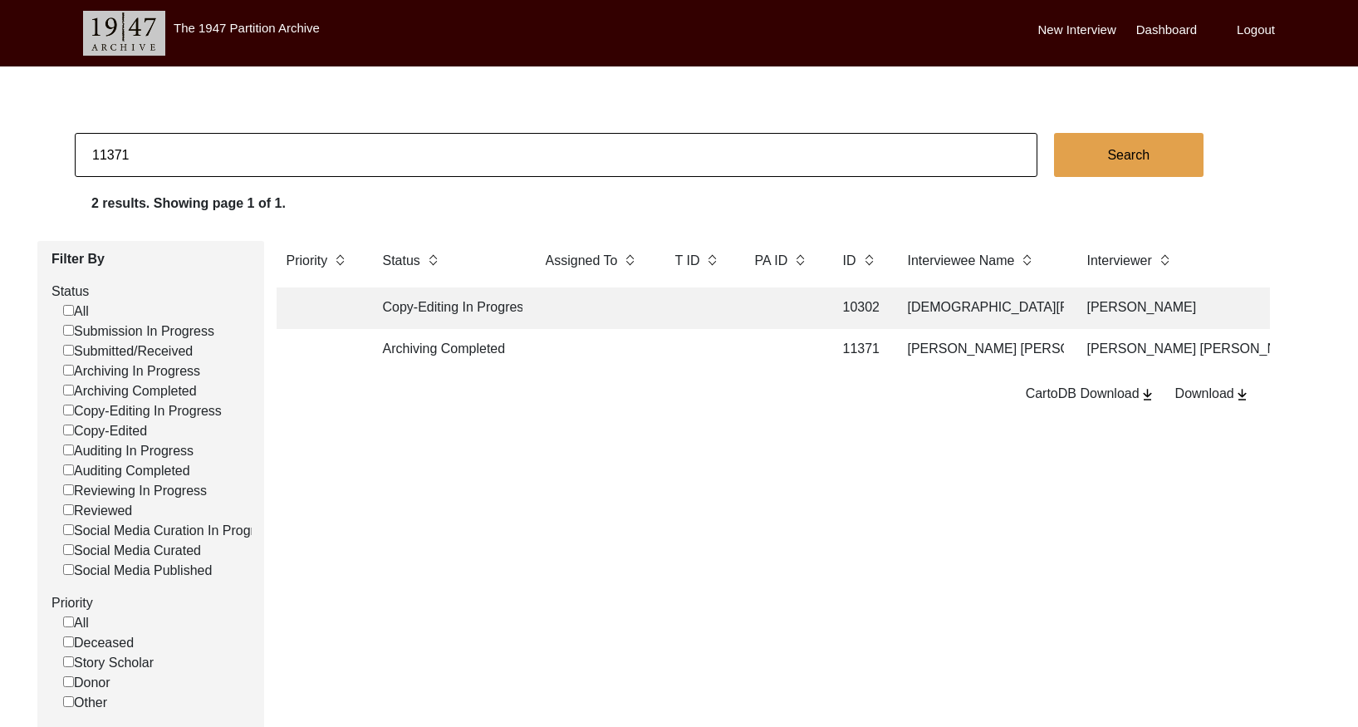
click at [767, 363] on td at bounding box center [782, 350] width 75 height 42
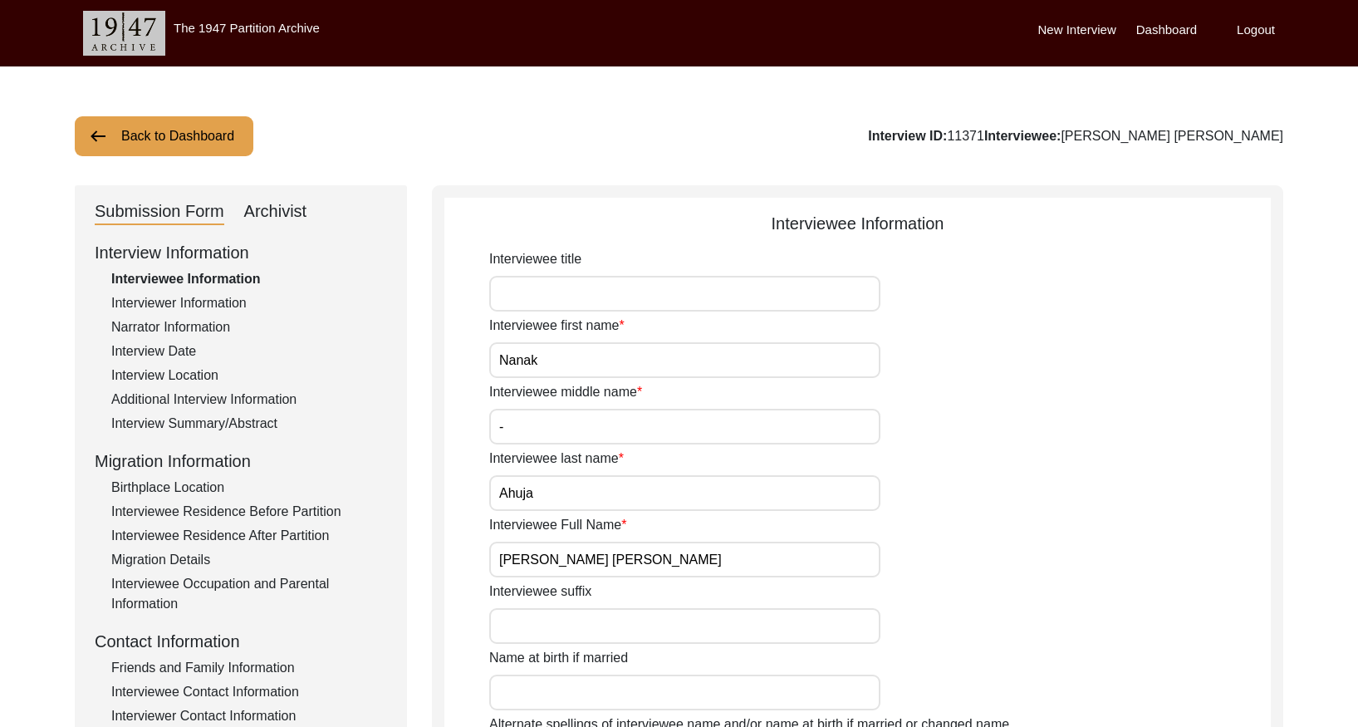
drag, startPoint x: 267, startPoint y: 211, endPoint x: 357, endPoint y: 221, distance: 90.3
click at [267, 211] on div "Archivist" at bounding box center [275, 212] width 63 height 27
select select "Archiving Completed"
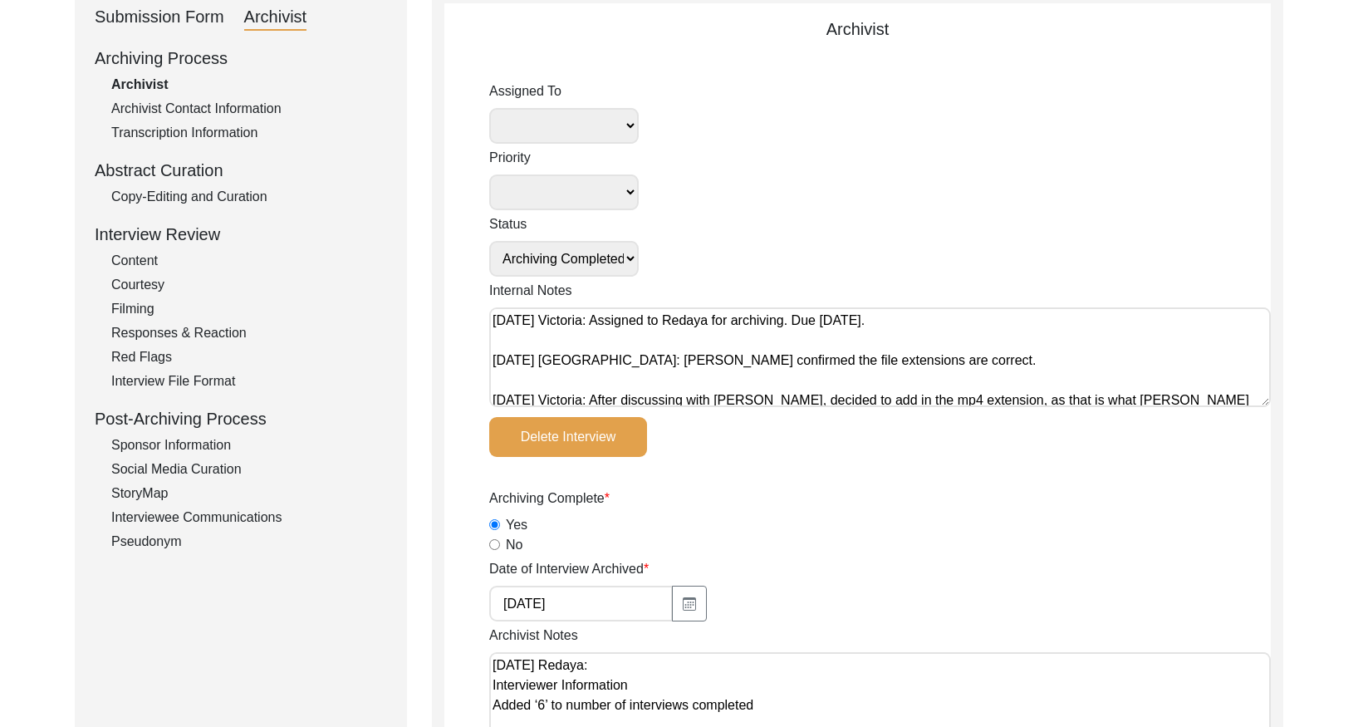
scroll to position [214, 0]
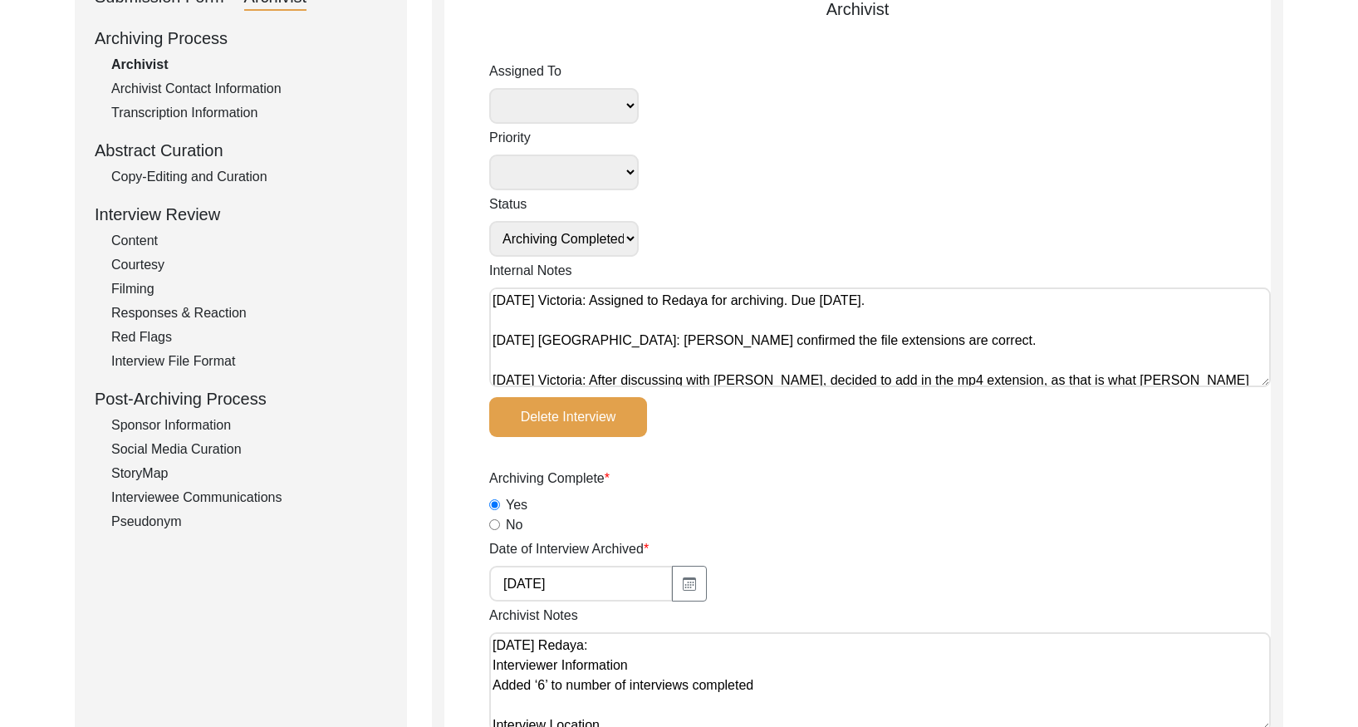
click at [494, 304] on textarea "[DATE] Victoria: Assigned to Redaya for archiving. Due [DATE]. [DATE] [GEOGRAPH…" at bounding box center [880, 337] width 782 height 100
paste textarea "[DATE] [GEOGRAPHIC_DATA]: Assigned to Brianna to audit. Due [DATE]."
type textarea "[DATE] [GEOGRAPHIC_DATA]: Assigned to Brianna to audit. Due [DATE]. [DATE] [GEO…"
click at [608, 97] on select "[PERSON_NAME] [PERSON_NAME] archivist [PERSON_NAME] [PERSON_NAME] [PERSON_NAME]" at bounding box center [564, 106] width 150 height 36
select select "442"
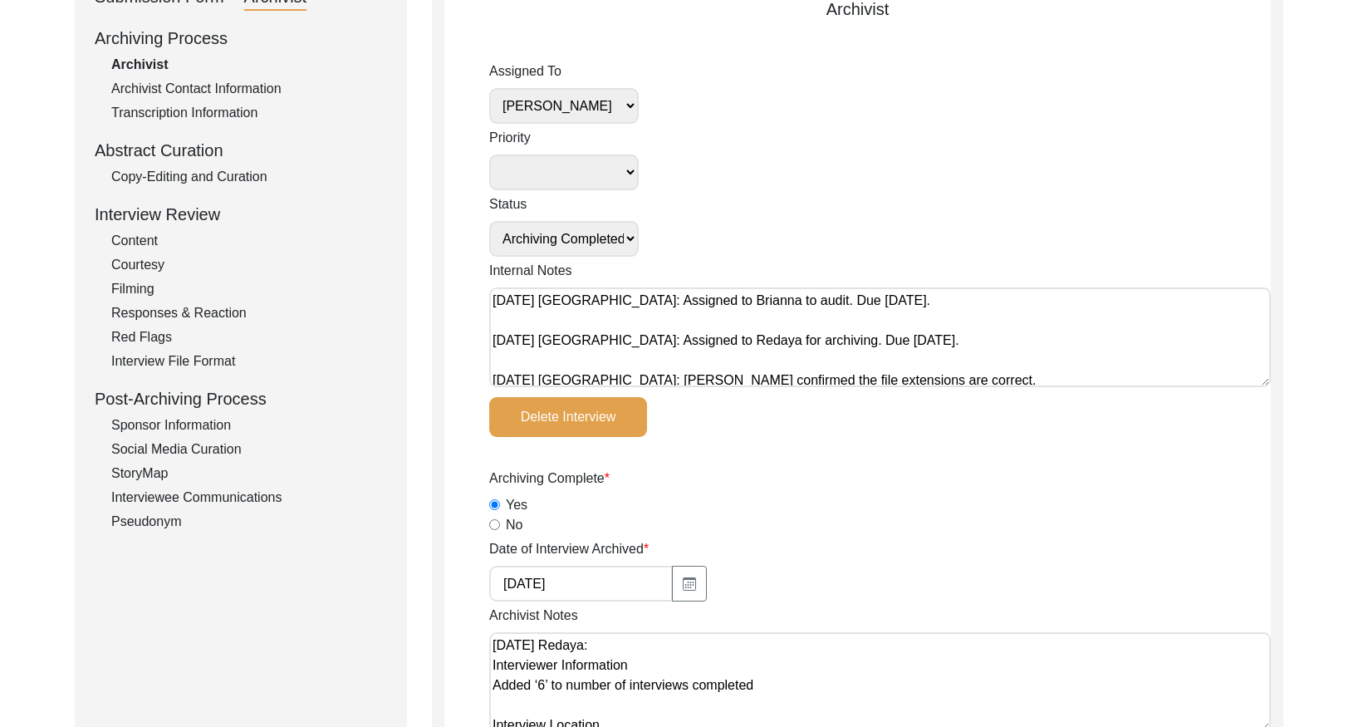
click at [581, 239] on select "Submission In Progress Submitted/Received Archiving In Progress Archiving Compl…" at bounding box center [564, 239] width 150 height 36
select select "Auditing In Progress"
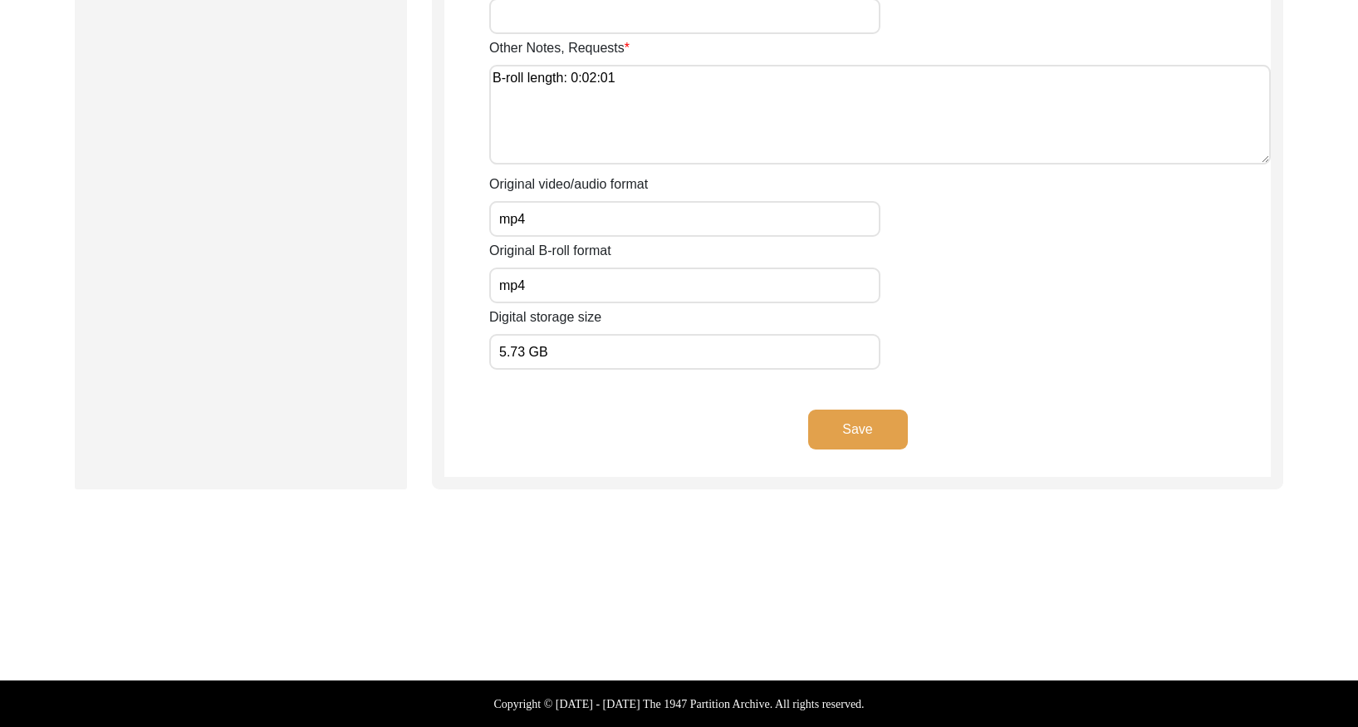
click at [871, 428] on button "Save" at bounding box center [858, 429] width 100 height 40
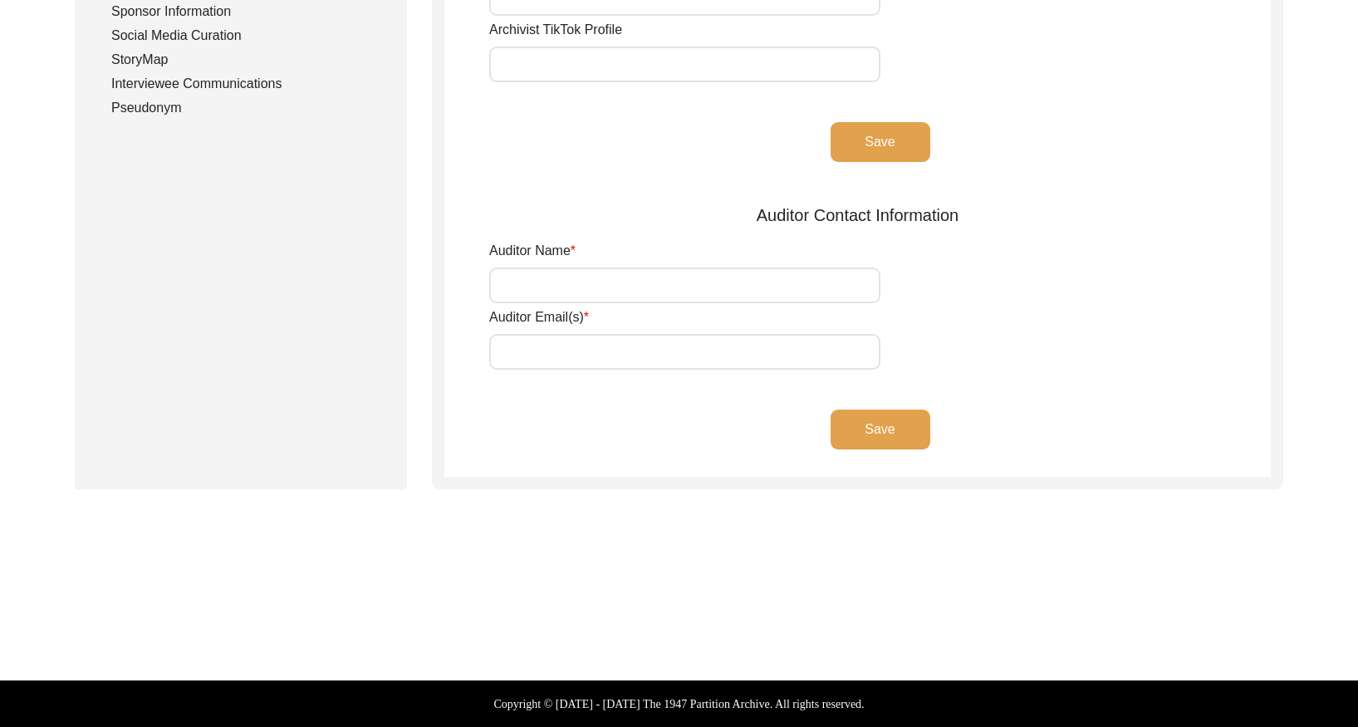
type input "Redaya Red Fox"
type input "[EMAIL_ADDRESS][DOMAIN_NAME]"
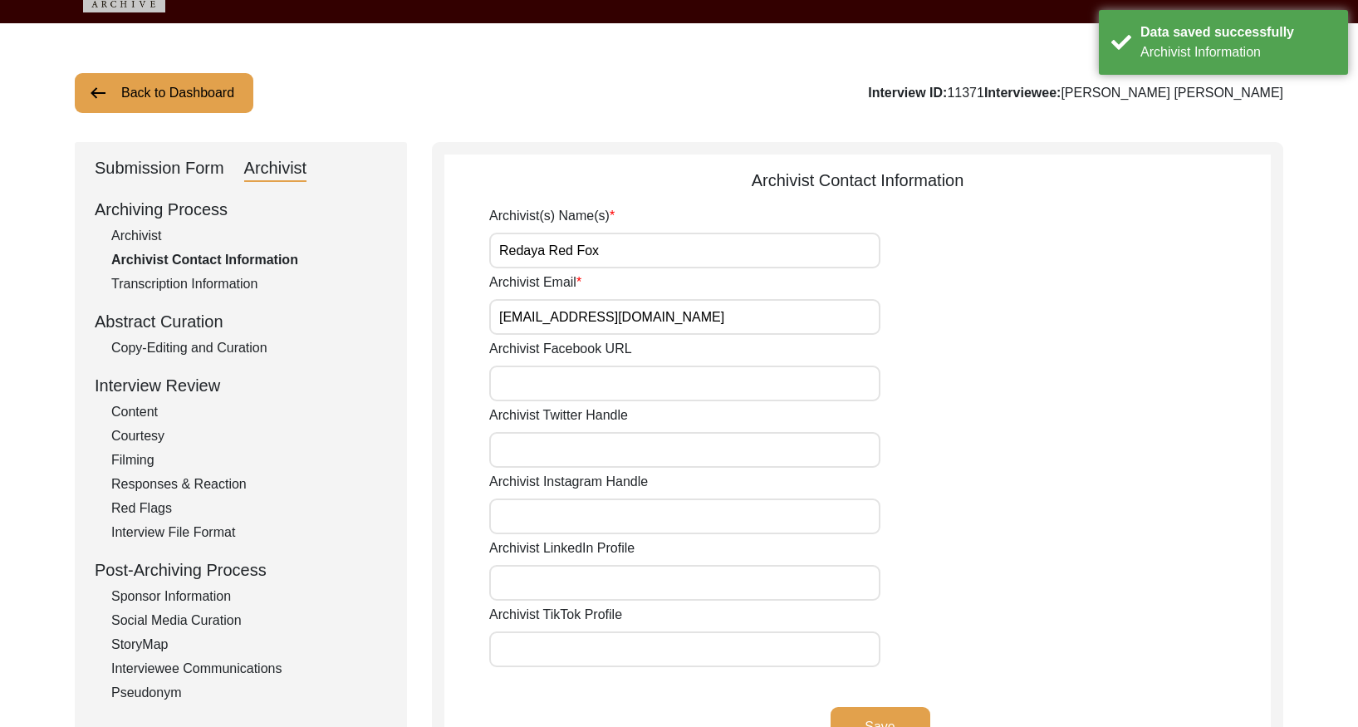
scroll to position [31, 0]
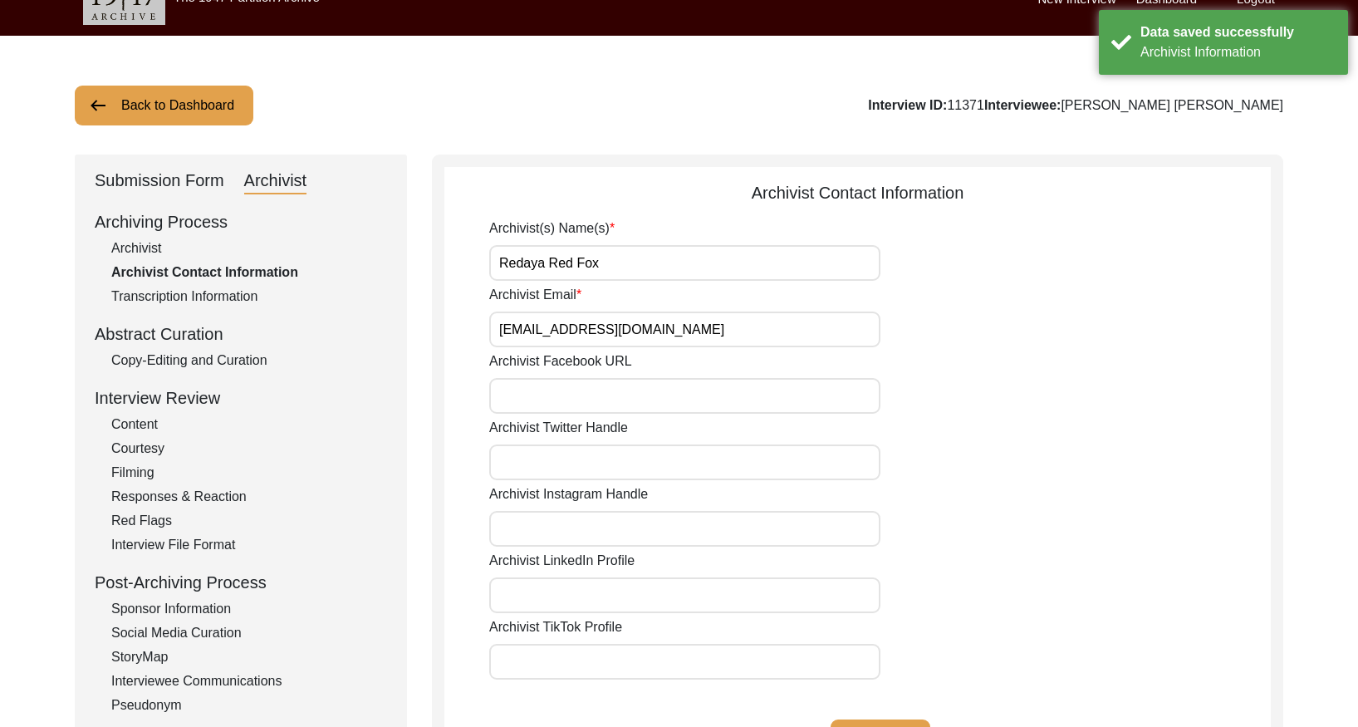
drag, startPoint x: 198, startPoint y: 108, endPoint x: 700, endPoint y: 12, distance: 511.5
click at [199, 108] on button "Back to Dashboard" at bounding box center [164, 106] width 179 height 40
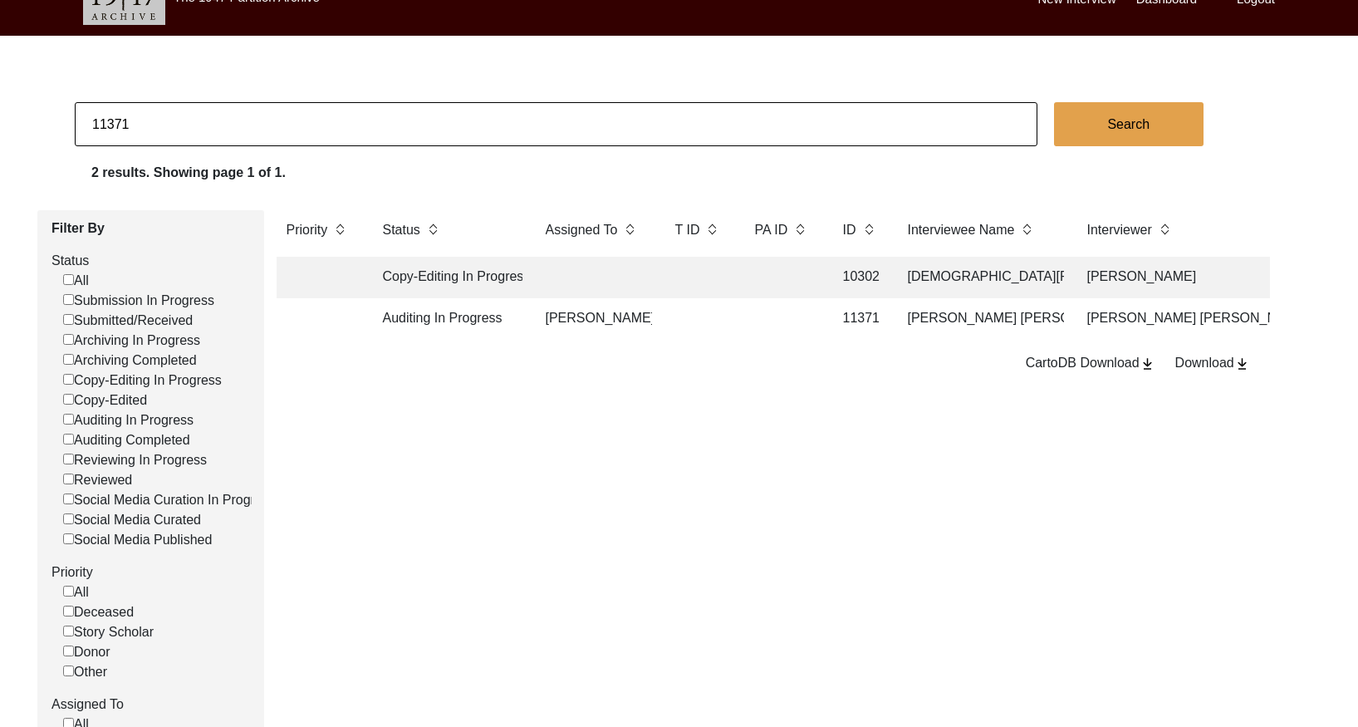
click at [210, 126] on input "11371" at bounding box center [556, 124] width 963 height 44
type input "11387"
checkbox input "false"
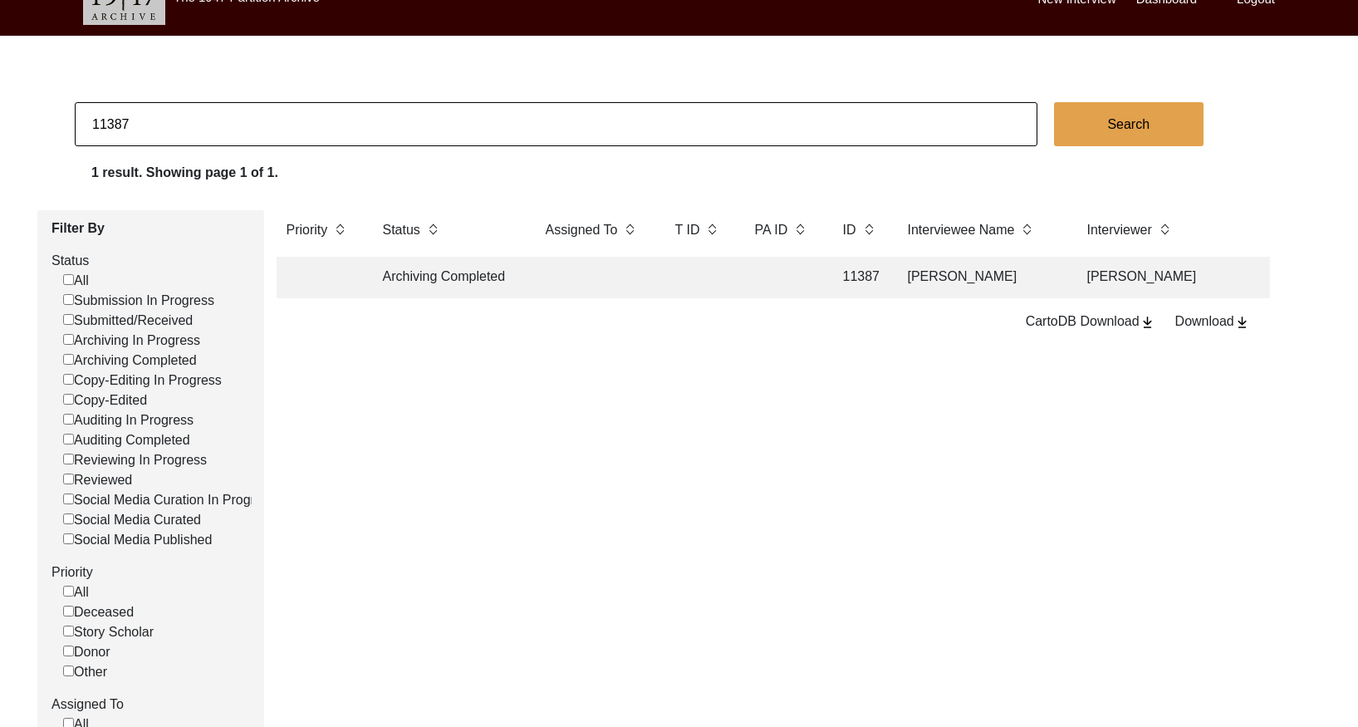
click at [722, 275] on td at bounding box center [698, 278] width 66 height 42
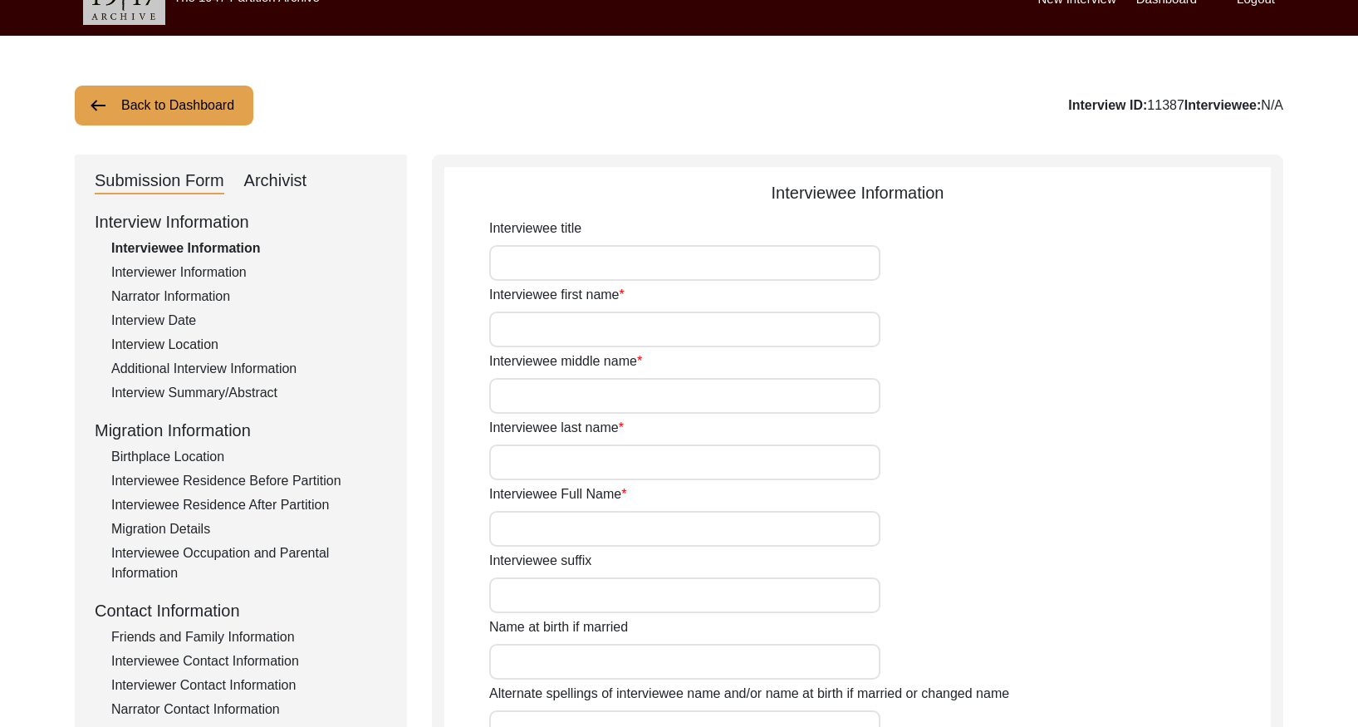
type input "Nurbanu"
type input "n/a"
type input "[PERSON_NAME]"
type input "Nurbanu Narsi"
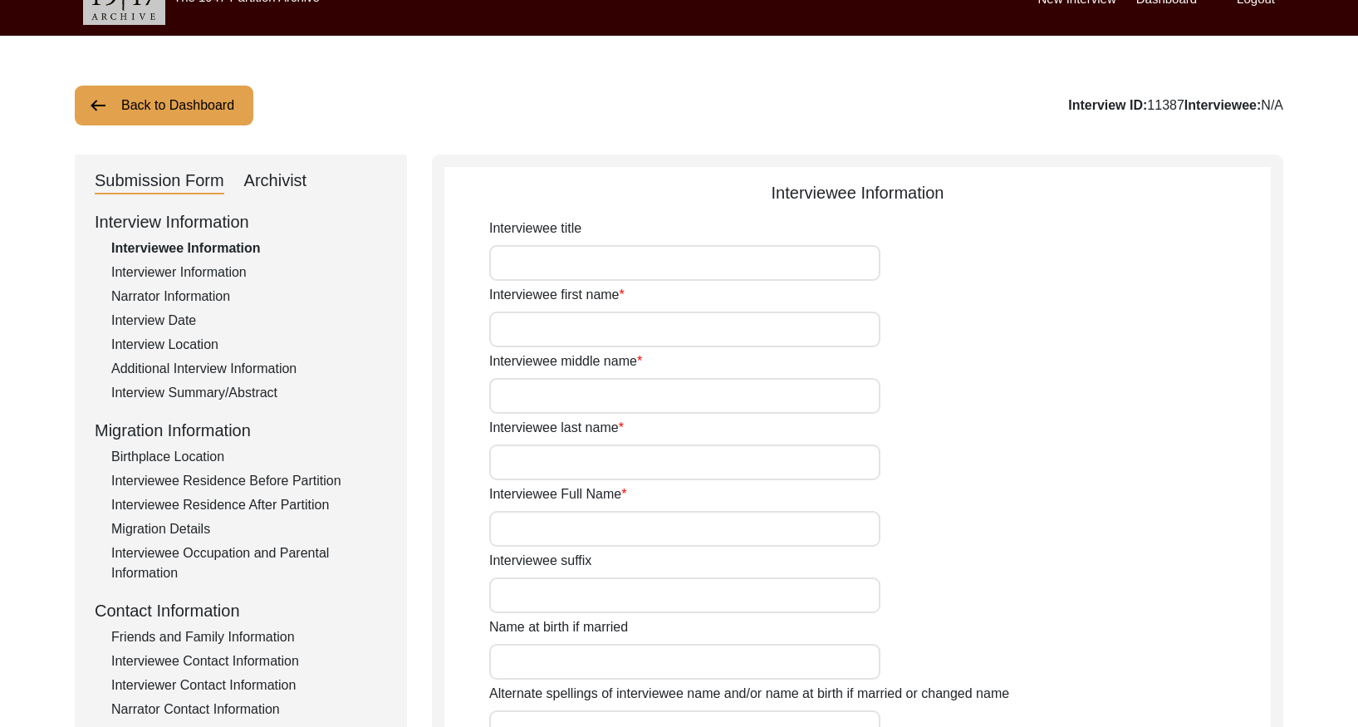
type input "[DATE]"
type input "87"
type input "[DEMOGRAPHIC_DATA]"
drag, startPoint x: 276, startPoint y: 176, endPoint x: 394, endPoint y: 195, distance: 119.5
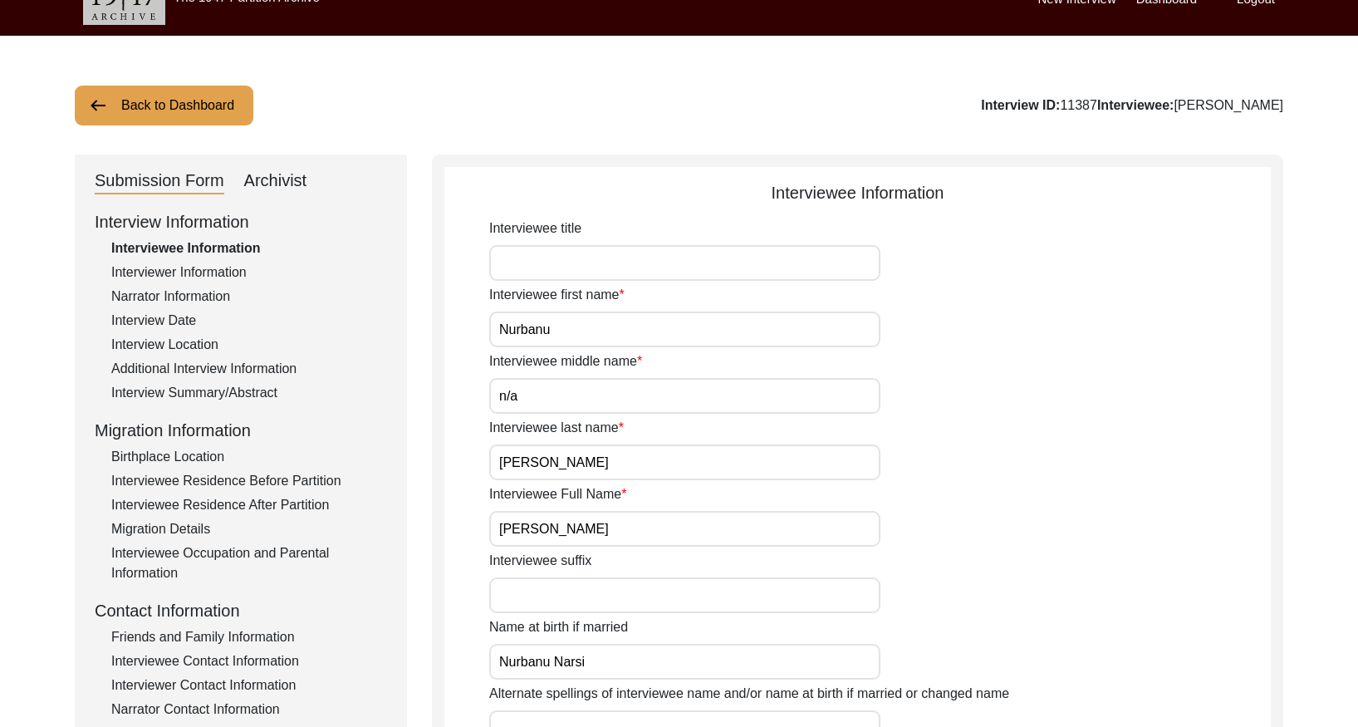
click at [277, 176] on div "Archivist" at bounding box center [275, 181] width 63 height 27
select select "Archiving Completed"
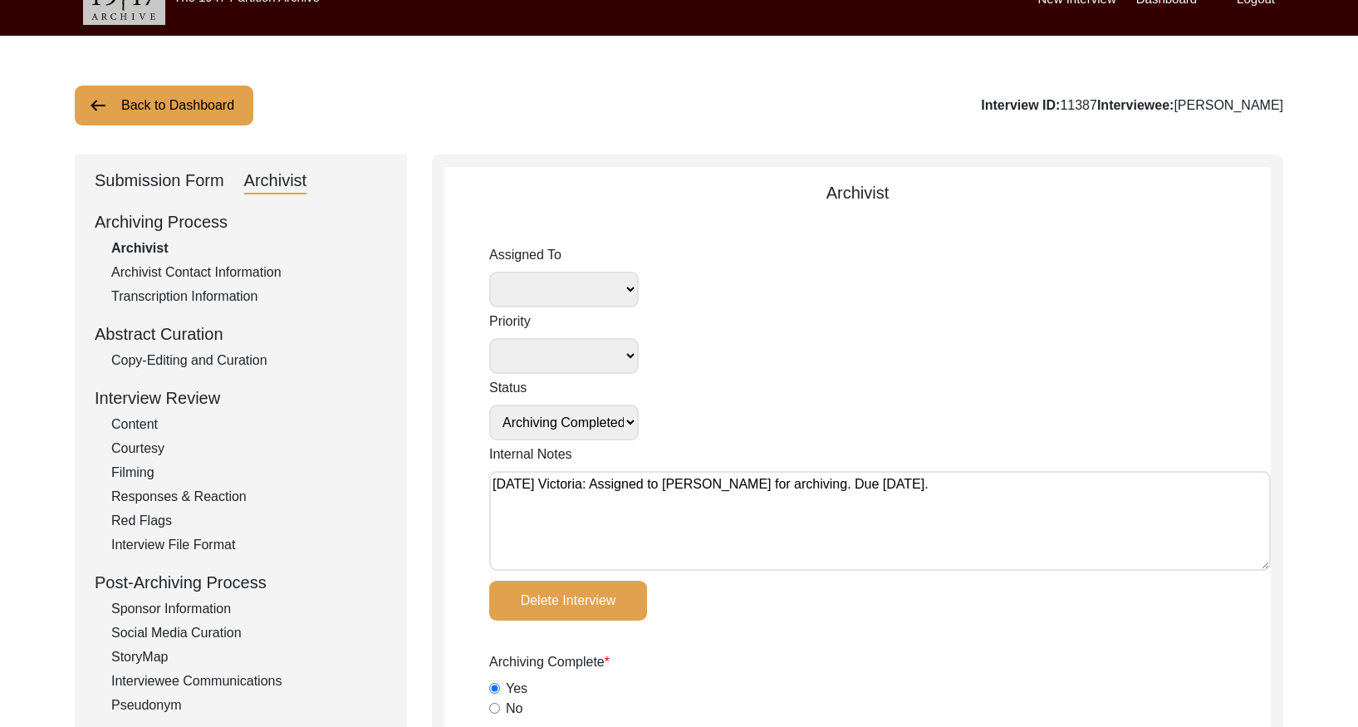
drag, startPoint x: 492, startPoint y: 486, endPoint x: 537, endPoint y: 476, distance: 45.9
click at [492, 486] on textarea "[DATE] Victoria: Assigned to [PERSON_NAME] for archiving. Due [DATE]." at bounding box center [880, 521] width 782 height 100
paste textarea "[DATE] [GEOGRAPHIC_DATA]: Assigned to Brianna to audit. Due [DATE]."
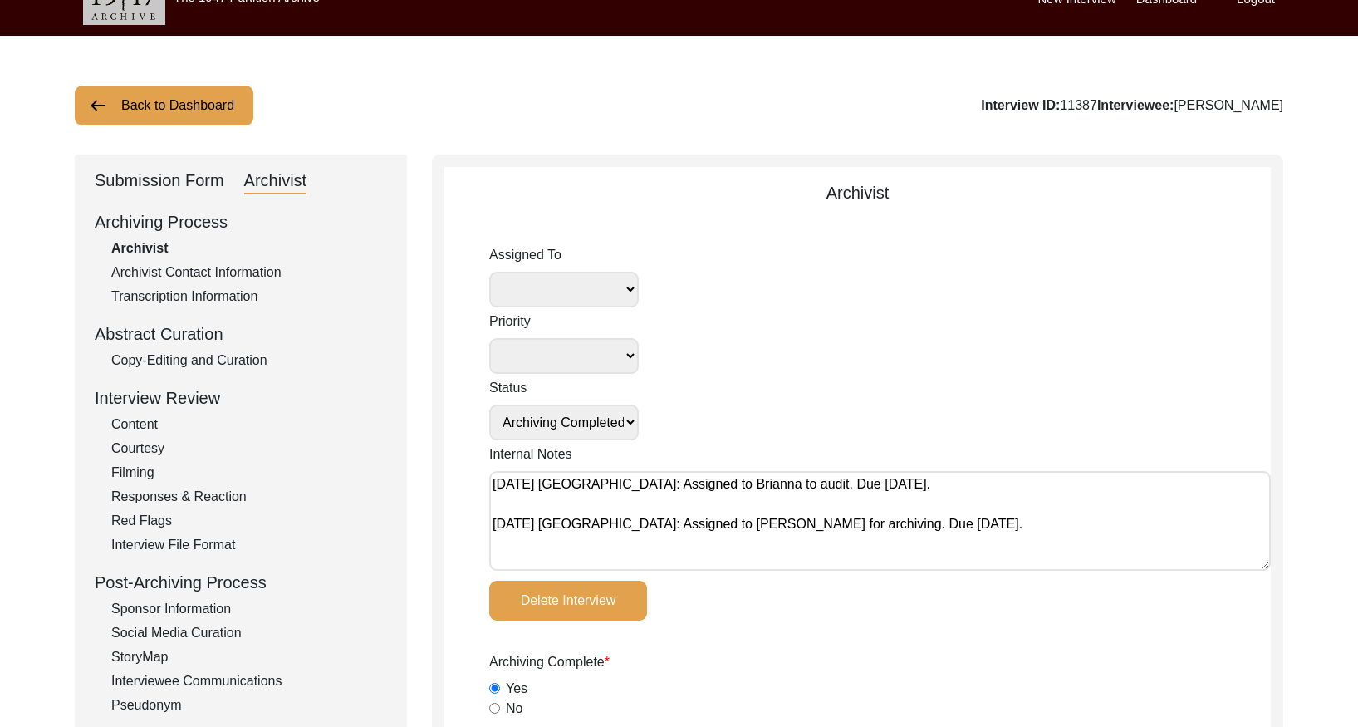
type textarea "[DATE] [GEOGRAPHIC_DATA]: Assigned to Brianna to audit. Due [DATE]. [DATE] [GEO…"
click at [601, 420] on select "Submission In Progress Submitted/Received Archiving In Progress Archiving Compl…" at bounding box center [564, 423] width 150 height 36
select select "Auditing In Progress"
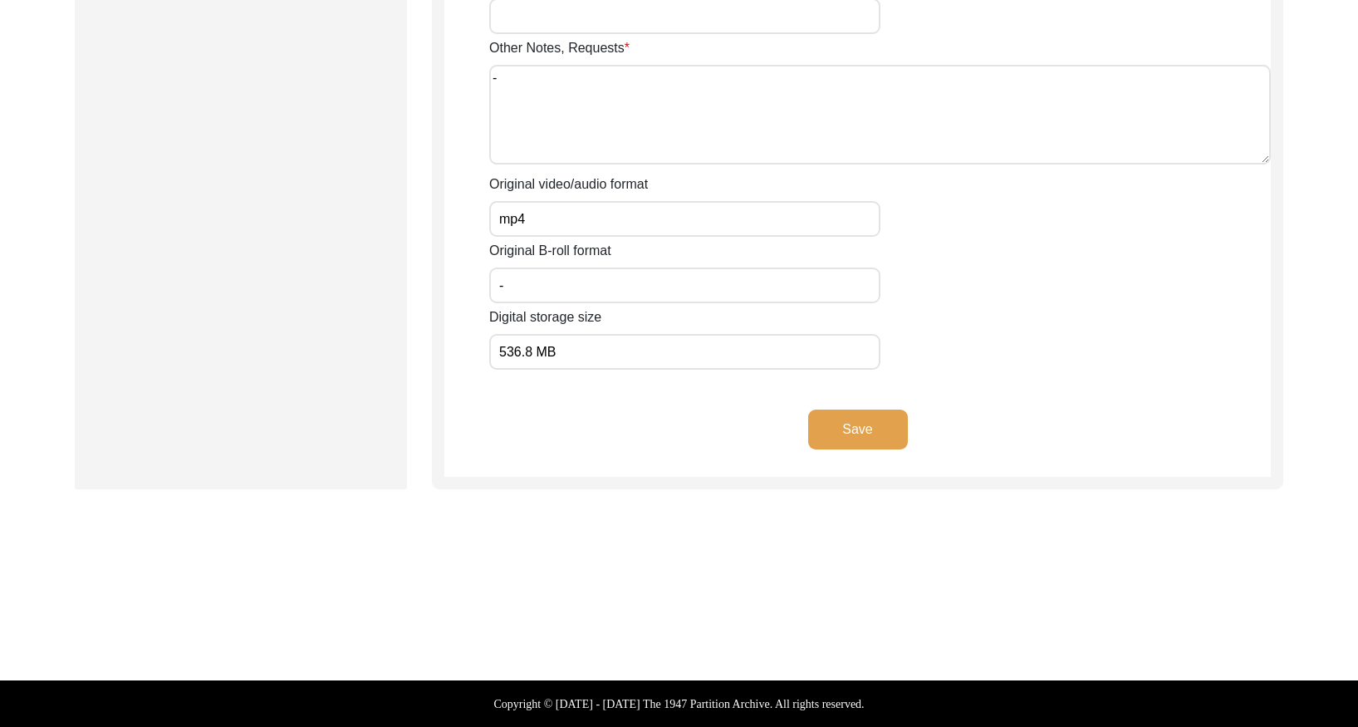
click at [870, 433] on button "Save" at bounding box center [858, 429] width 100 height 40
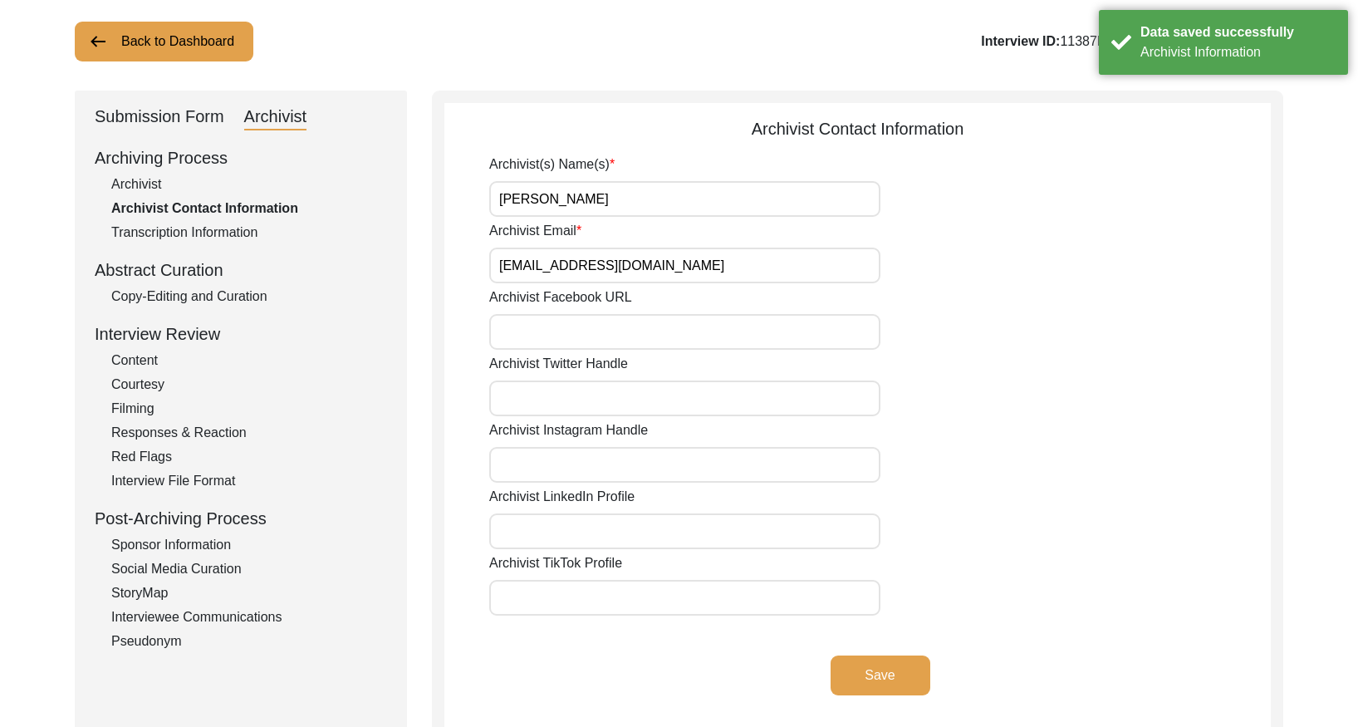
scroll to position [73, 0]
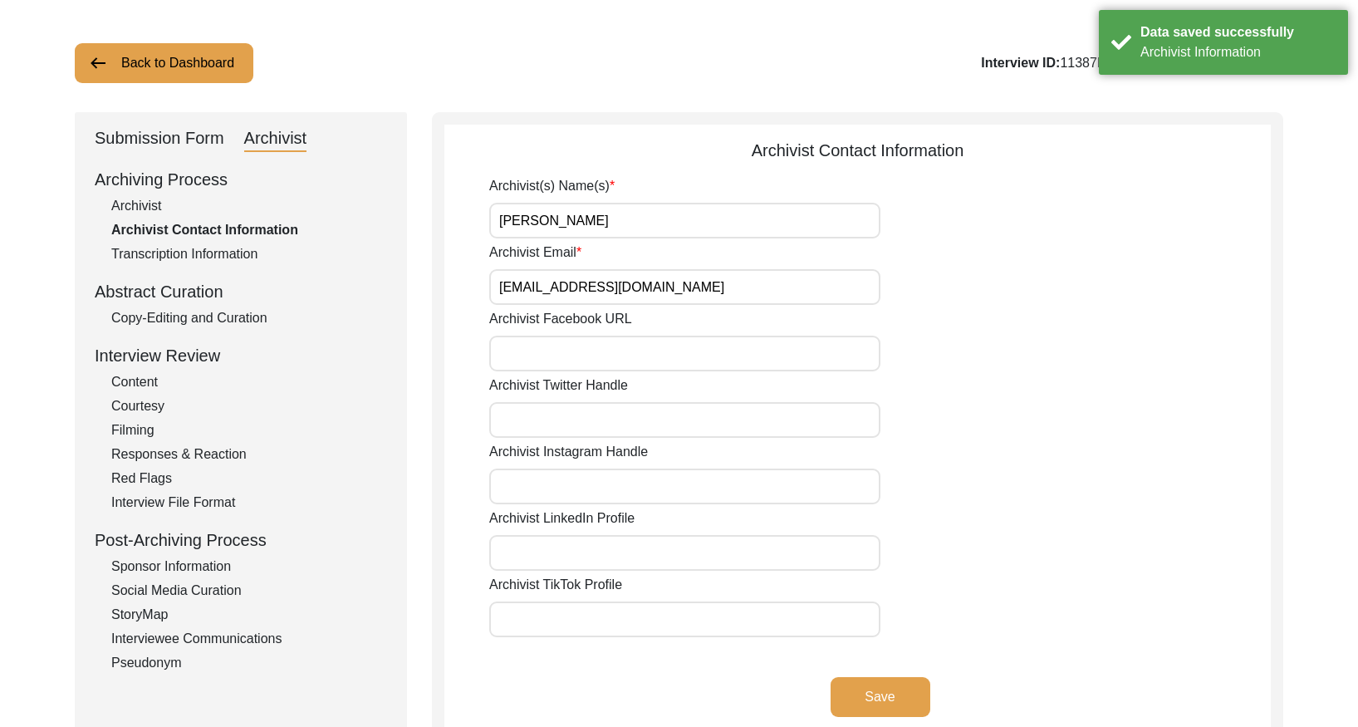
click at [149, 75] on button "Back to Dashboard" at bounding box center [164, 63] width 179 height 40
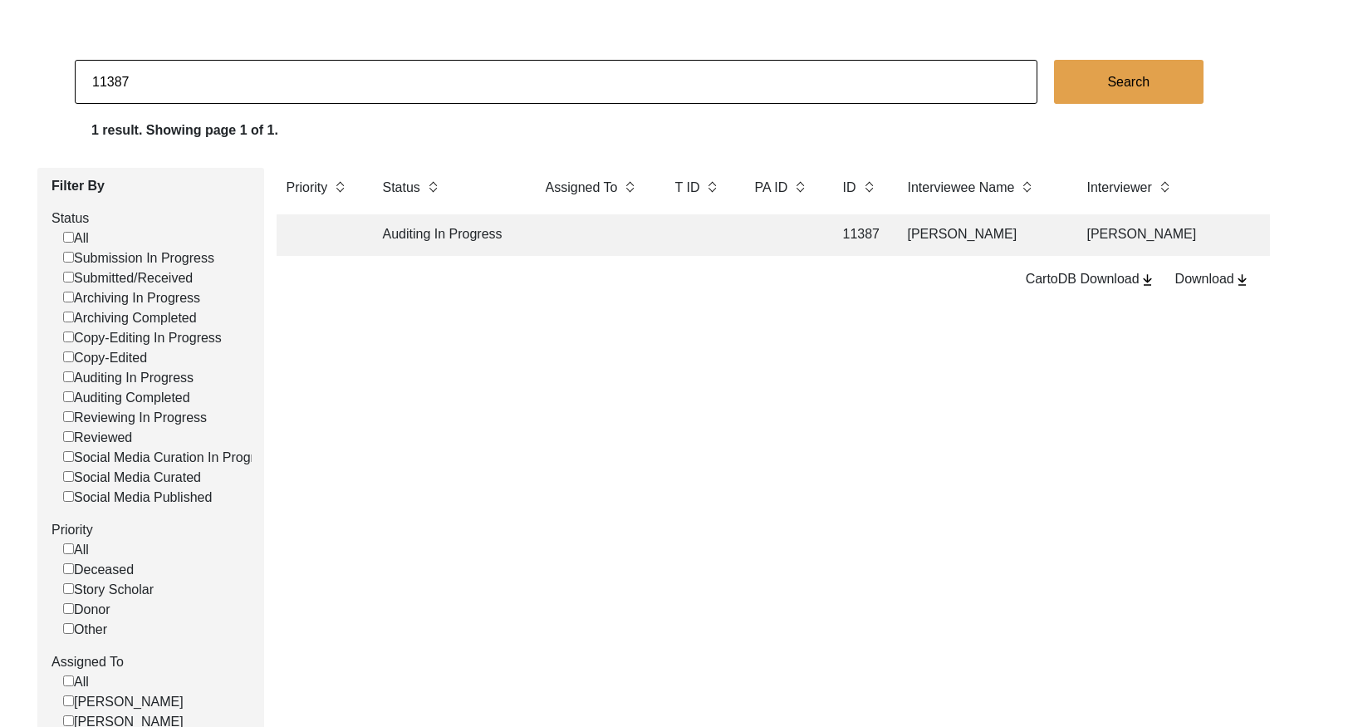
click at [131, 89] on input "11387" at bounding box center [556, 82] width 963 height 44
checkbox input "false"
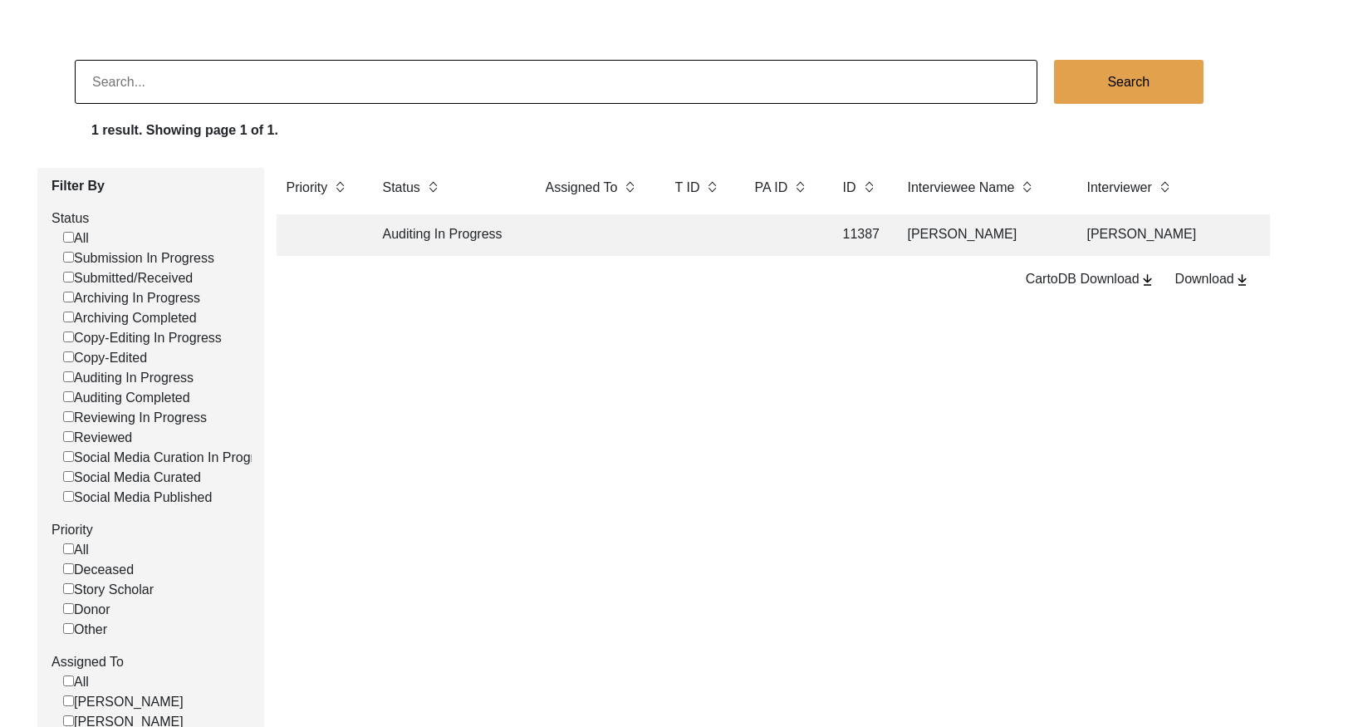
checkbox input "false"
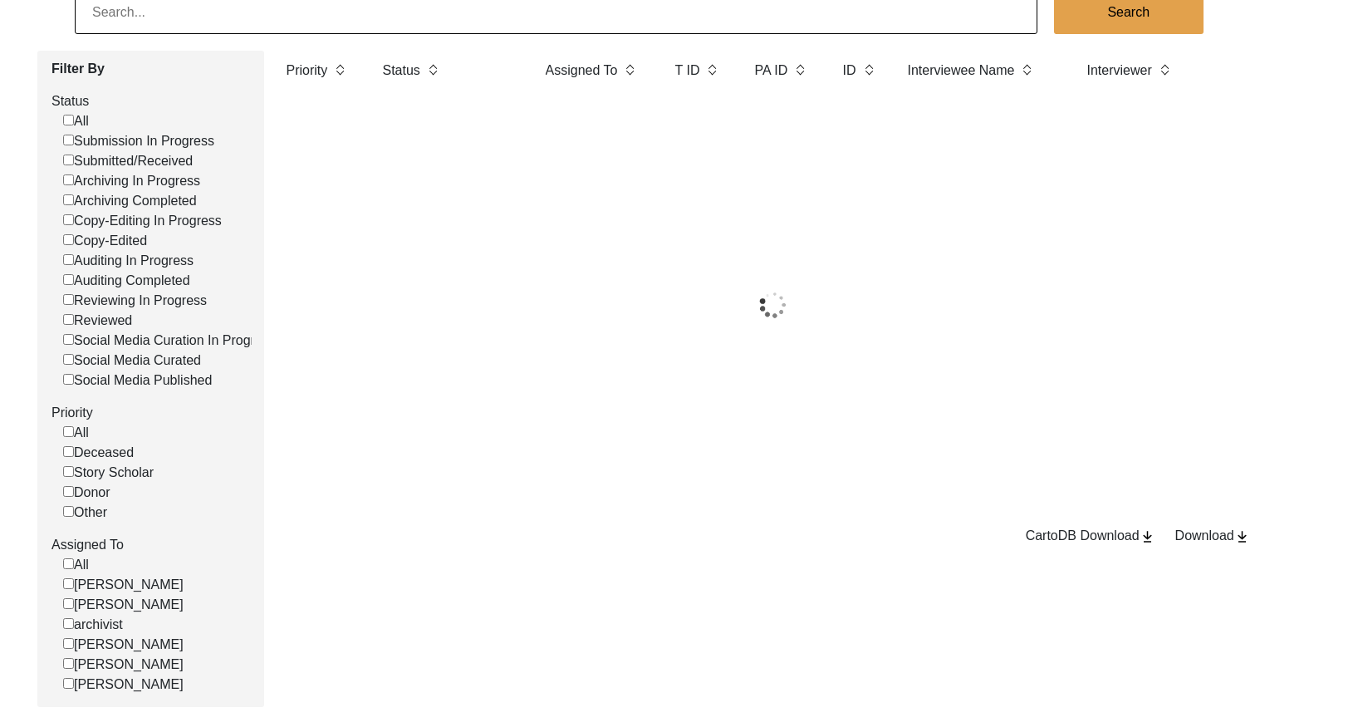
scroll to position [171, 0]
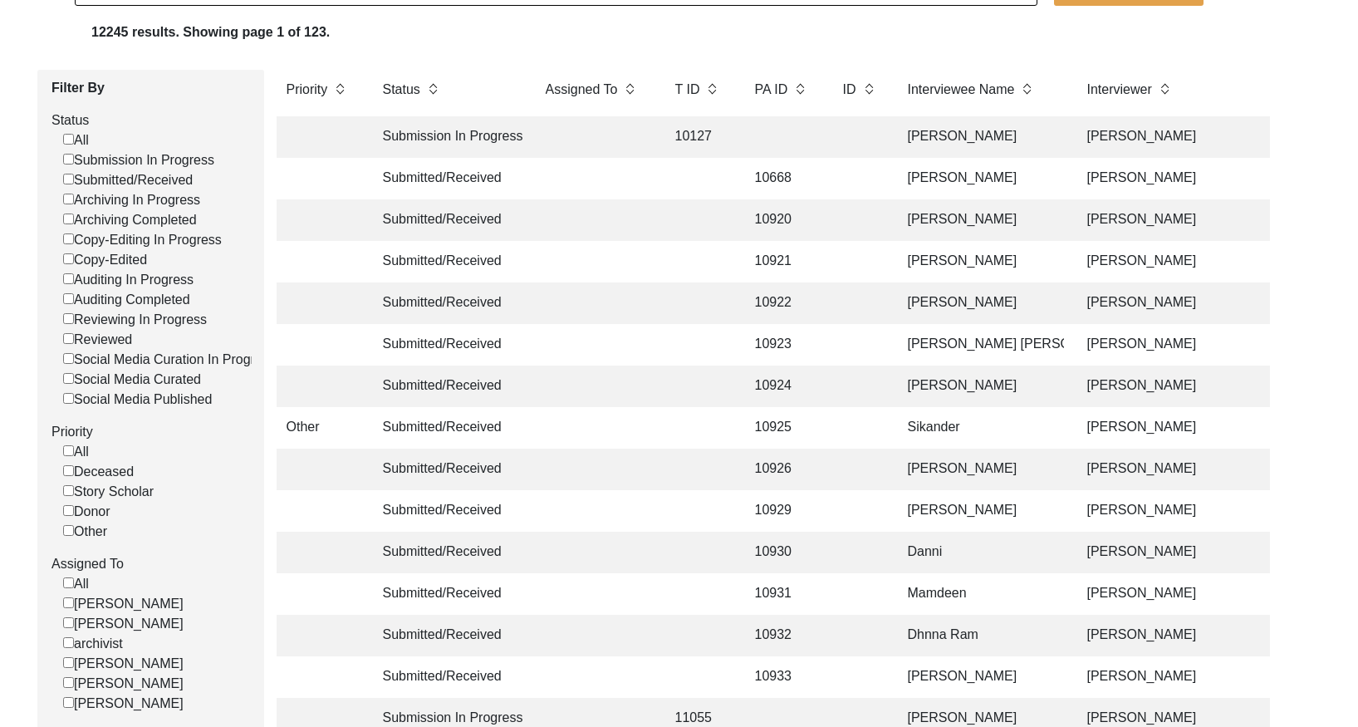
click at [67, 628] on input "[PERSON_NAME]" at bounding box center [68, 622] width 11 height 11
checkbox input "false"
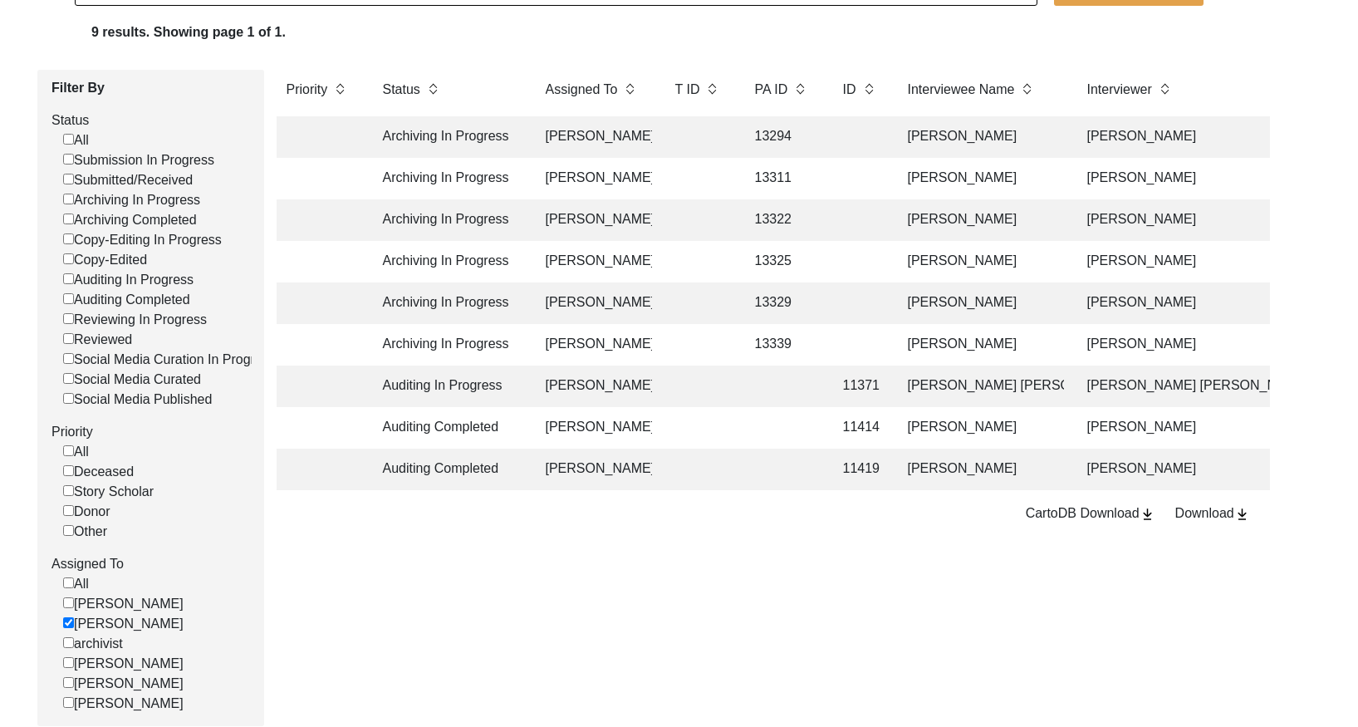
click at [689, 434] on td at bounding box center [698, 428] width 66 height 42
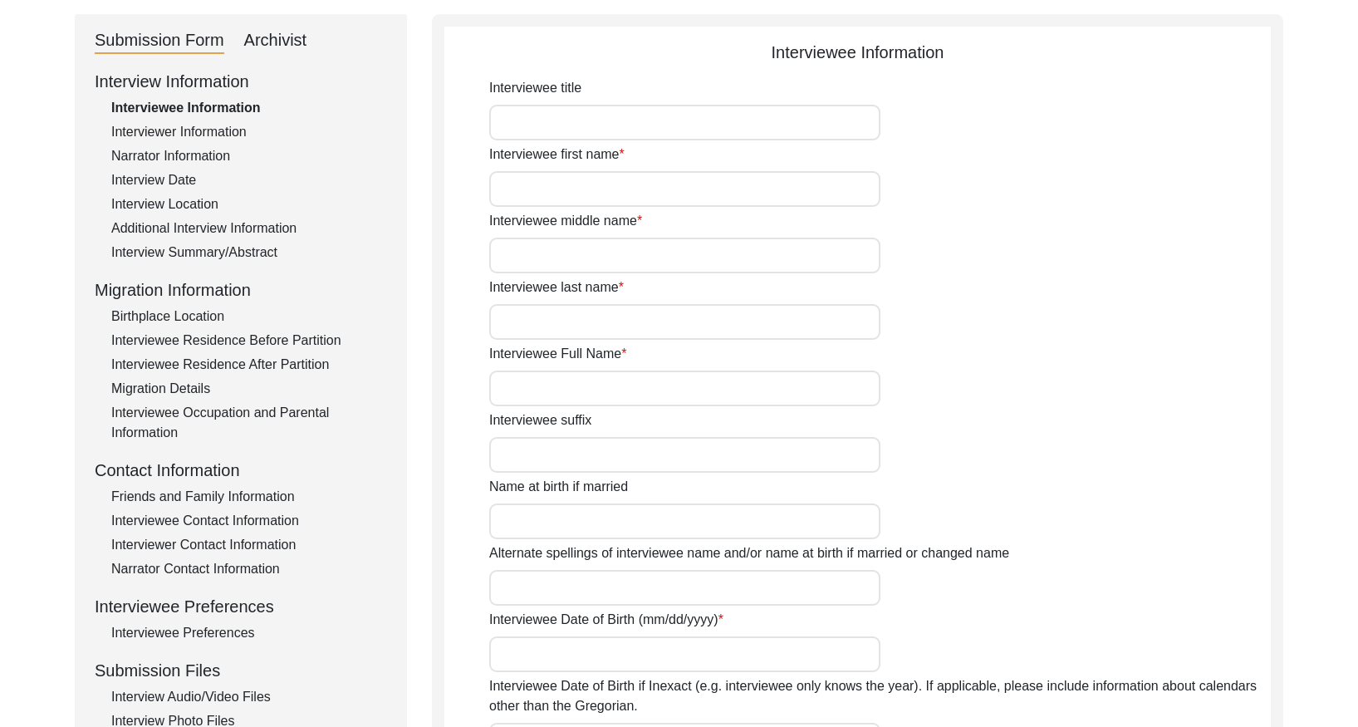
type input "Mr."
type input "Fateh"
type input "[DEMOGRAPHIC_DATA]"
type input "[PERSON_NAME]"
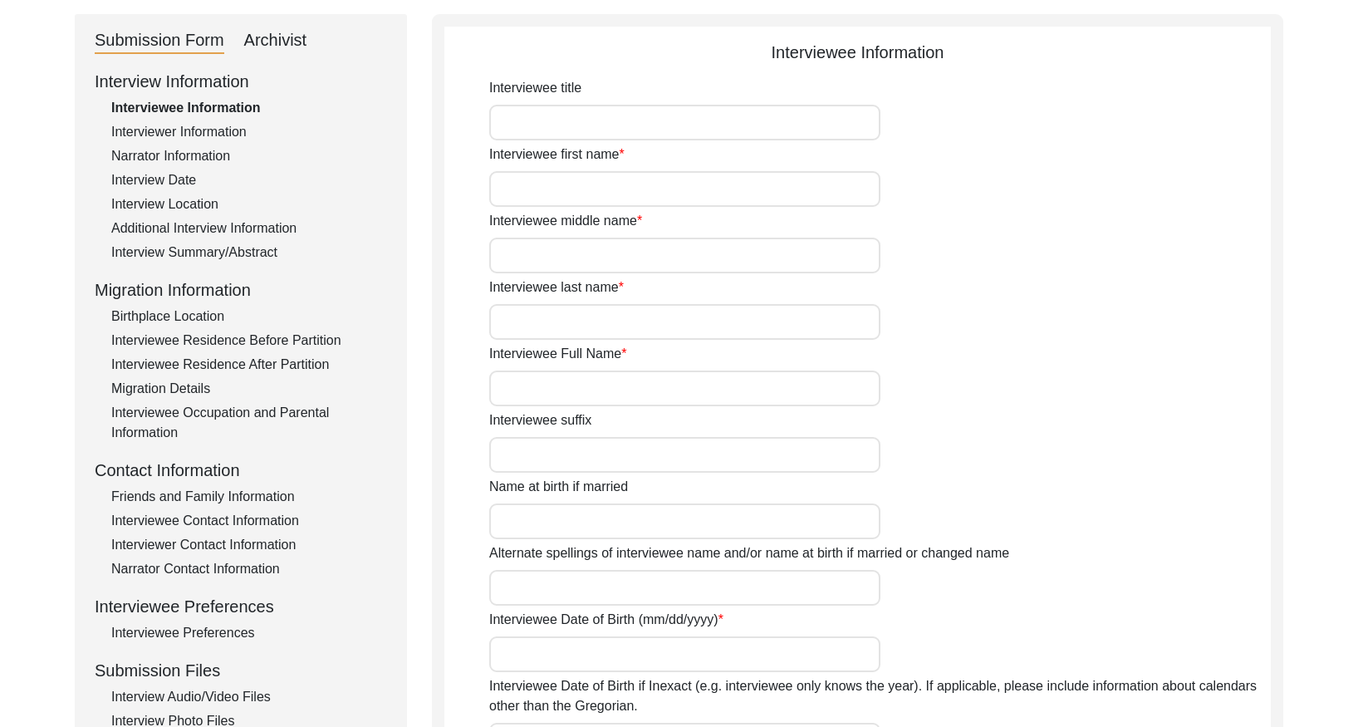
type input "1936"
type input "89"
type input "[DEMOGRAPHIC_DATA]"
type input "Punjabi"
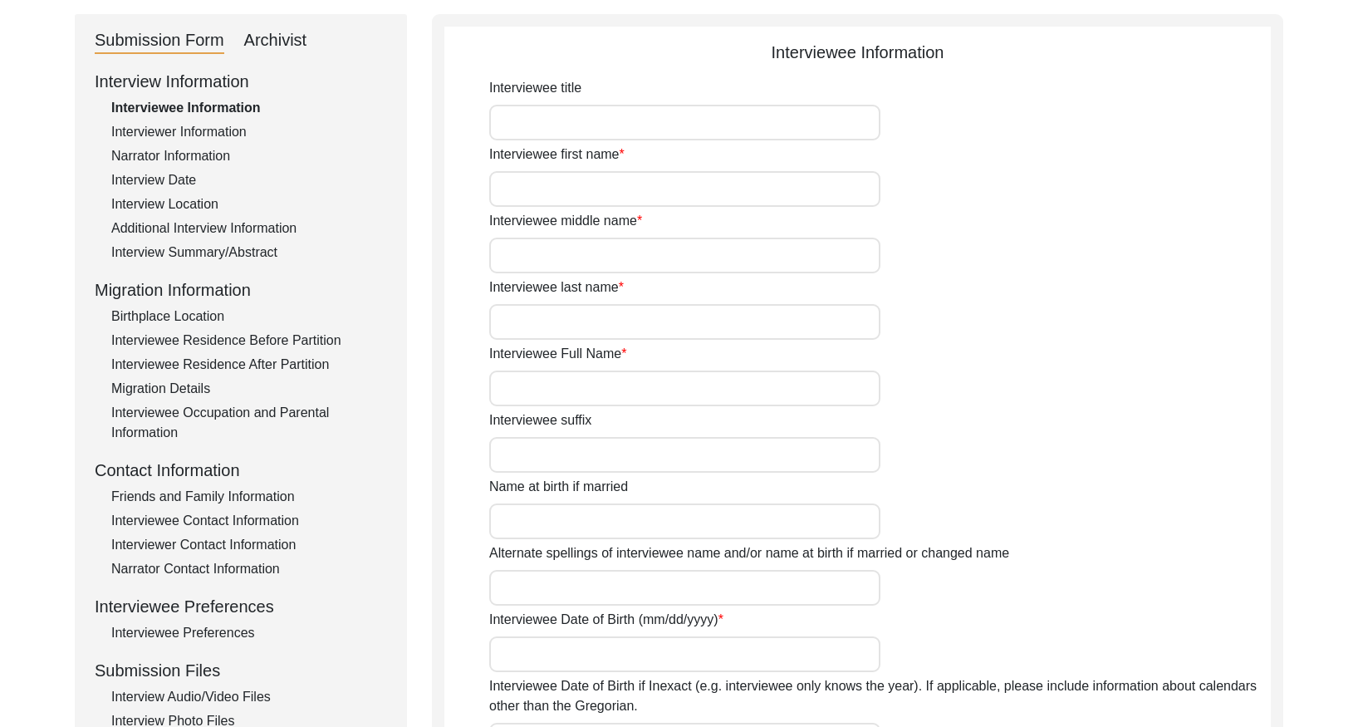
type input "Malwai"
type input "[DEMOGRAPHIC_DATA]"
type input "[PERSON_NAME] ([PERSON_NAME])"
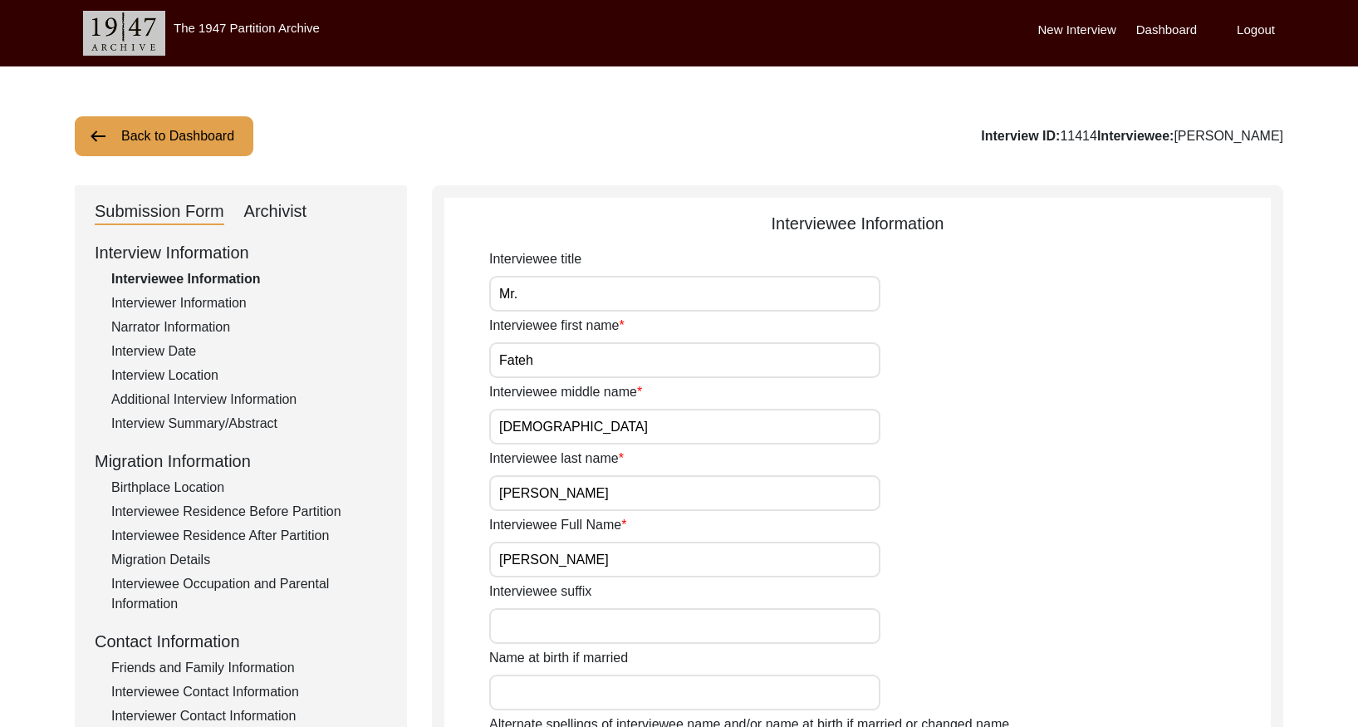
drag, startPoint x: 292, startPoint y: 213, endPoint x: 367, endPoint y: 231, distance: 77.8
click at [292, 213] on div "Archivist" at bounding box center [275, 212] width 63 height 27
select select "442"
select select "Auditing Completed"
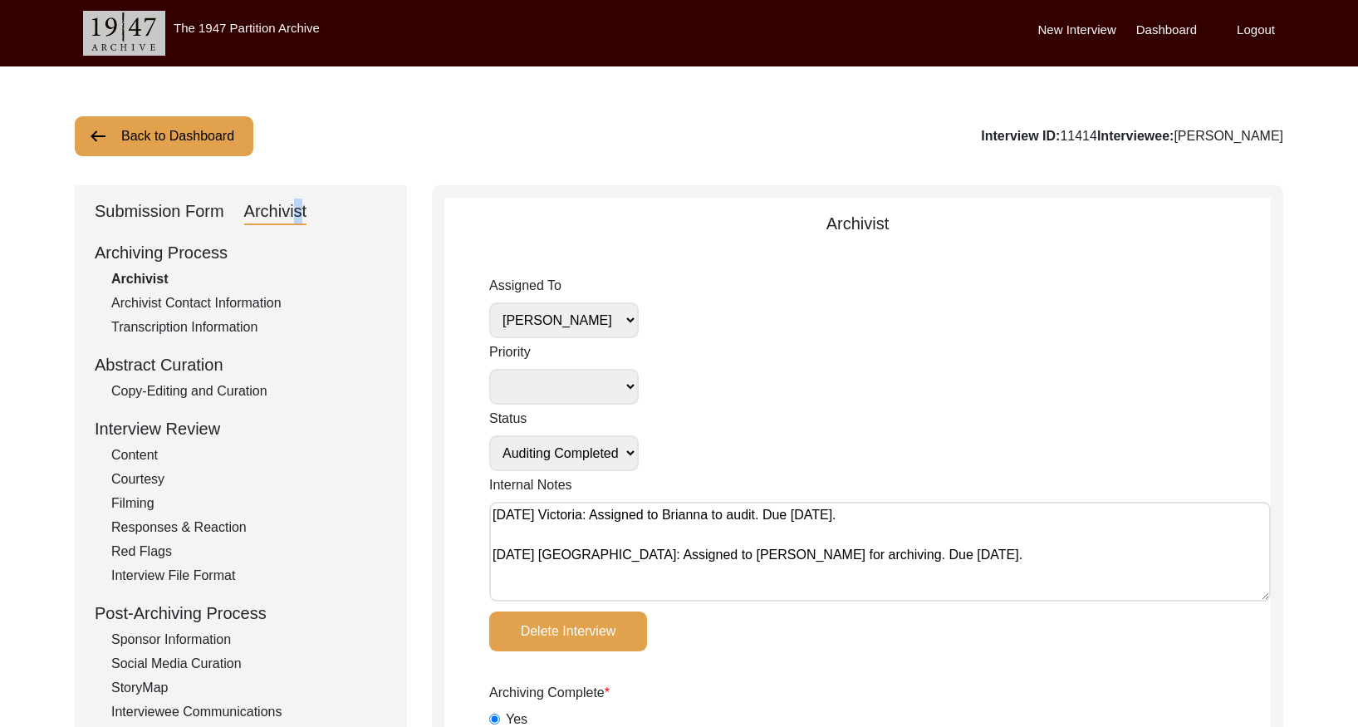
click at [603, 323] on select "[PERSON_NAME] [PERSON_NAME] archivist [PERSON_NAME] [PERSON_NAME] [PERSON_NAME]" at bounding box center [564, 320] width 150 height 36
select select
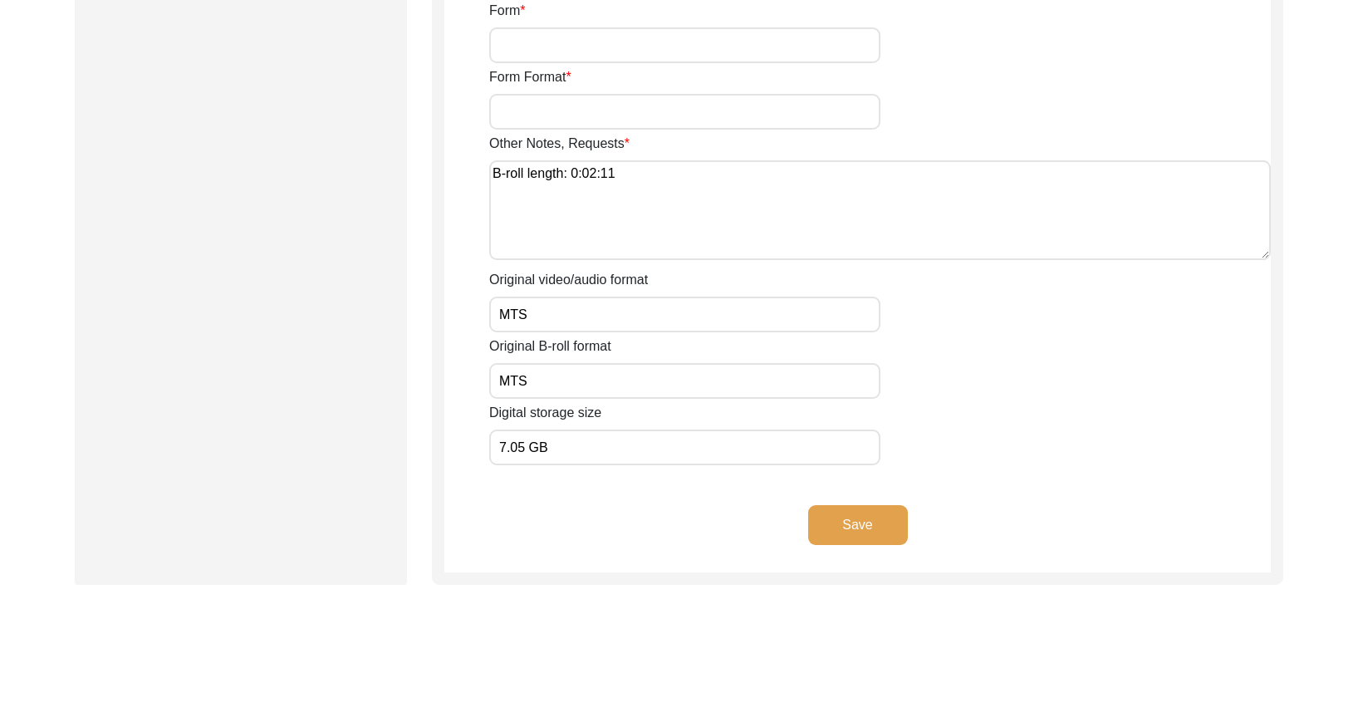
scroll to position [2893, 0]
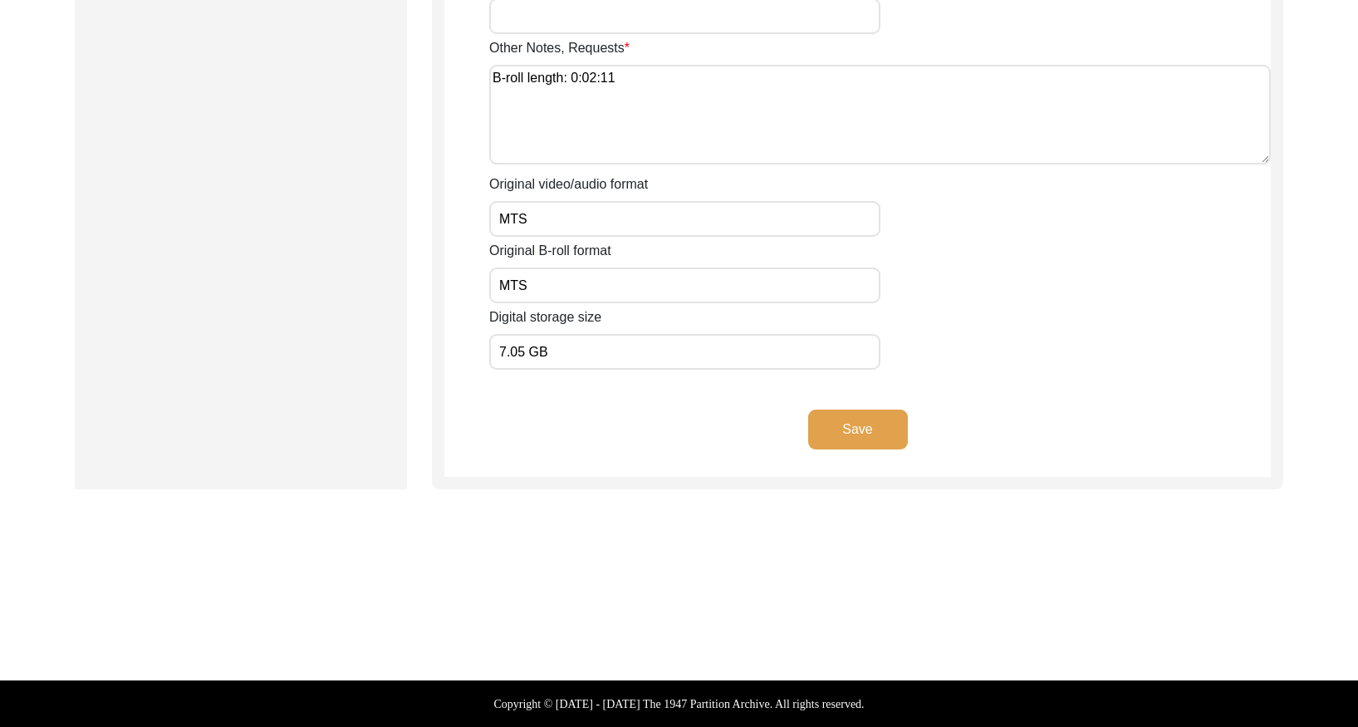
click at [854, 441] on button "Save" at bounding box center [858, 429] width 100 height 40
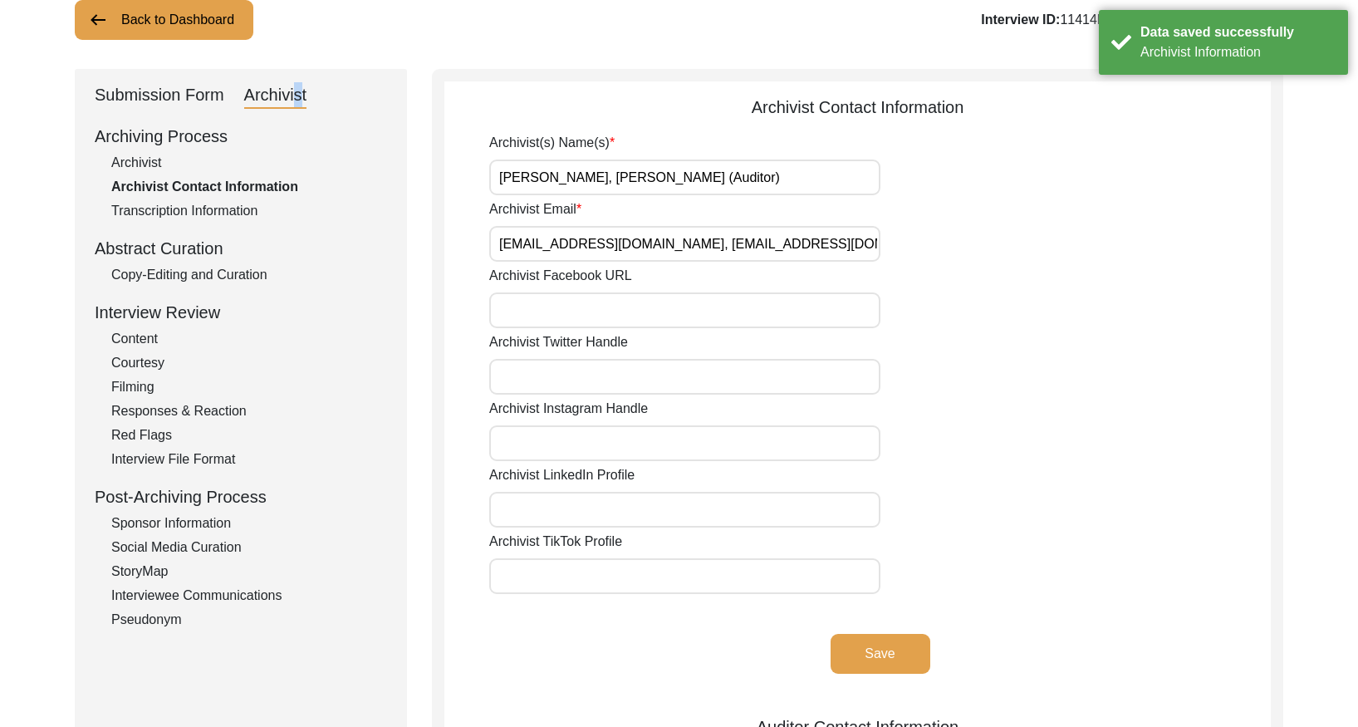
scroll to position [0, 0]
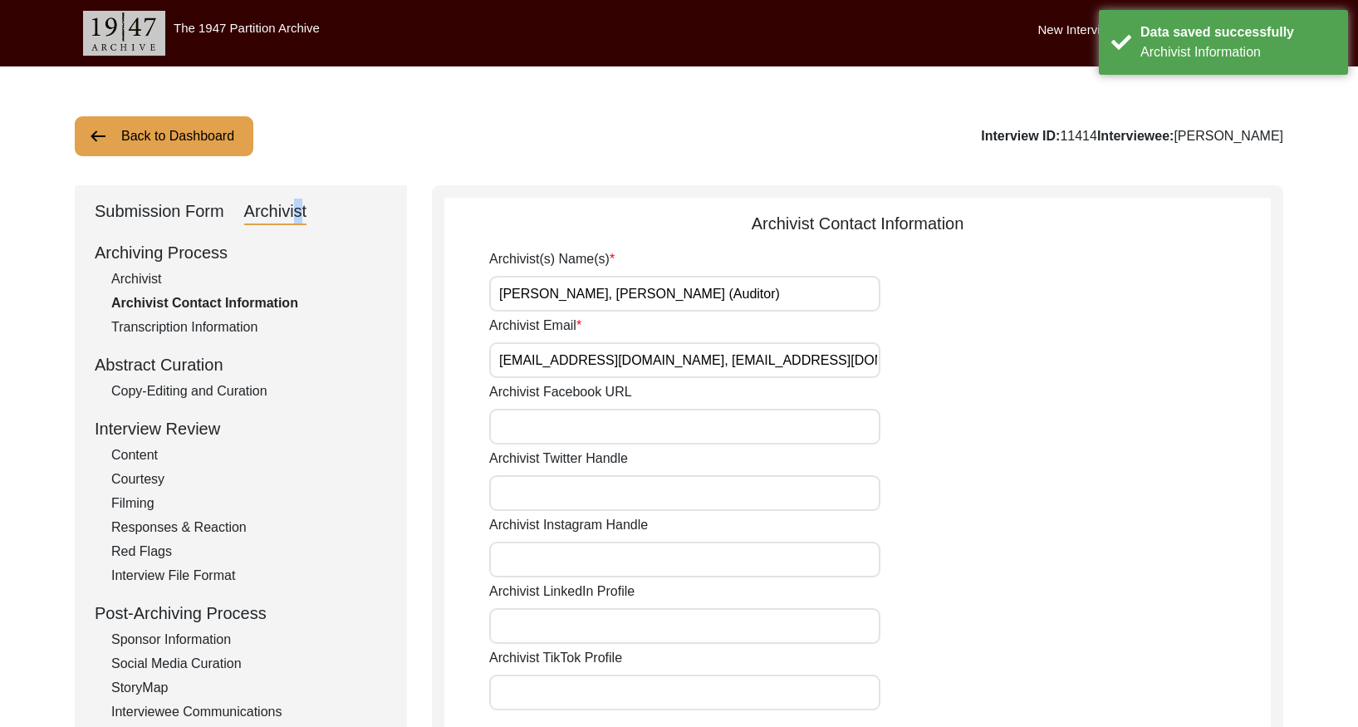
drag, startPoint x: 171, startPoint y: 148, endPoint x: 703, endPoint y: 17, distance: 547.6
click at [189, 141] on button "Back to Dashboard" at bounding box center [164, 136] width 179 height 40
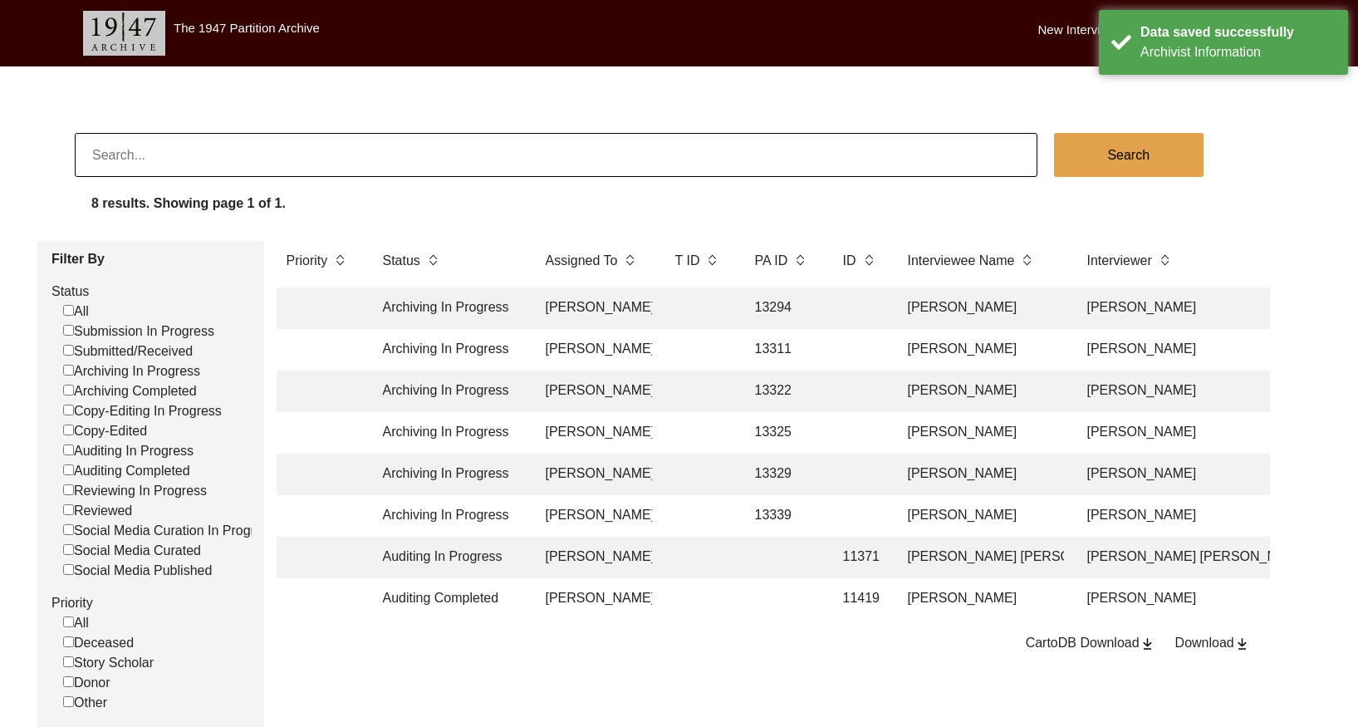
click at [681, 597] on td at bounding box center [698, 599] width 66 height 42
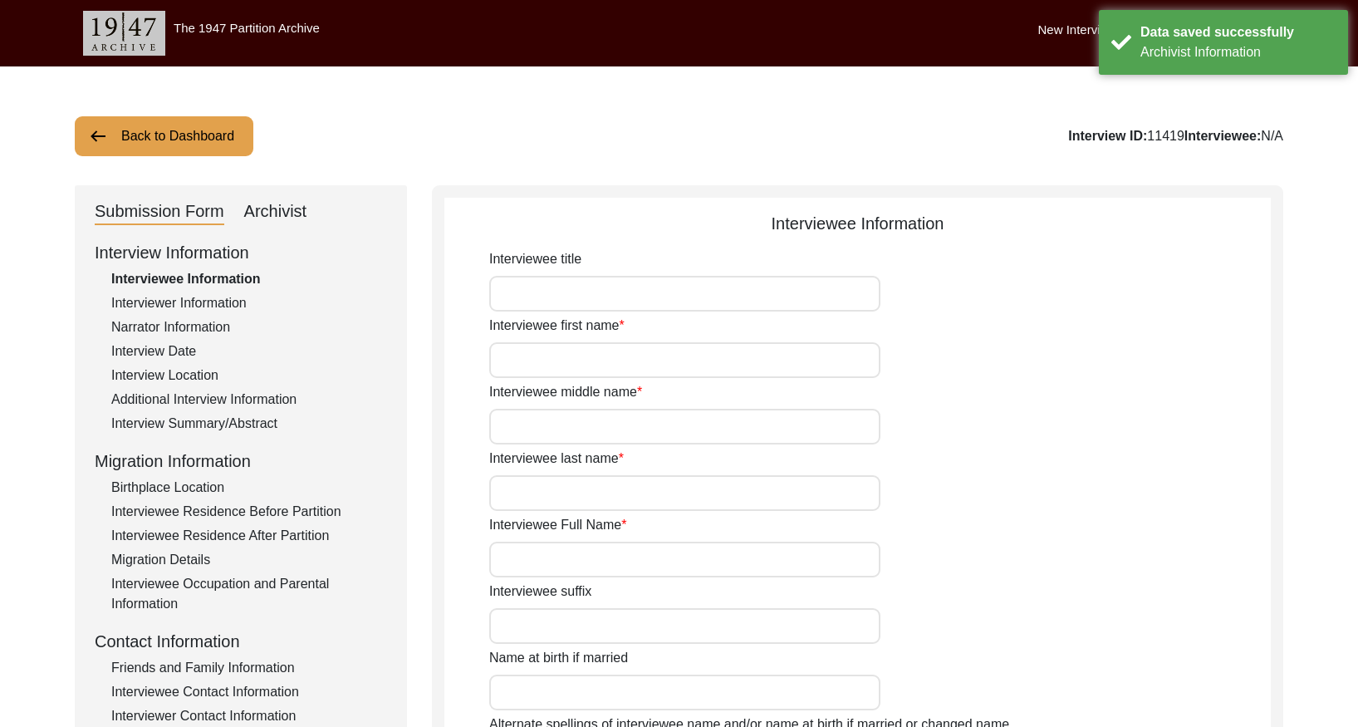
type input "Mr."
type input "Ghulam"
type input "[DEMOGRAPHIC_DATA]"
type input "Sindhu"
type input "[PERSON_NAME]"
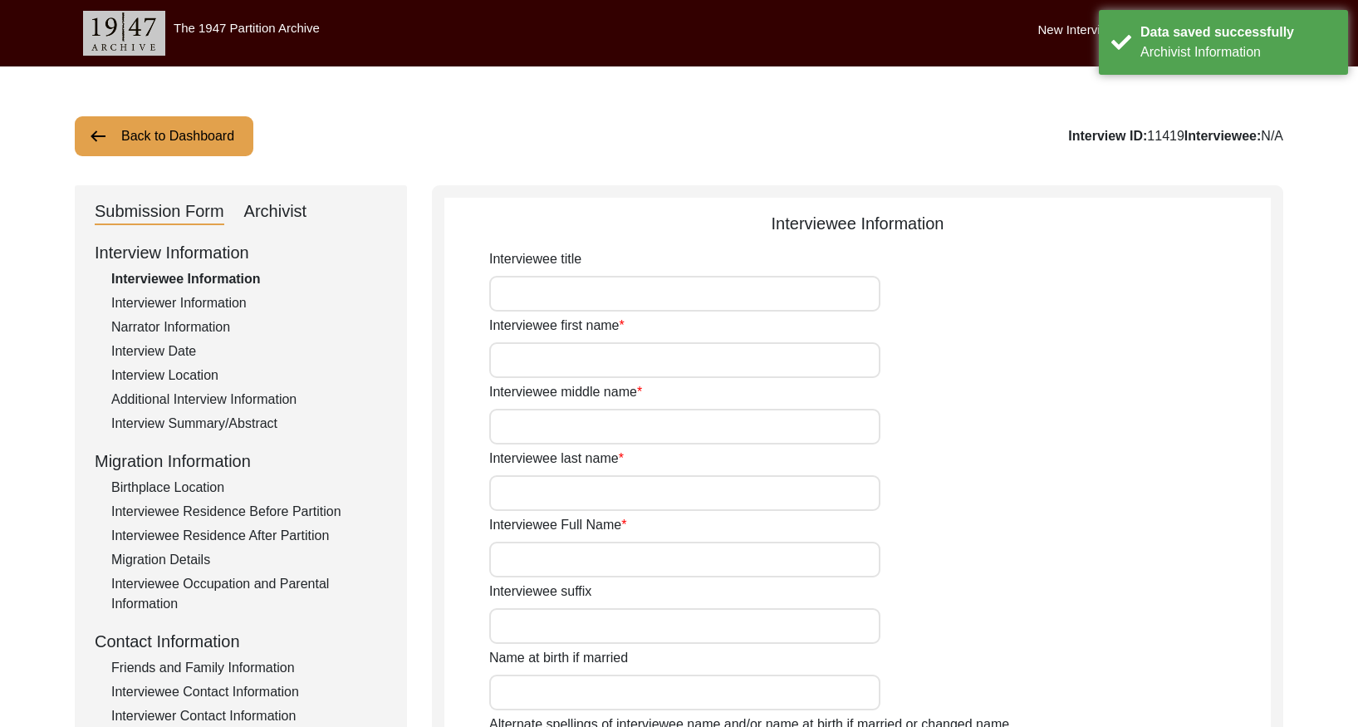
type input "N/A"
type input "[DATE]"
type input "1934"
type input "90"
type input "[DEMOGRAPHIC_DATA]"
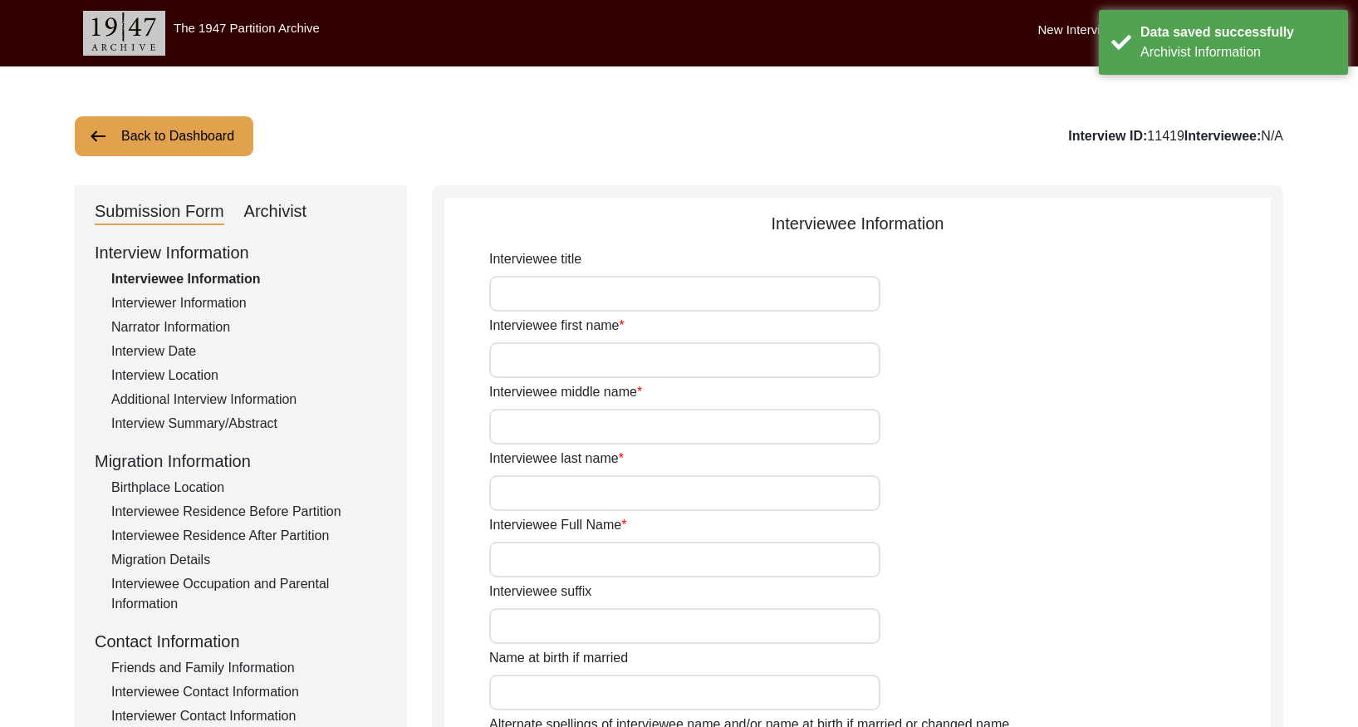
type input "N/A"
type input "Punjabi"
type input "Malwai"
type input "[DEMOGRAPHIC_DATA]"
type input "Jut (Sindhu)"
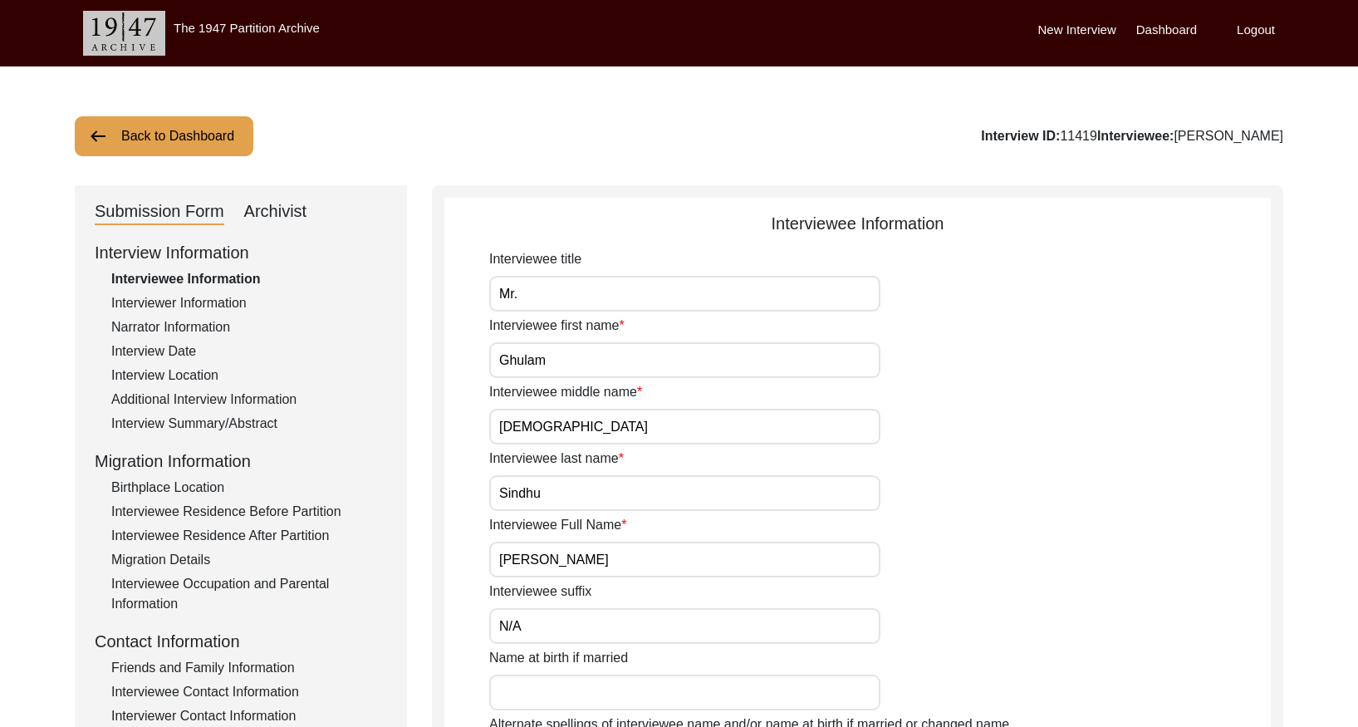
drag, startPoint x: 281, startPoint y: 208, endPoint x: 307, endPoint y: 213, distance: 27.0
click at [283, 209] on div "Archivist" at bounding box center [275, 212] width 63 height 27
select select "442"
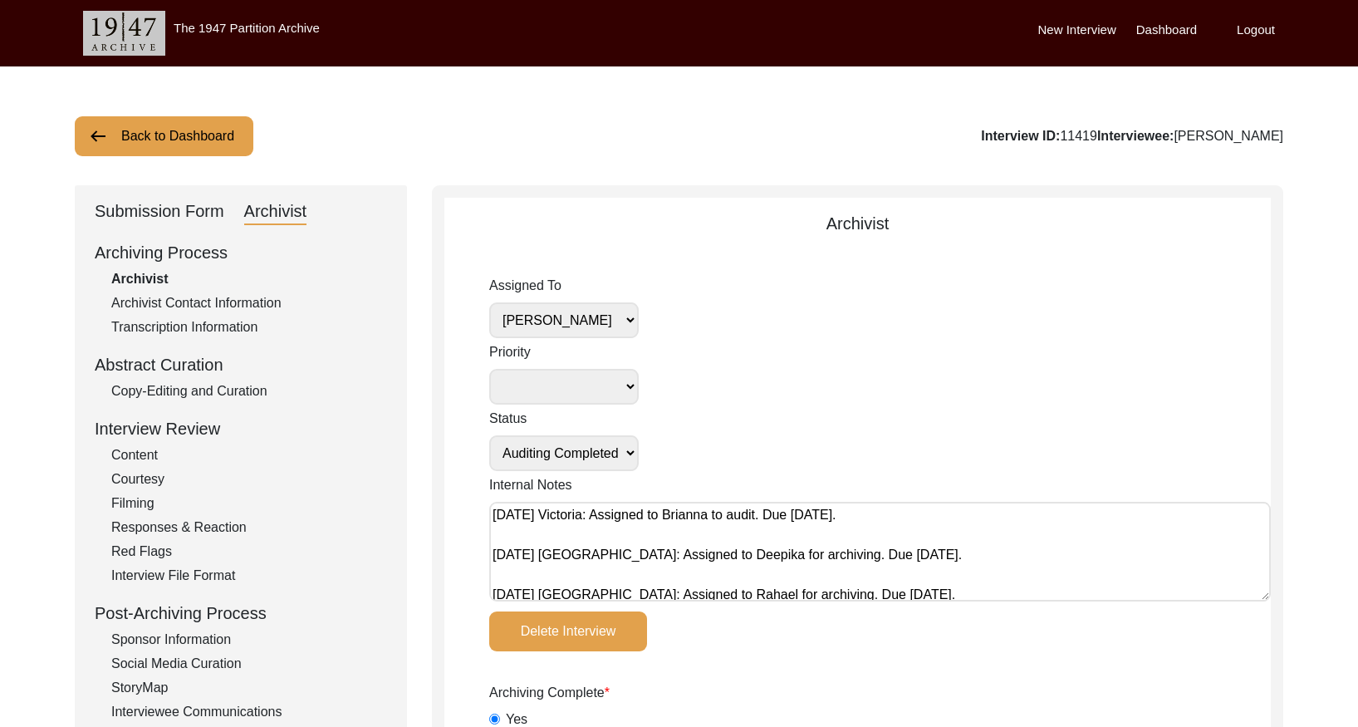
click at [599, 316] on select "[PERSON_NAME] [PERSON_NAME] archivist [PERSON_NAME] [PERSON_NAME] [PERSON_NAME]" at bounding box center [564, 320] width 150 height 36
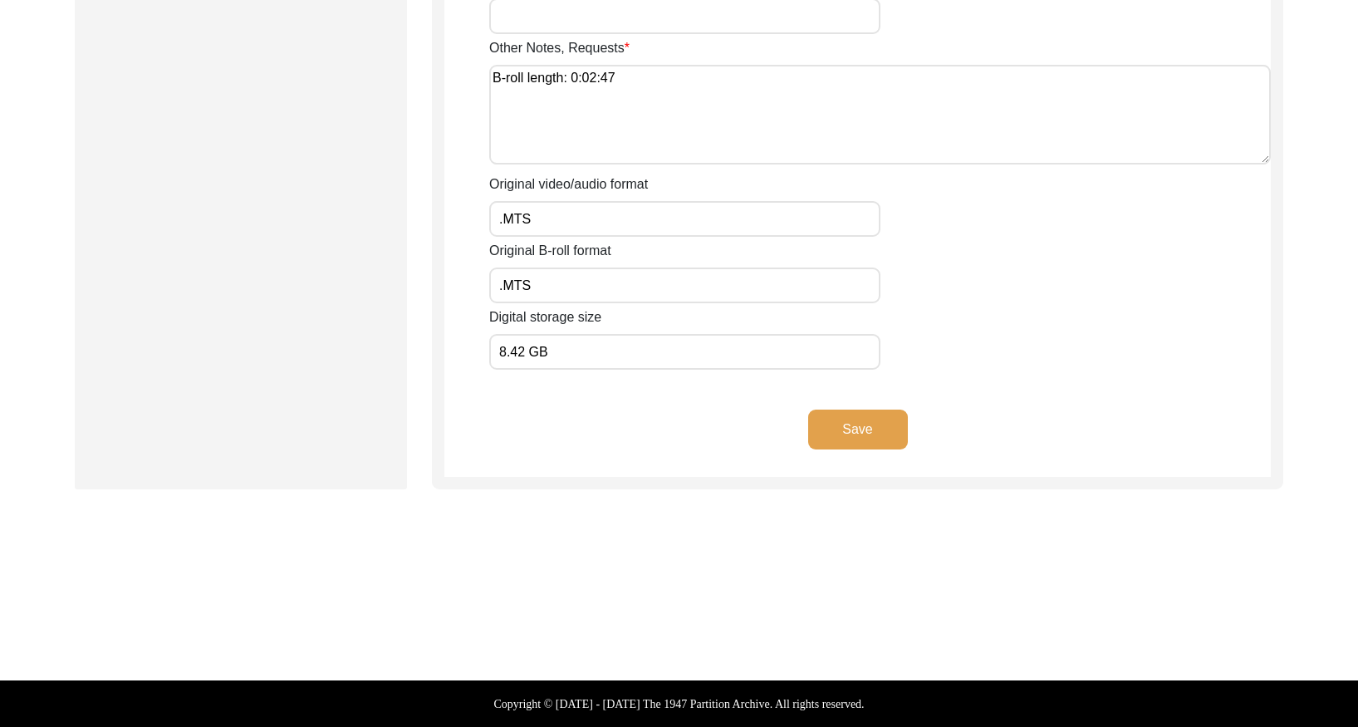
click at [855, 434] on button "Save" at bounding box center [858, 429] width 100 height 40
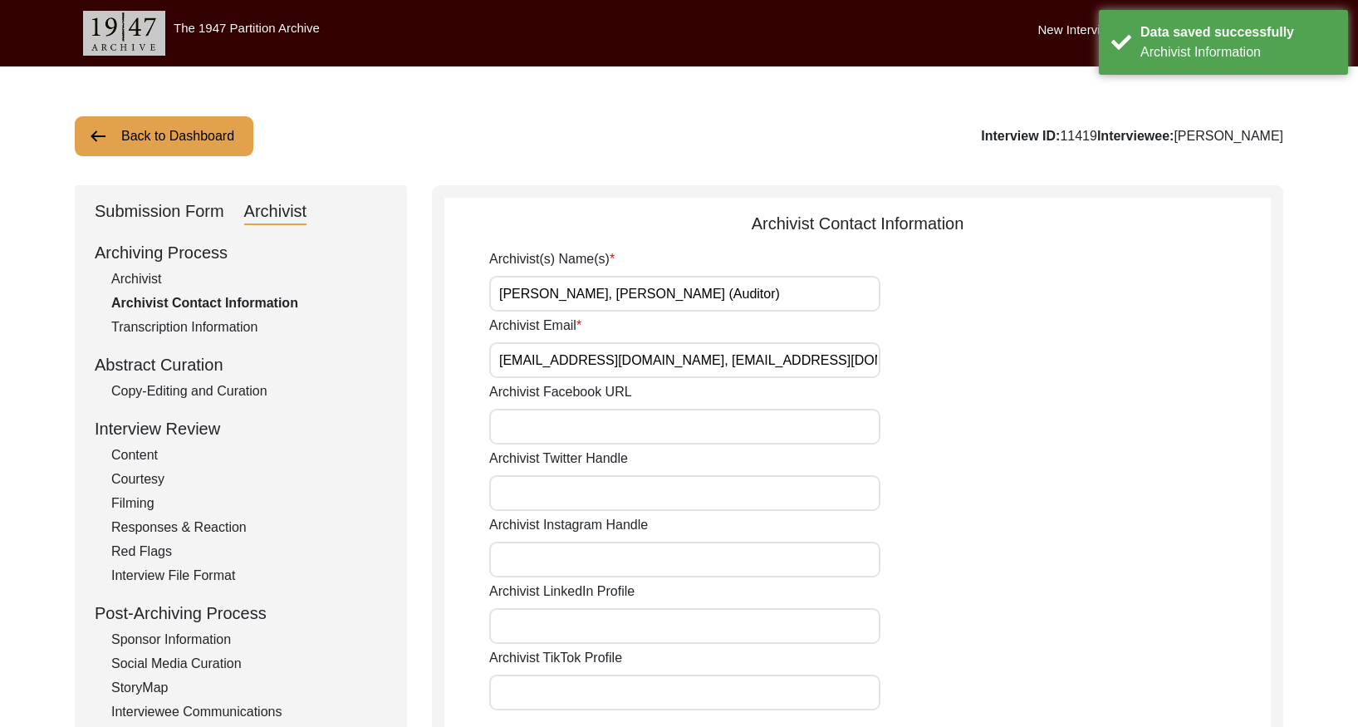
drag, startPoint x: 203, startPoint y: 143, endPoint x: 227, endPoint y: 130, distance: 27.1
click at [204, 140] on button "Back to Dashboard" at bounding box center [164, 136] width 179 height 40
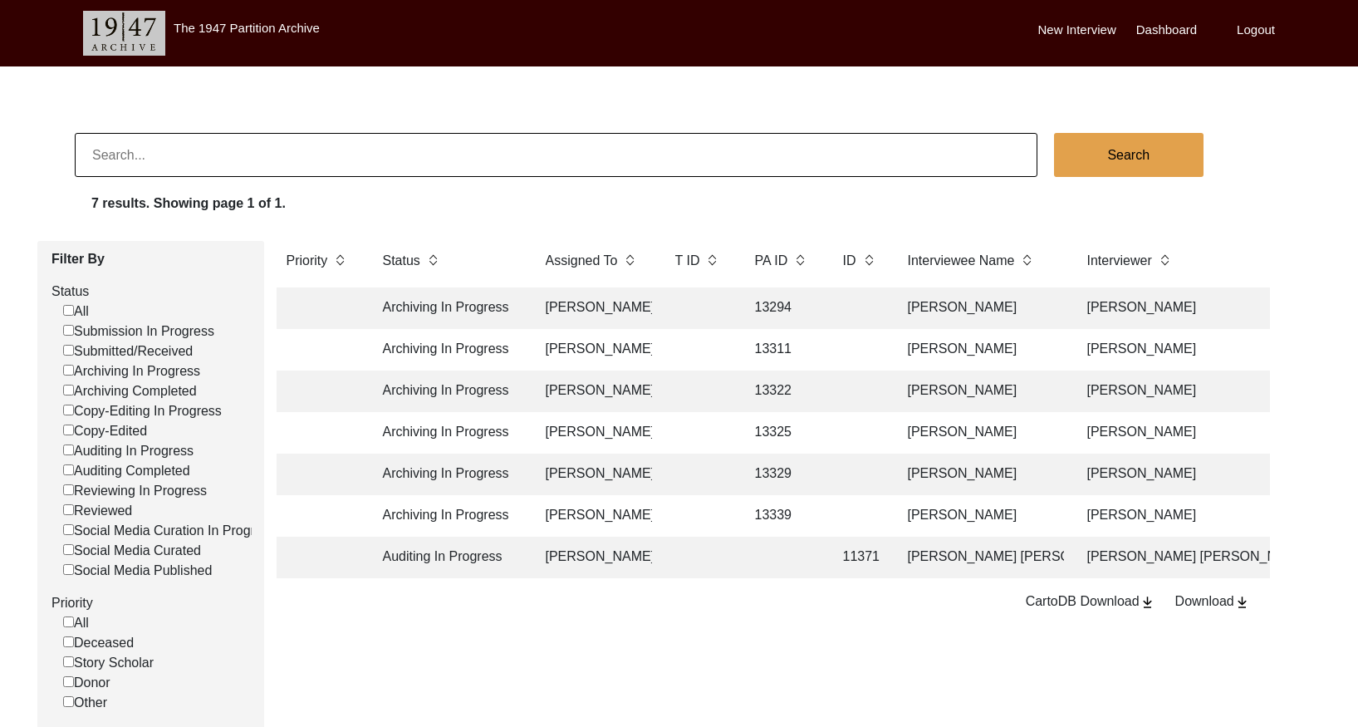
click at [810, 309] on td "13294" at bounding box center [782, 308] width 75 height 42
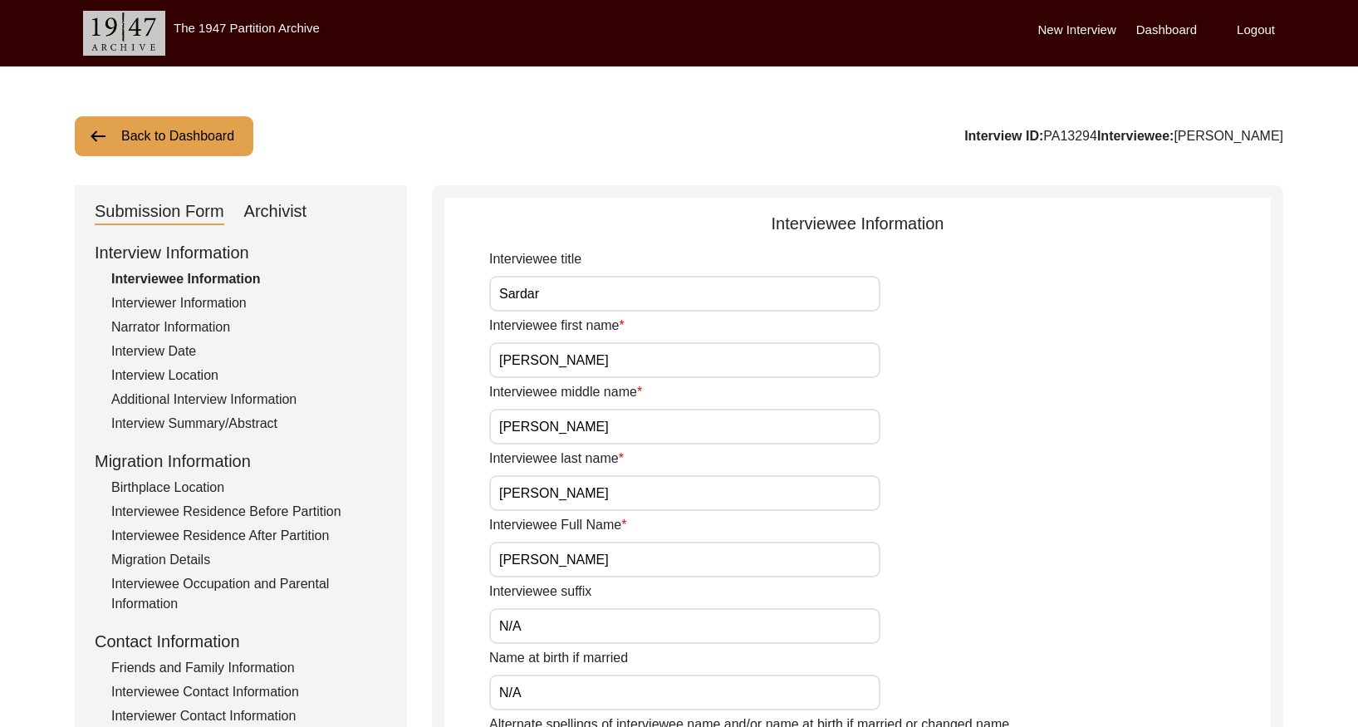
click at [287, 208] on div "Archivist" at bounding box center [275, 212] width 63 height 27
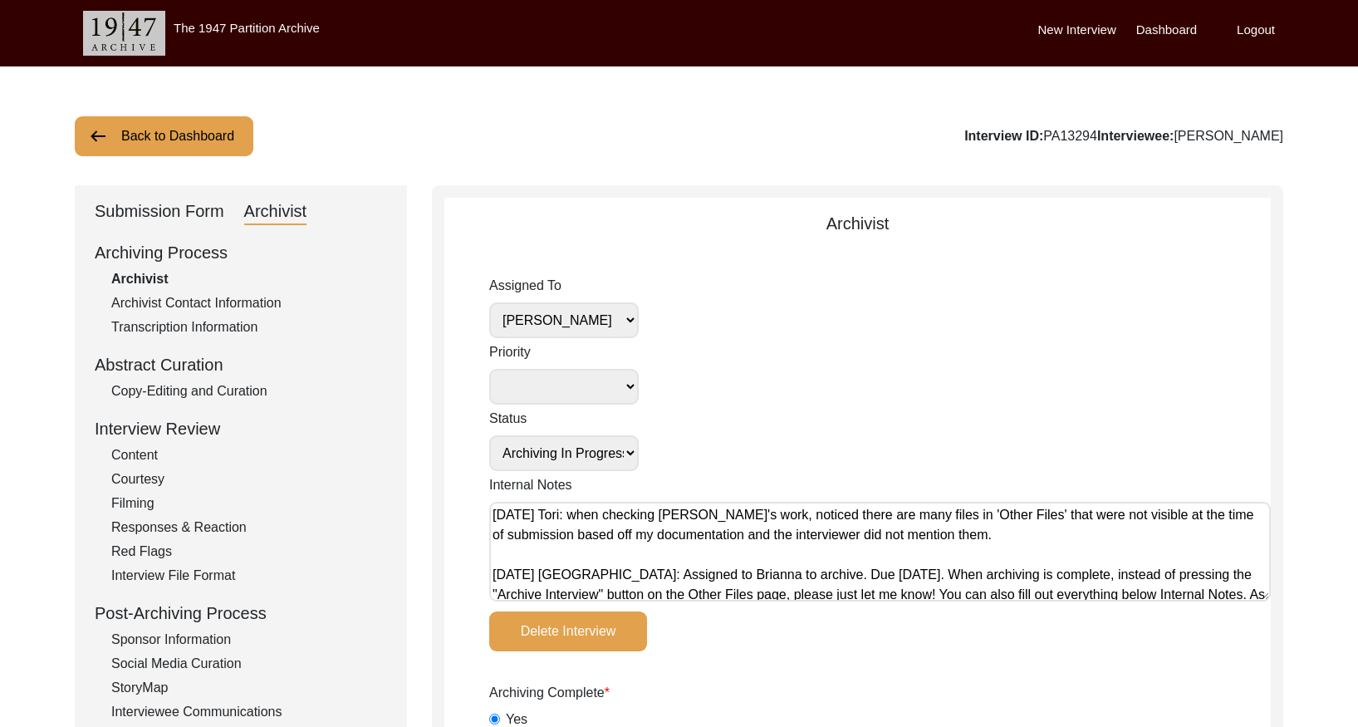
click at [610, 317] on select "[PERSON_NAME] [PERSON_NAME] archivist [PERSON_NAME] [PERSON_NAME] [PERSON_NAME]" at bounding box center [564, 320] width 150 height 36
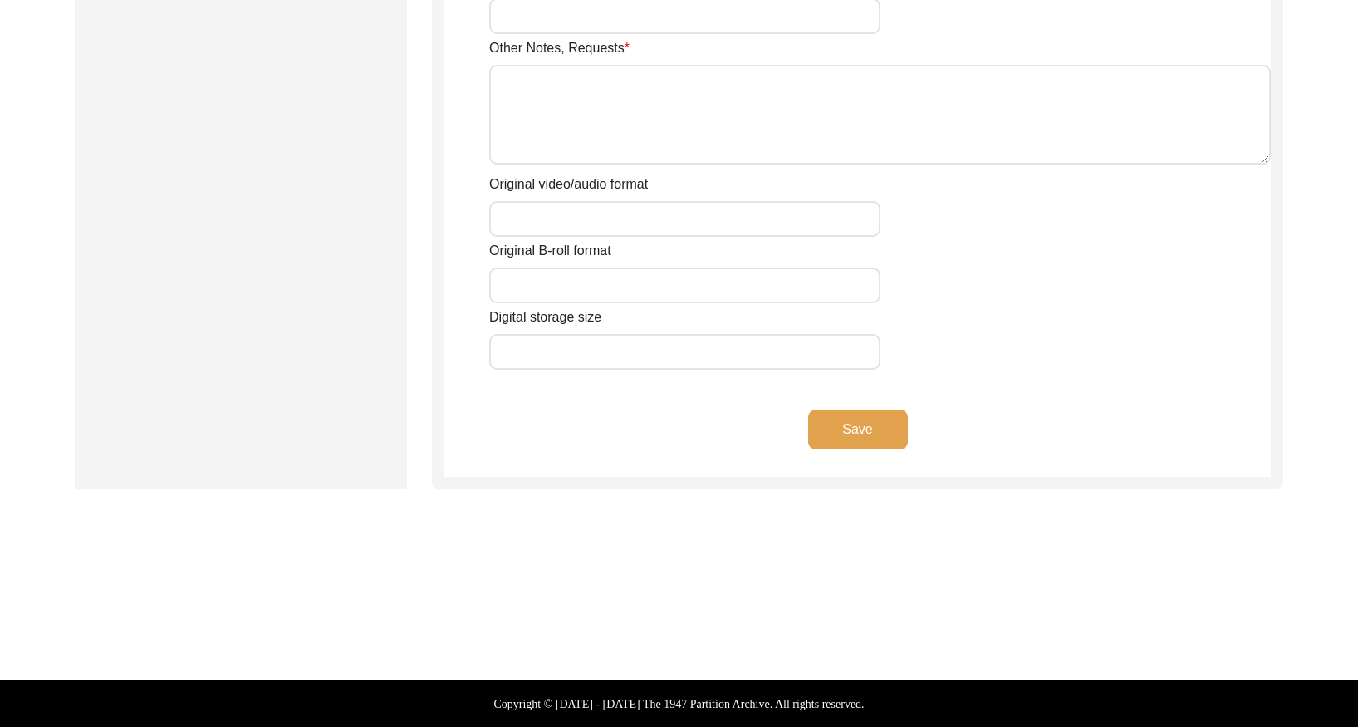
click at [873, 429] on button "Save" at bounding box center [858, 429] width 100 height 40
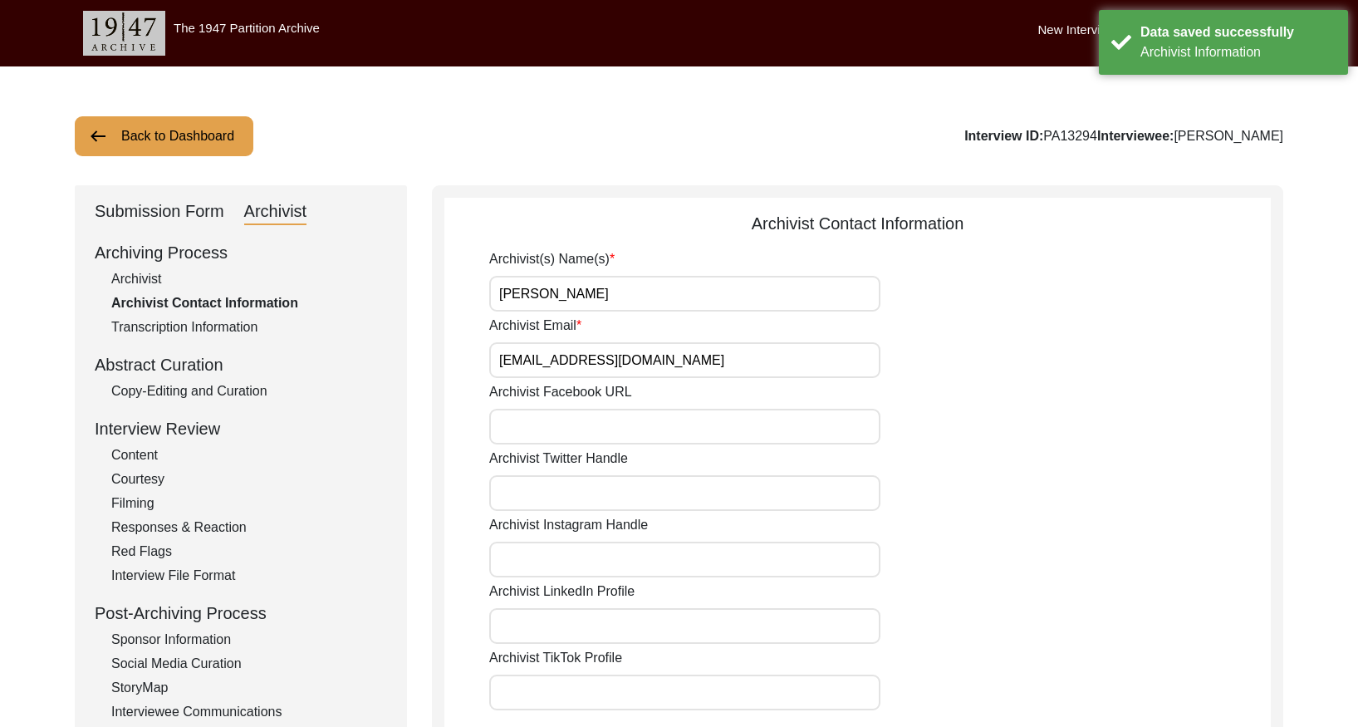
drag, startPoint x: 111, startPoint y: 139, endPoint x: 758, endPoint y: 2, distance: 660.4
click at [148, 127] on button "Back to Dashboard" at bounding box center [164, 136] width 179 height 40
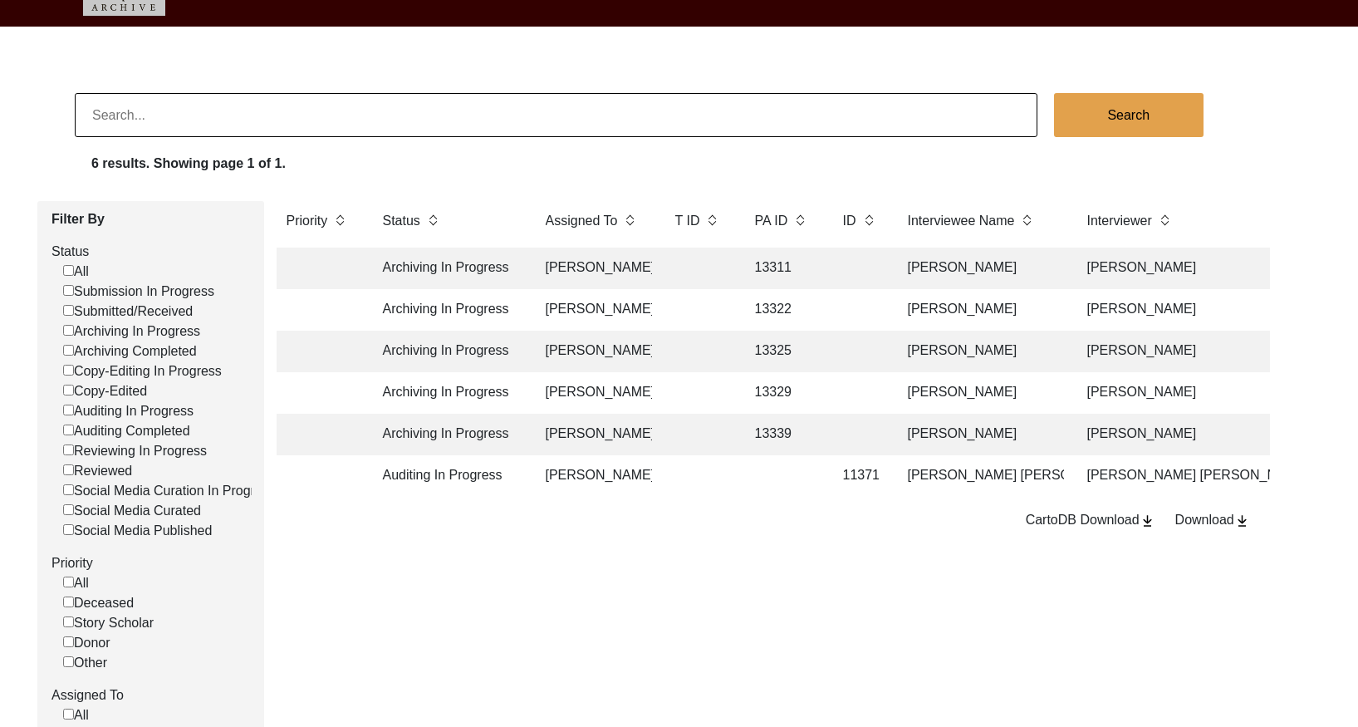
scroll to position [46, 0]
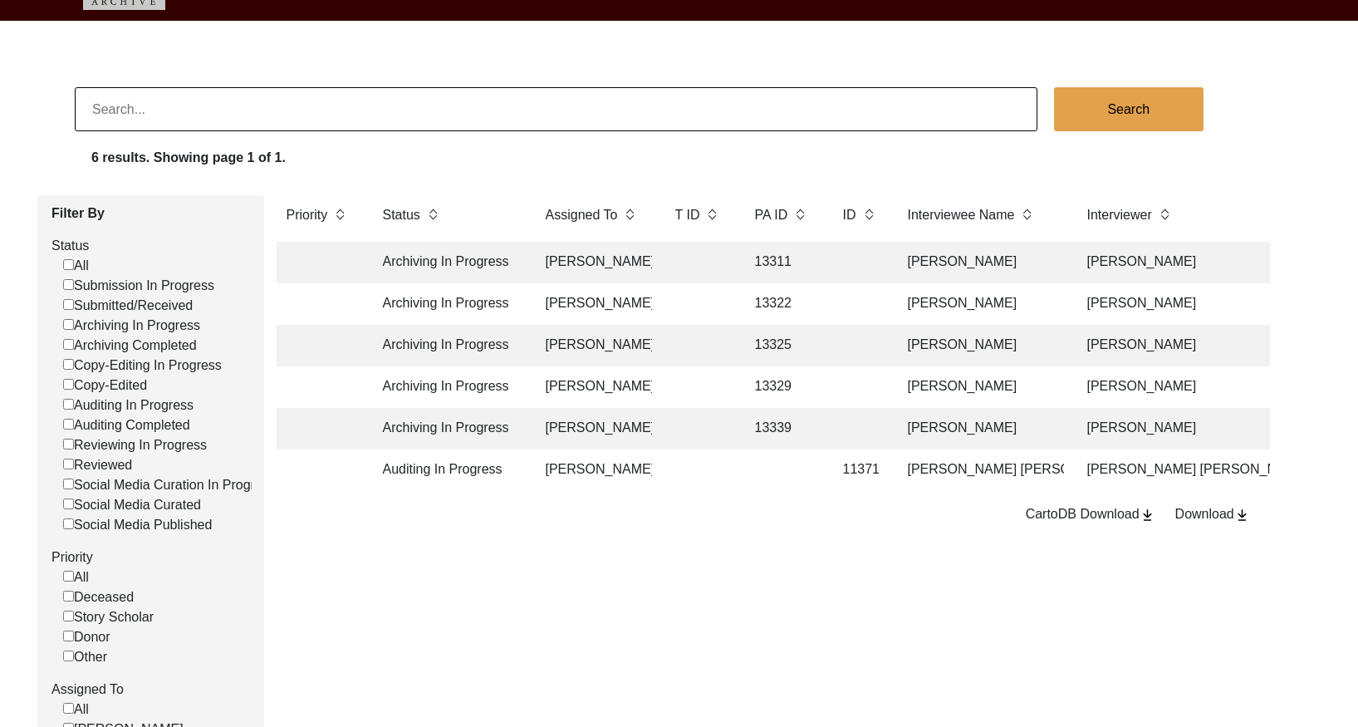
click at [812, 291] on td "13322" at bounding box center [782, 304] width 75 height 42
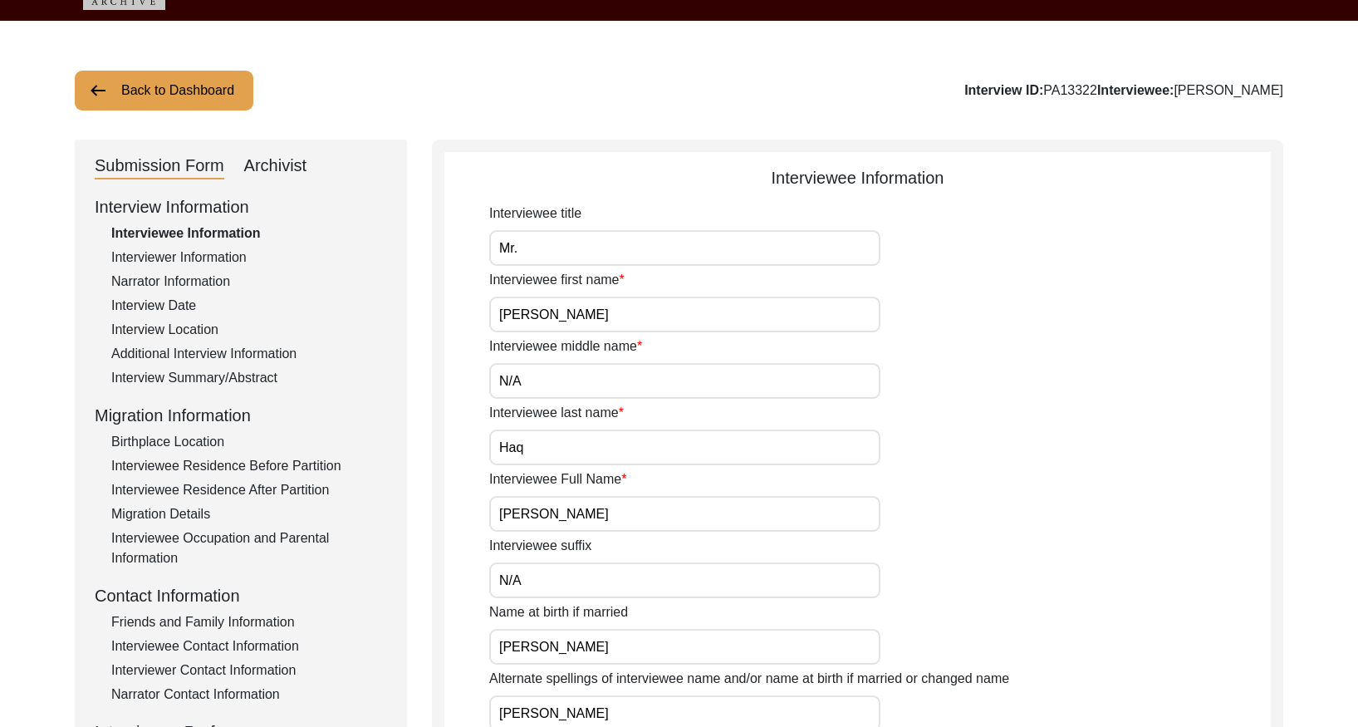
click at [287, 163] on div "Archivist" at bounding box center [275, 166] width 63 height 27
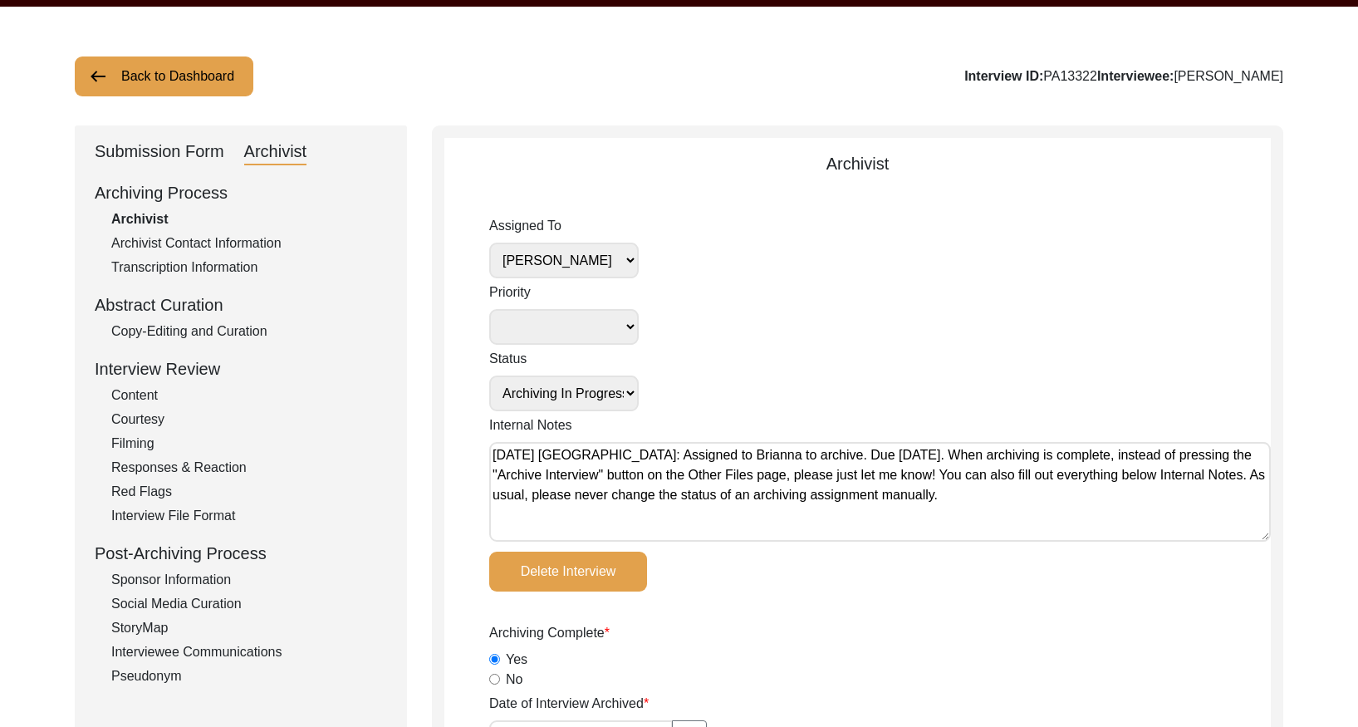
scroll to position [67, 0]
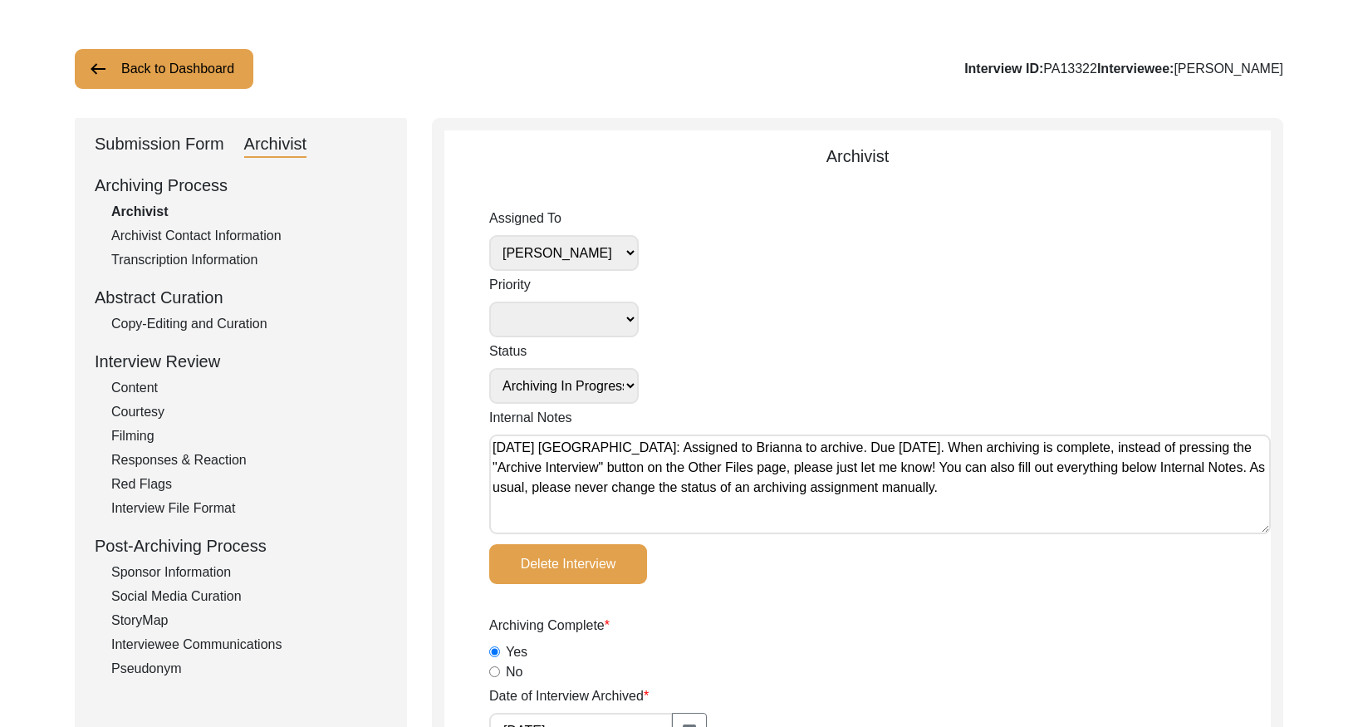
click at [616, 257] on select "[PERSON_NAME] [PERSON_NAME] archivist [PERSON_NAME] [PERSON_NAME] [PERSON_NAME]" at bounding box center [564, 253] width 150 height 36
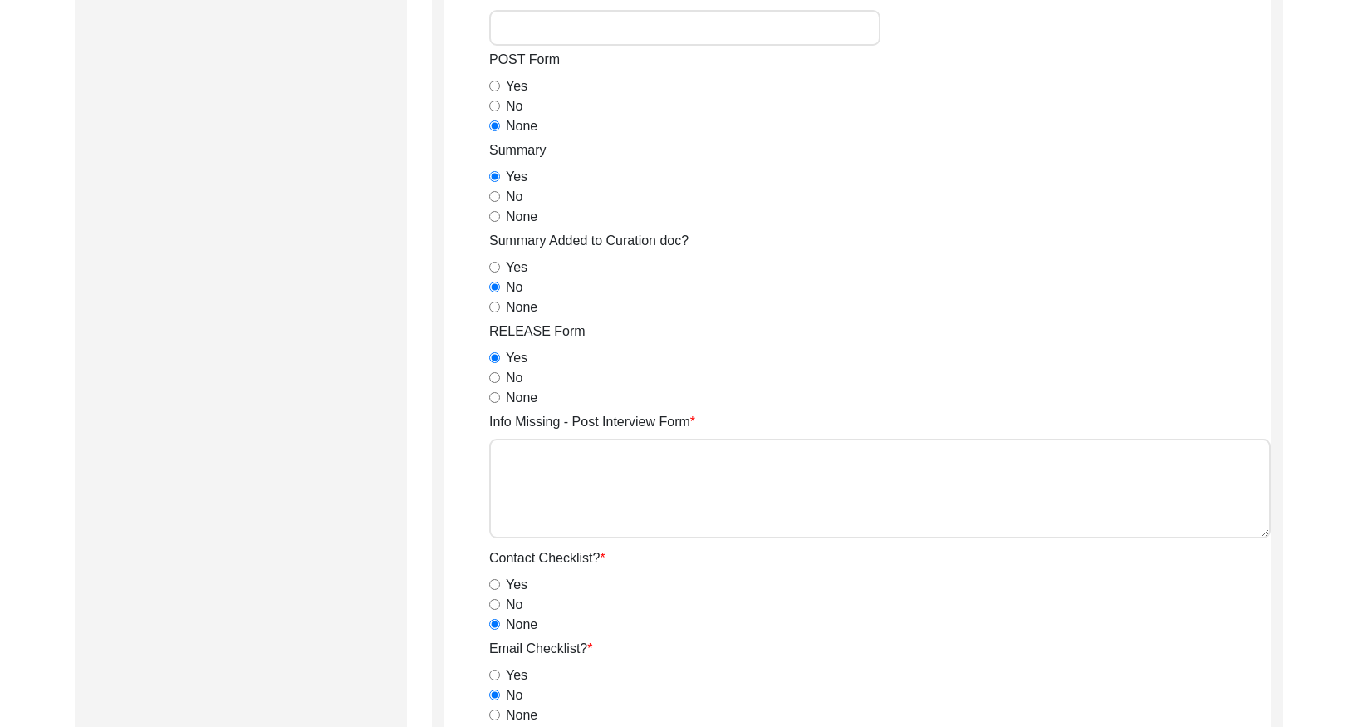
scroll to position [2893, 0]
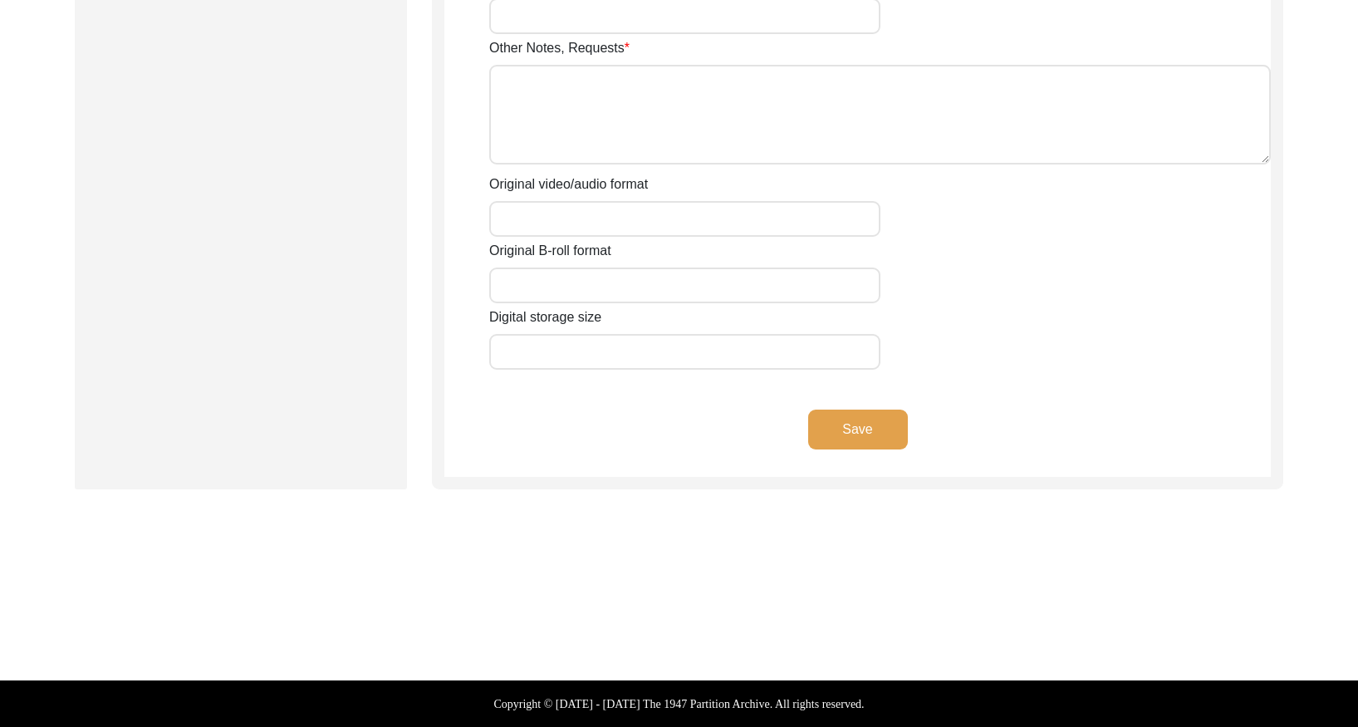
click at [875, 426] on button "Save" at bounding box center [858, 429] width 100 height 40
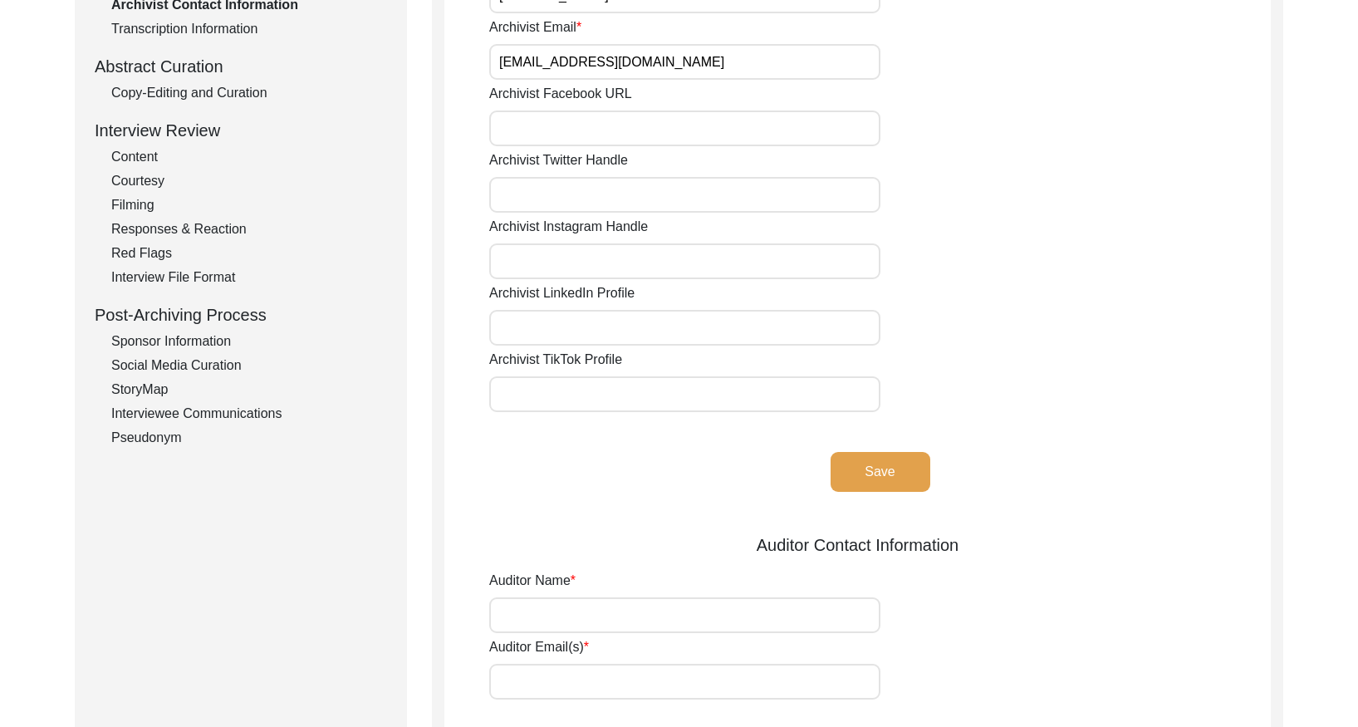
scroll to position [0, 0]
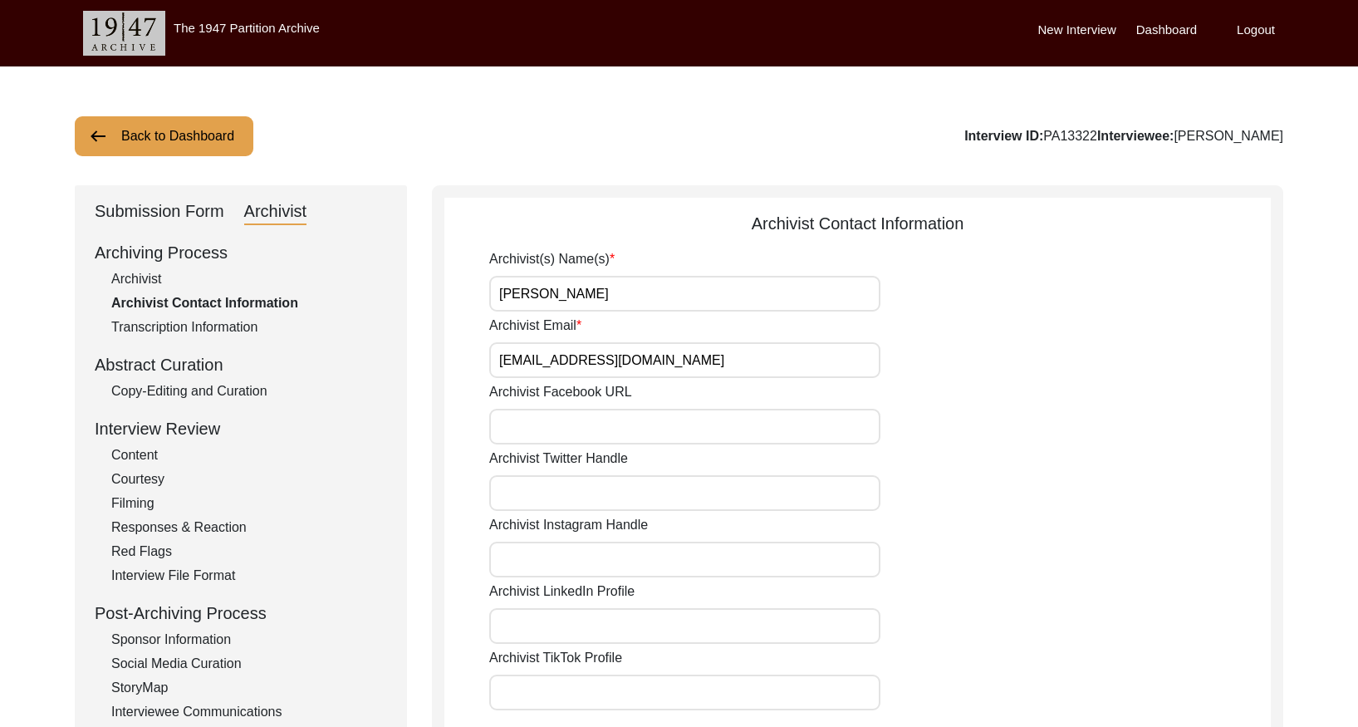
click at [161, 138] on button "Back to Dashboard" at bounding box center [164, 136] width 179 height 40
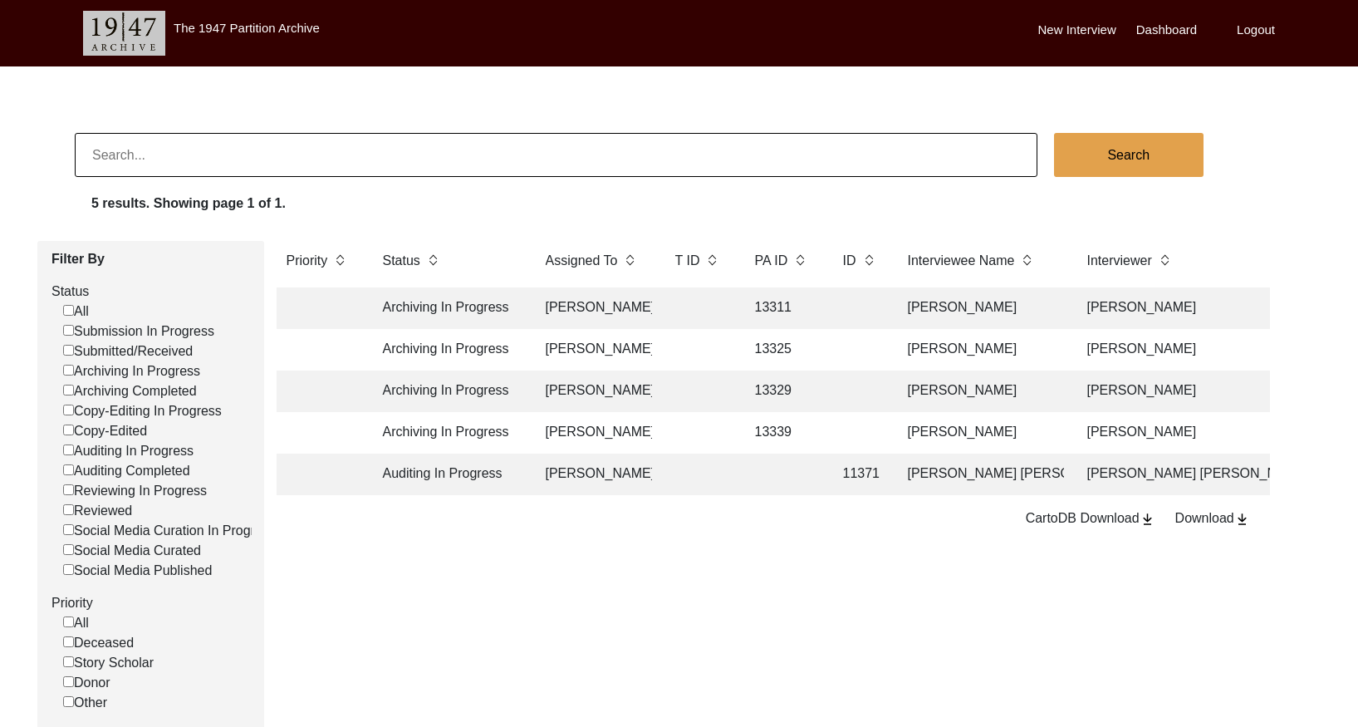
click at [677, 302] on td at bounding box center [698, 308] width 66 height 42
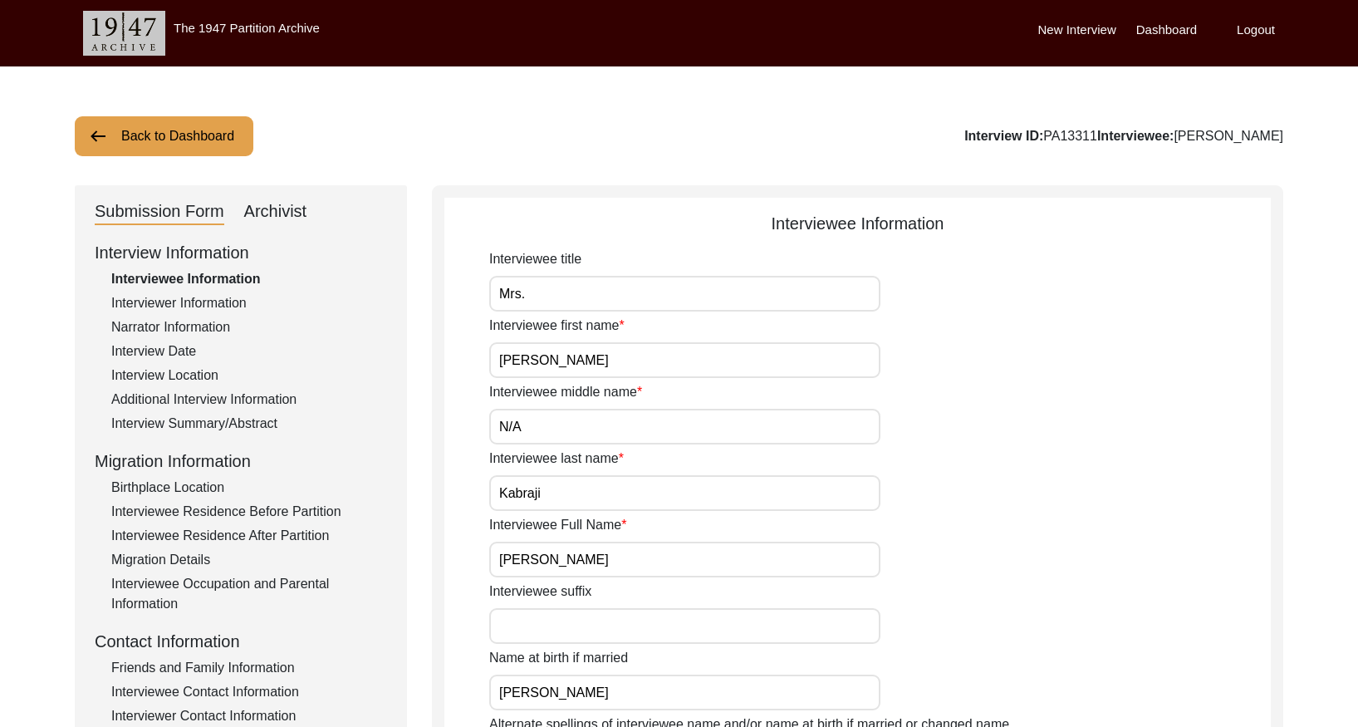
click at [297, 204] on div "Archivist" at bounding box center [275, 212] width 63 height 27
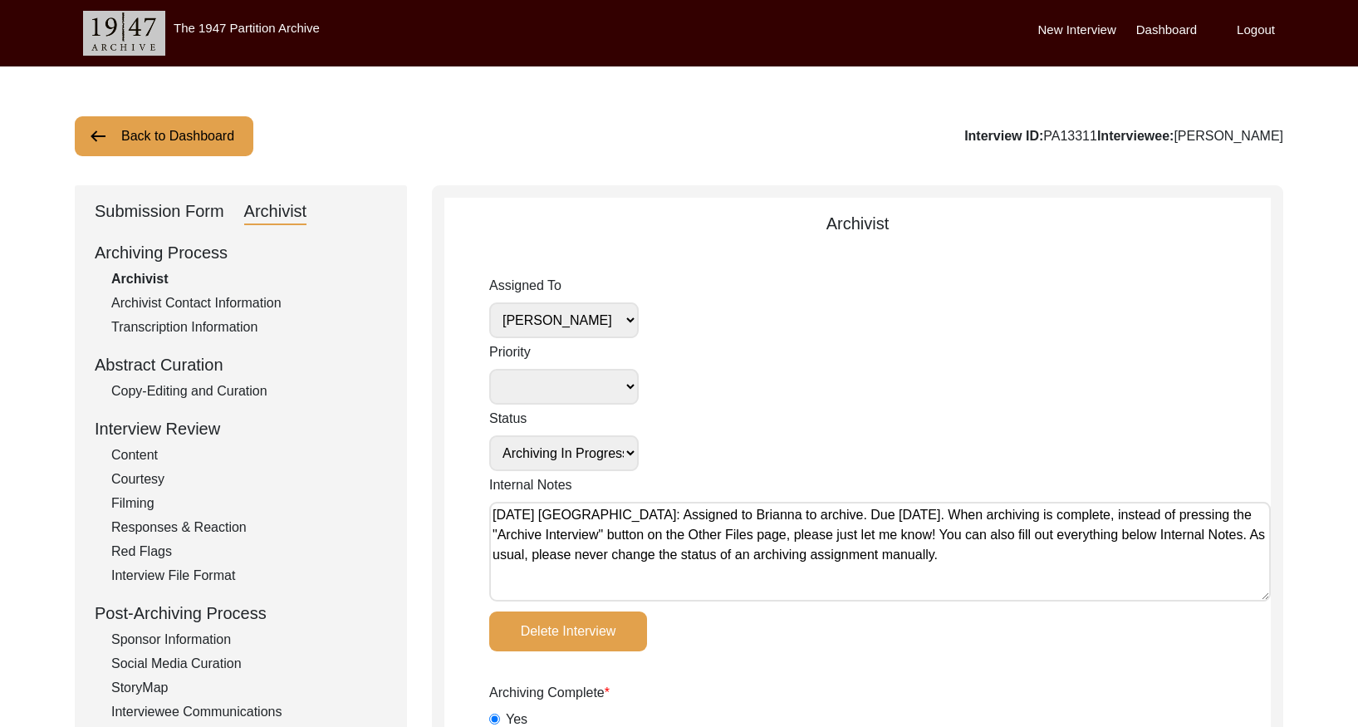
click at [591, 315] on select "[PERSON_NAME] [PERSON_NAME] archivist [PERSON_NAME] [PERSON_NAME] [PERSON_NAME]" at bounding box center [564, 320] width 150 height 36
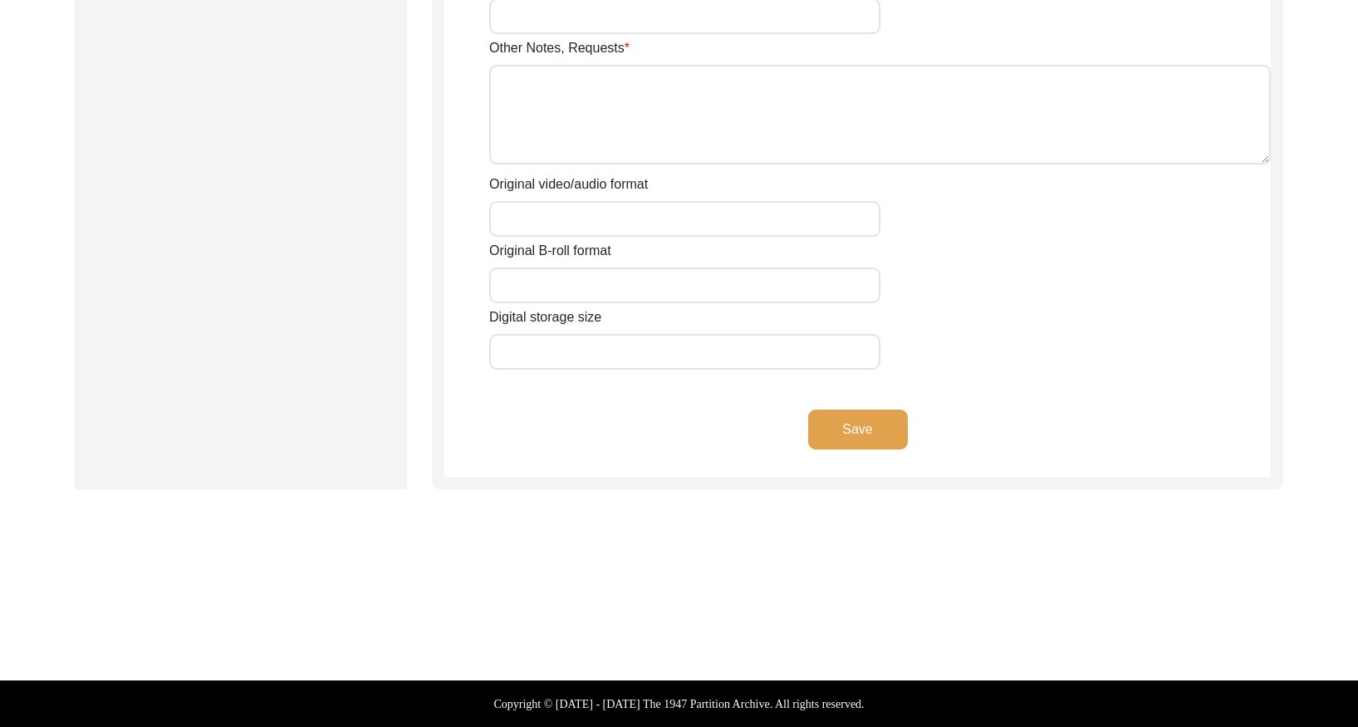
click at [861, 434] on button "Save" at bounding box center [858, 429] width 100 height 40
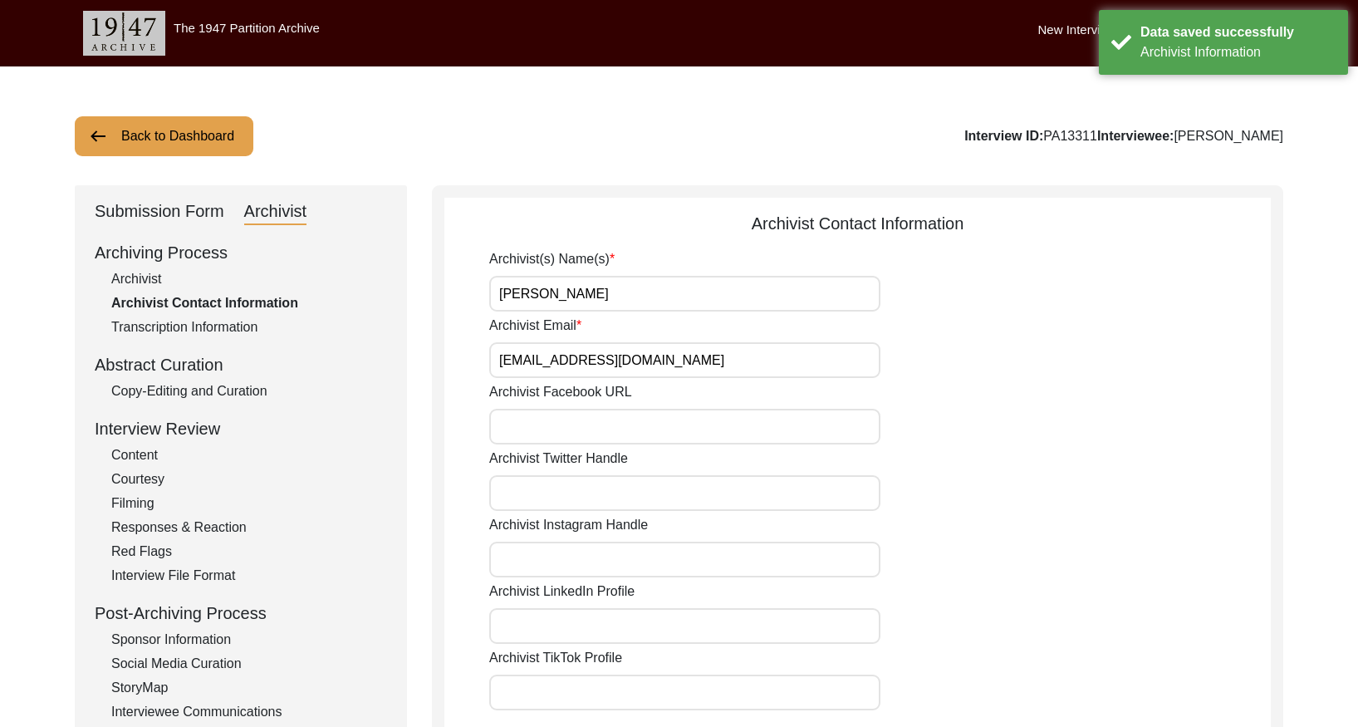
click at [211, 144] on button "Back to Dashboard" at bounding box center [164, 136] width 179 height 40
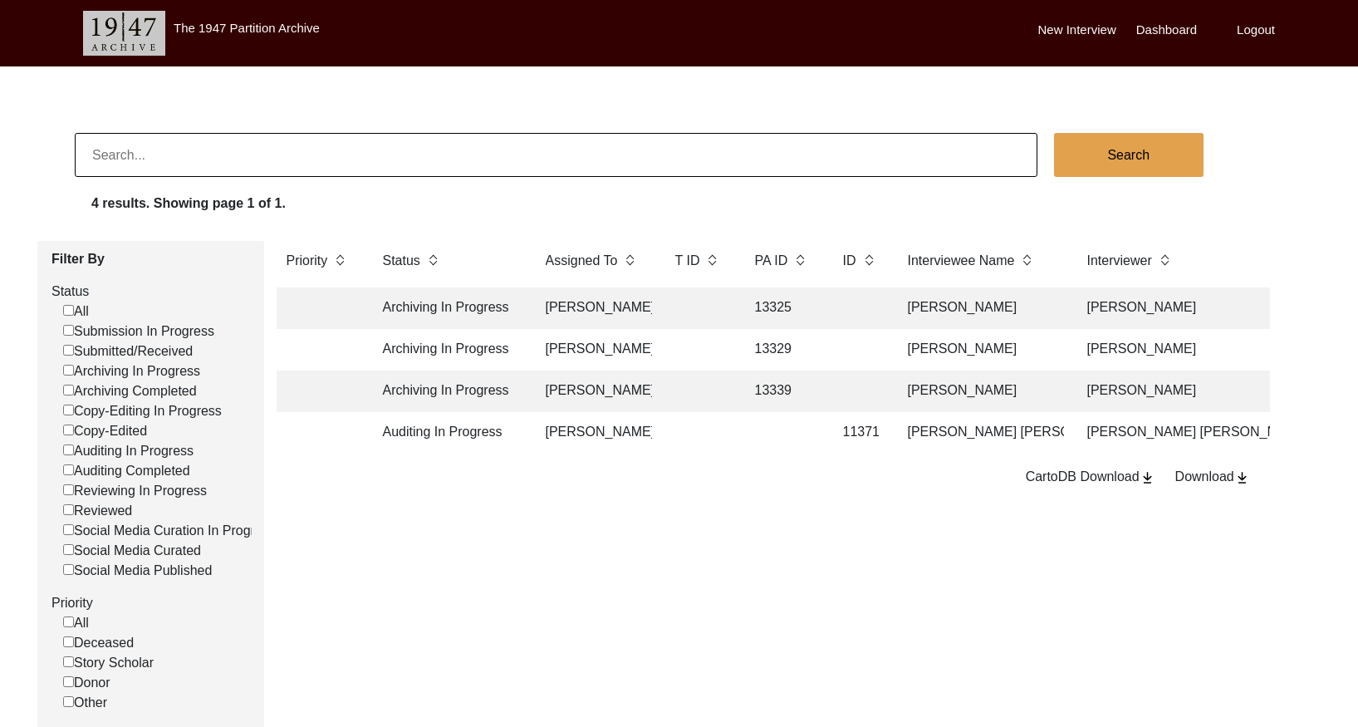
click at [457, 137] on input at bounding box center [556, 155] width 963 height 44
paste input "11387"
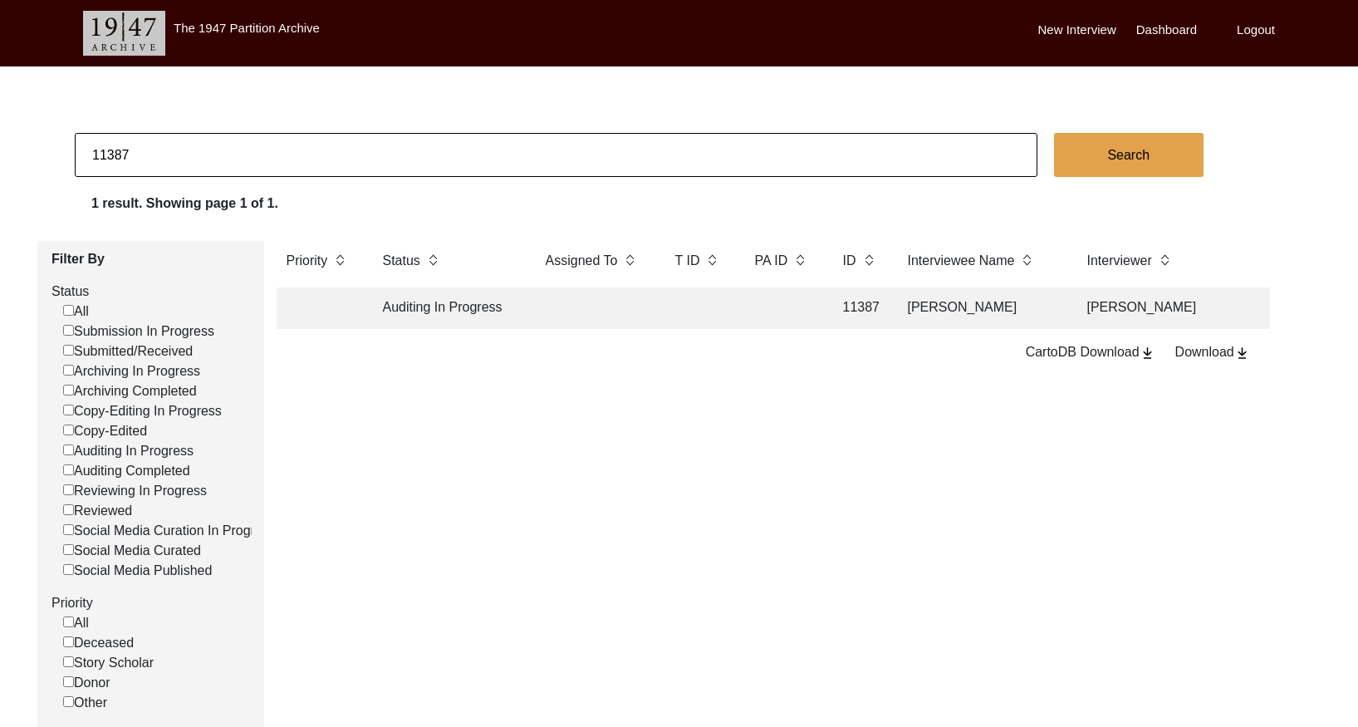
click at [722, 307] on td at bounding box center [698, 308] width 66 height 42
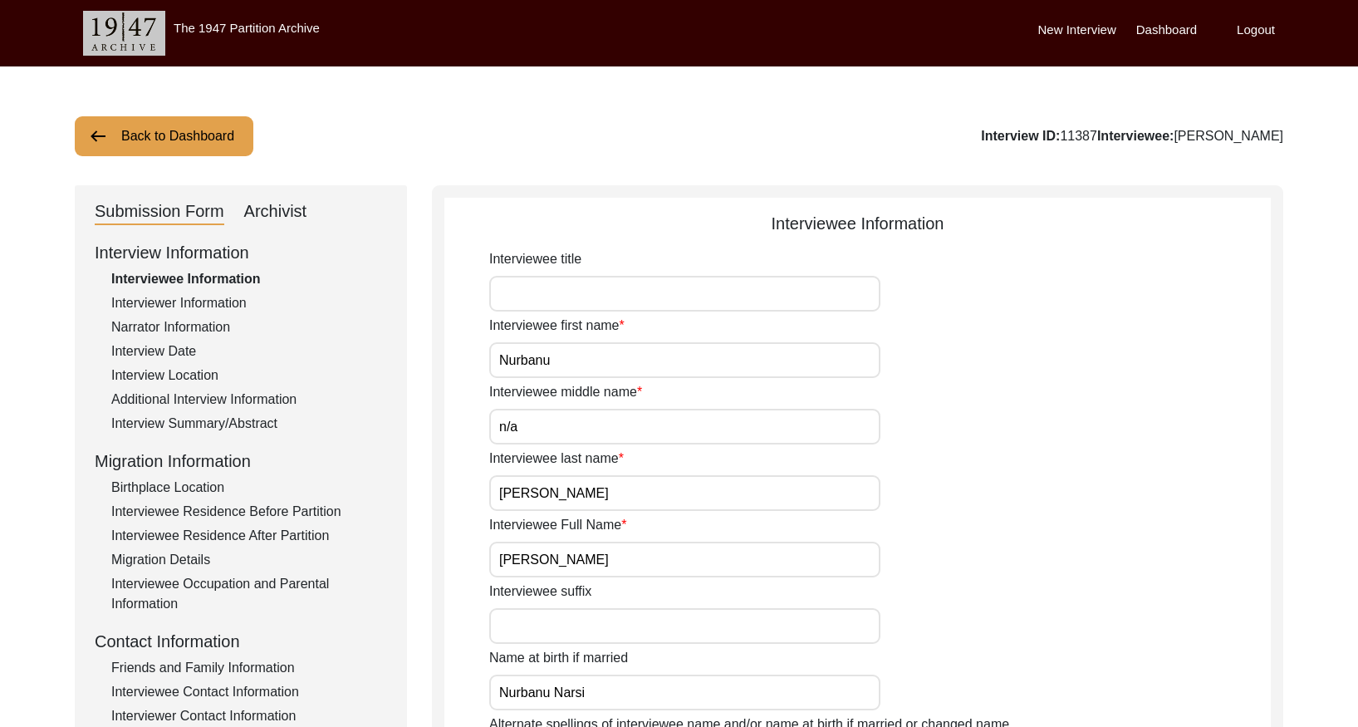
drag, startPoint x: 274, startPoint y: 208, endPoint x: 308, endPoint y: 219, distance: 35.7
click at [275, 207] on div "Archivist" at bounding box center [275, 212] width 63 height 27
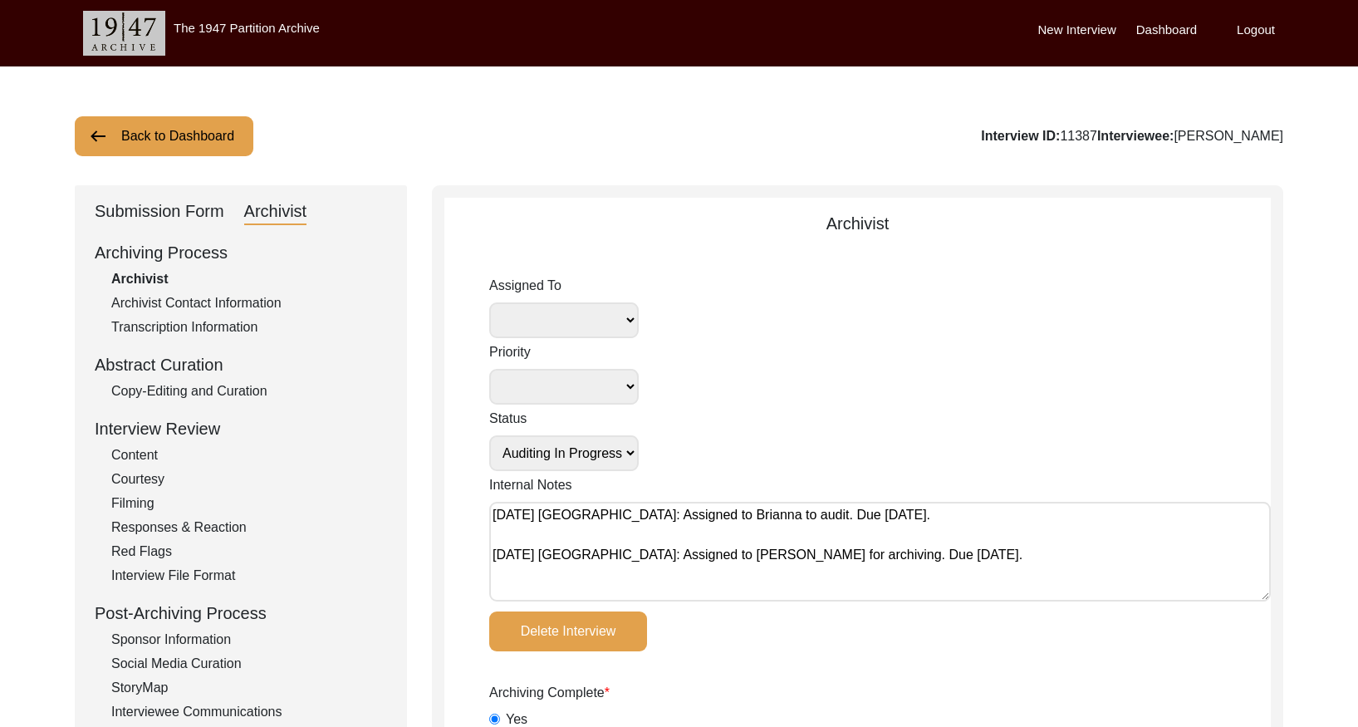
click at [588, 321] on select "[PERSON_NAME] [PERSON_NAME] archivist [PERSON_NAME] [PERSON_NAME] [PERSON_NAME]" at bounding box center [564, 320] width 150 height 36
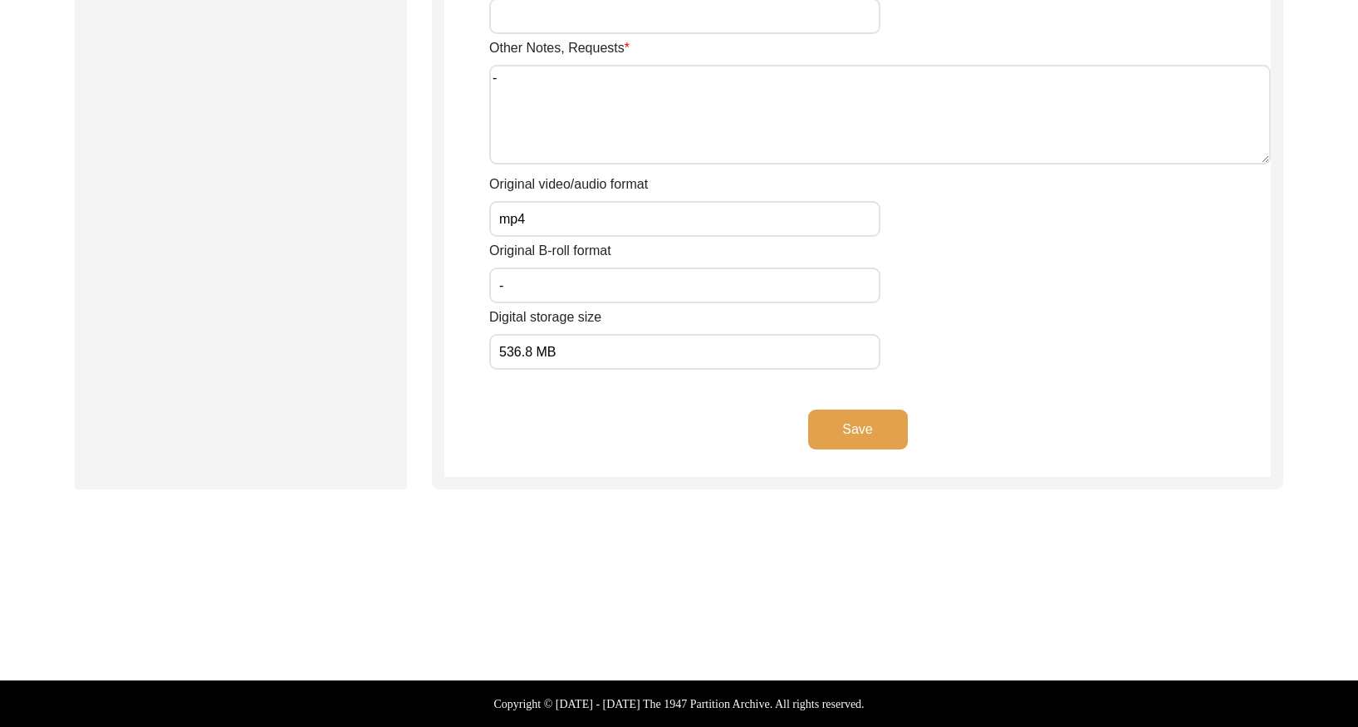
click at [841, 422] on button "Save" at bounding box center [858, 429] width 100 height 40
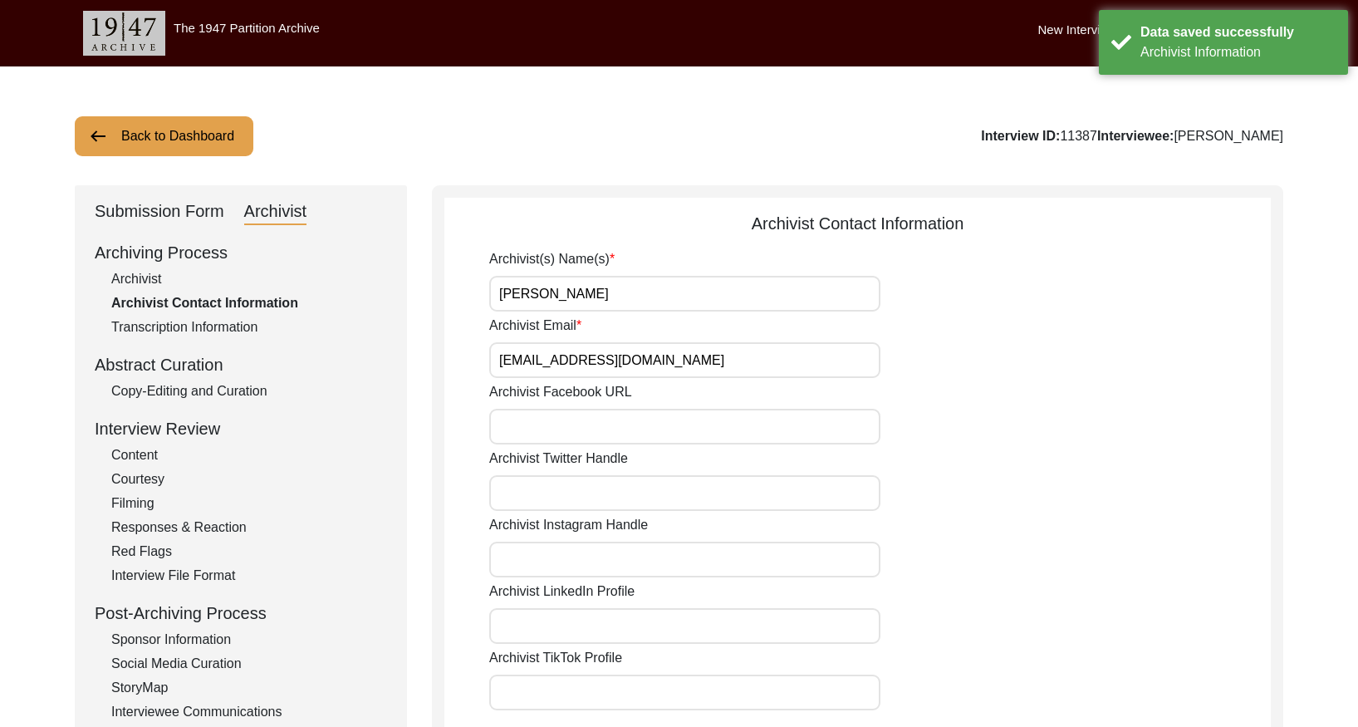
click at [147, 140] on button "Back to Dashboard" at bounding box center [164, 136] width 179 height 40
